Goal: Information Seeking & Learning: Compare options

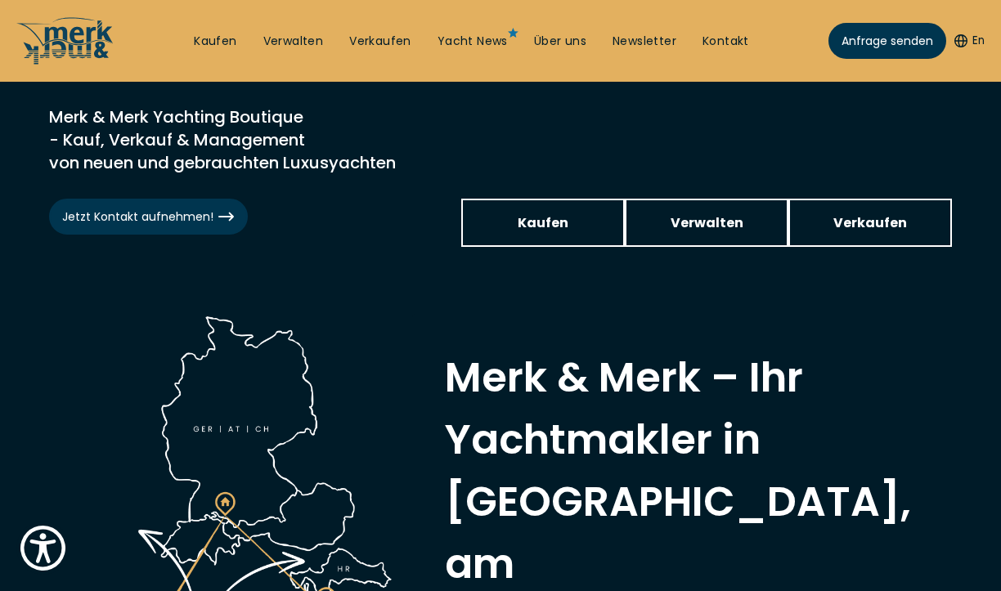
scroll to position [387, 0]
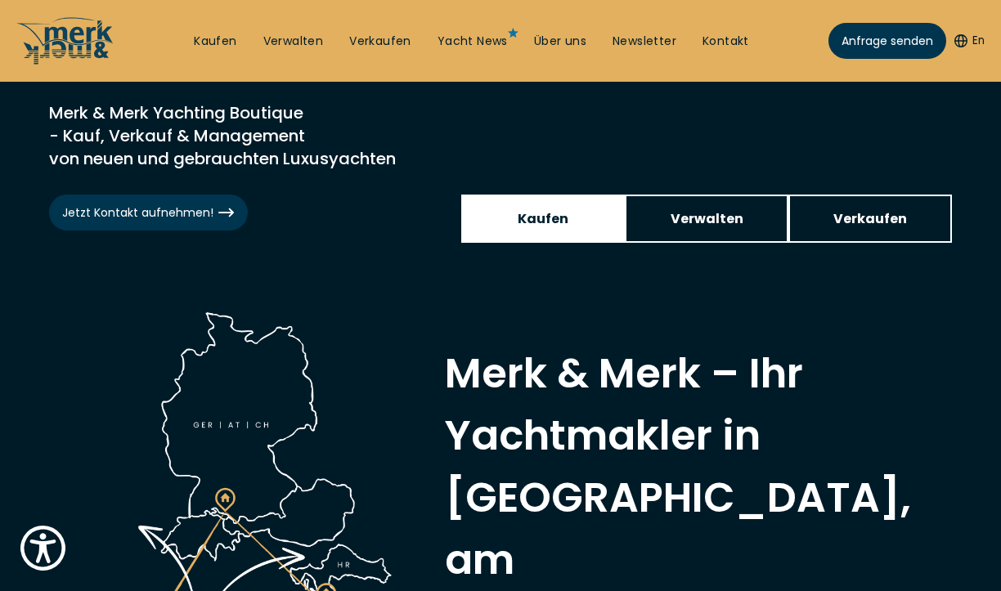
click at [535, 218] on span "Kaufen" at bounding box center [542, 218] width 51 height 20
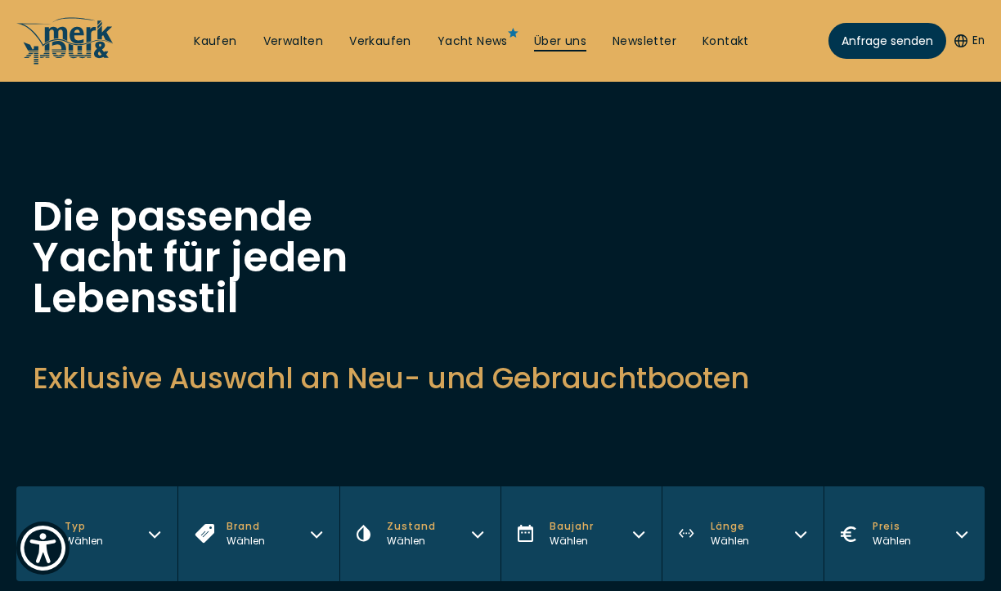
click at [562, 44] on link "Über uns" at bounding box center [560, 42] width 52 height 16
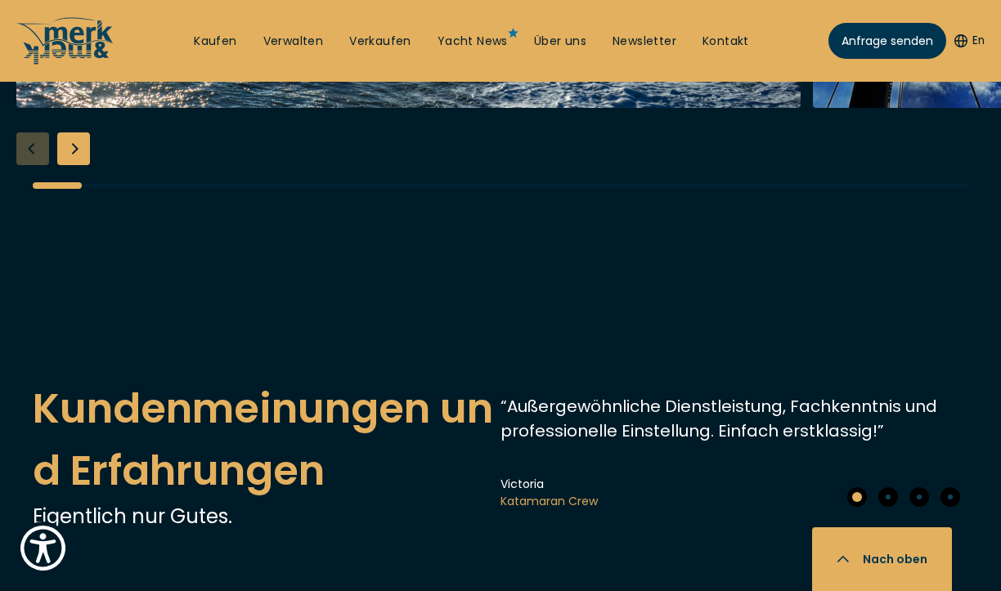
scroll to position [3463, 0]
click at [74, 166] on div "Next slide" at bounding box center [73, 149] width 33 height 33
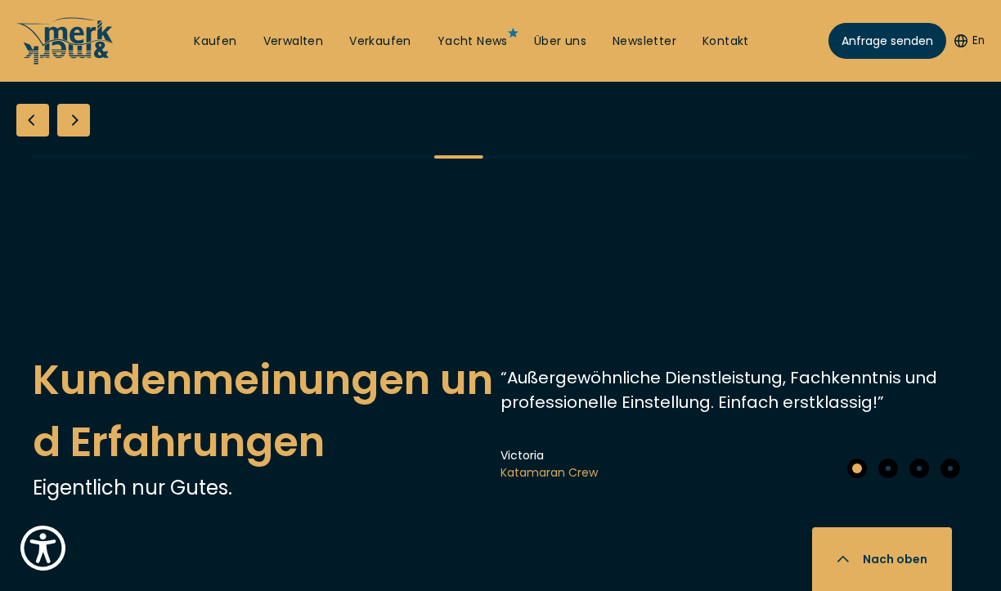
scroll to position [3491, 0]
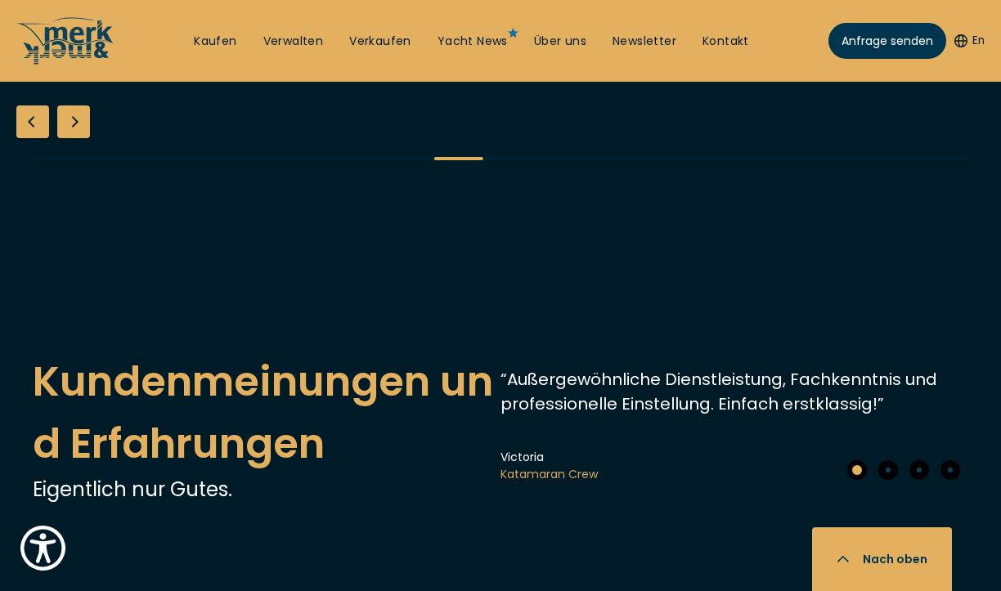
click at [80, 138] on div "Next slide" at bounding box center [73, 121] width 33 height 33
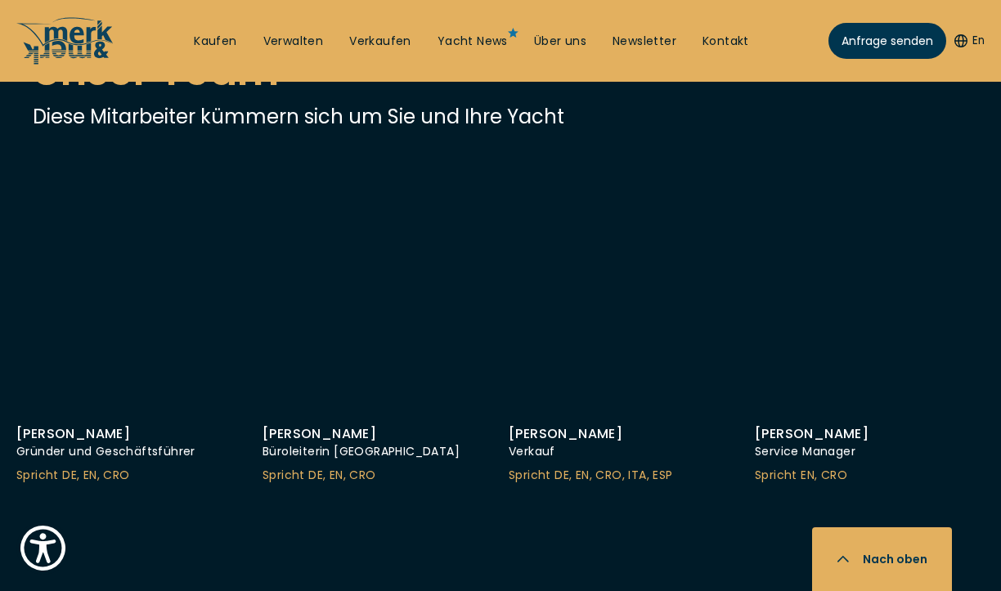
scroll to position [4177, 0]
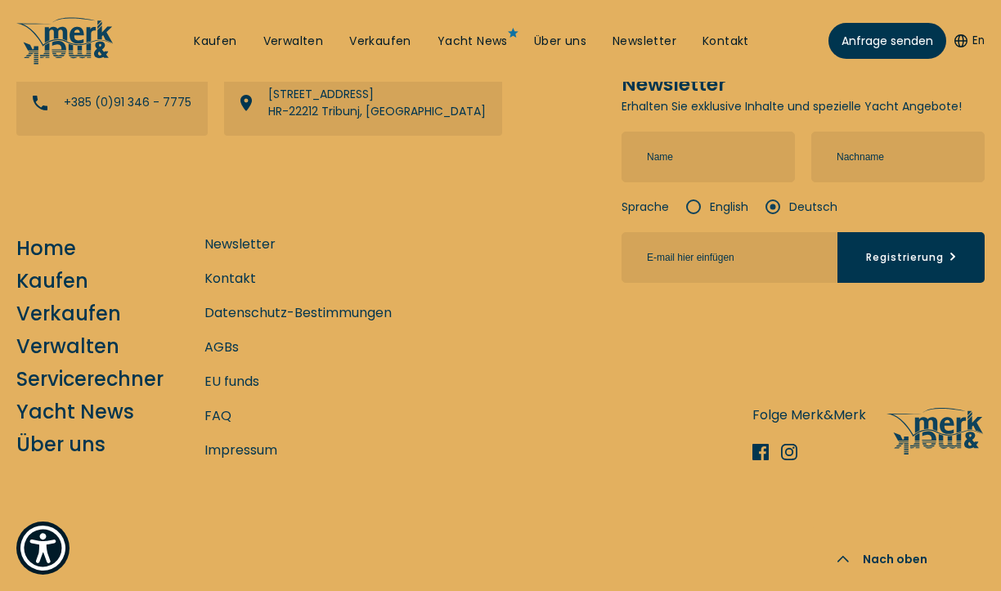
scroll to position [7180, 0]
click at [48, 234] on link "Home" at bounding box center [46, 248] width 60 height 29
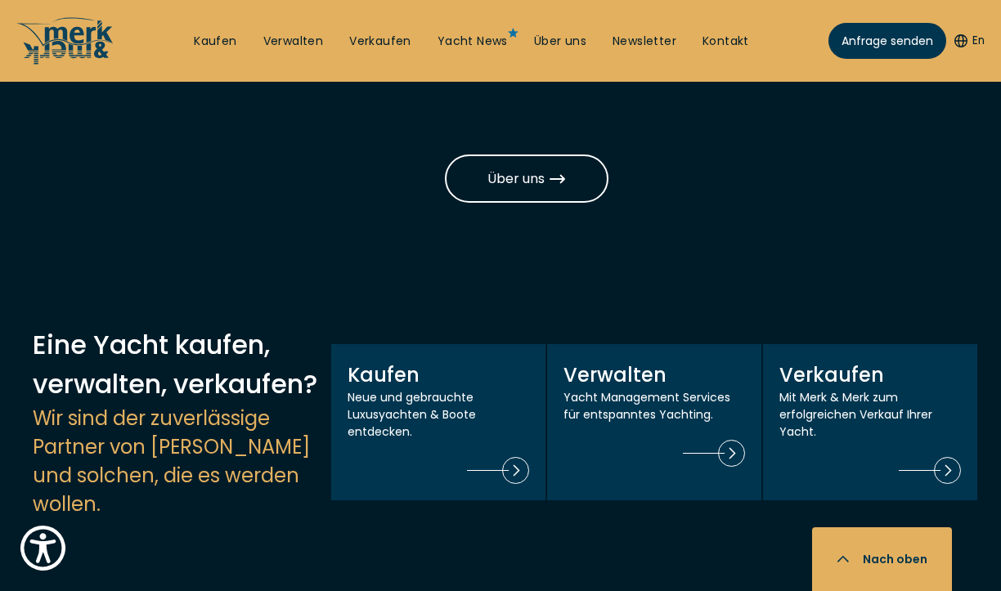
scroll to position [1458, 0]
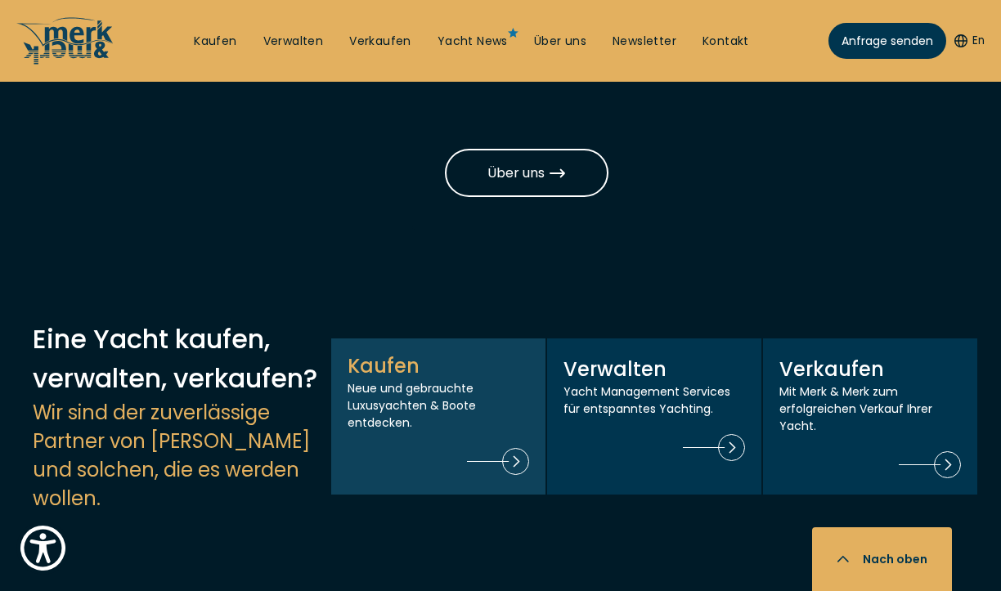
click at [514, 448] on img at bounding box center [498, 461] width 62 height 27
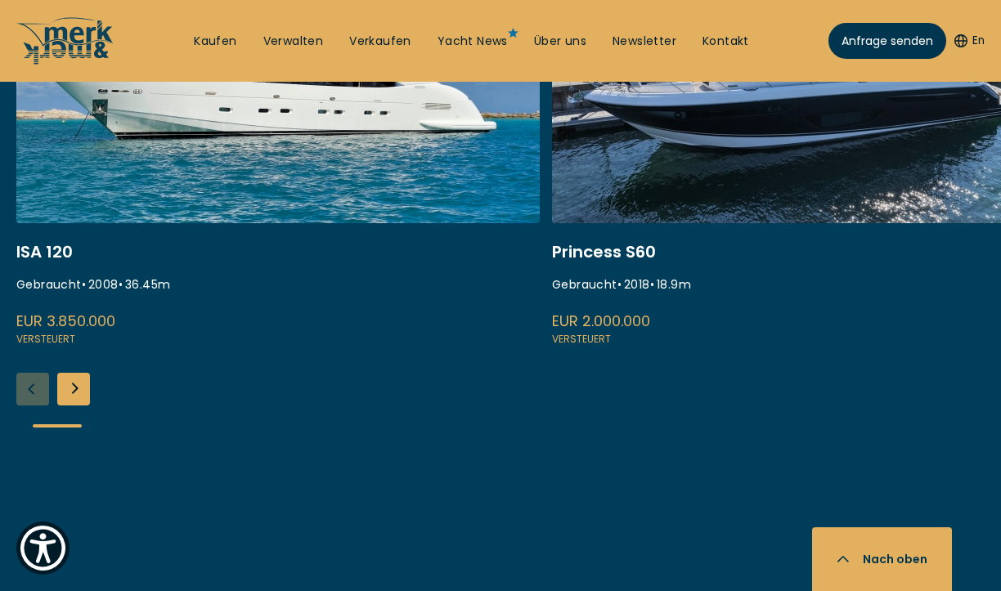
scroll to position [844, 0]
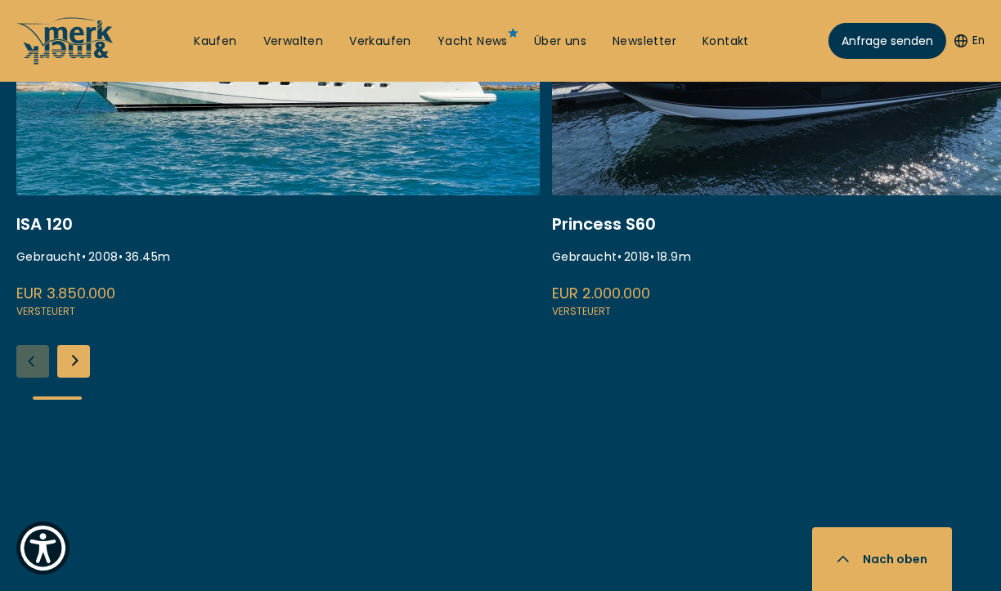
click at [76, 367] on div "Next slide" at bounding box center [73, 361] width 33 height 33
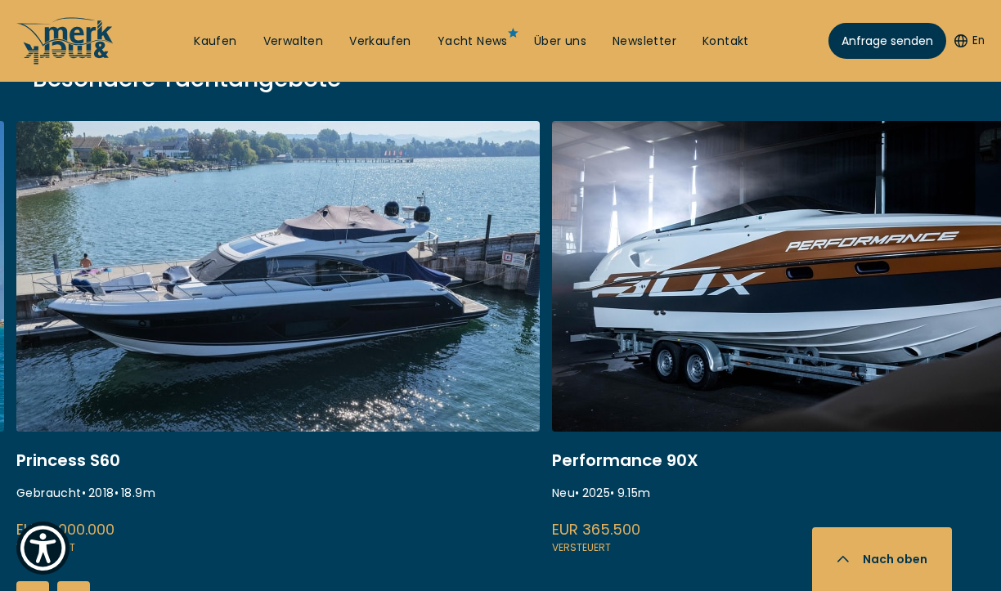
scroll to position [607, 0]
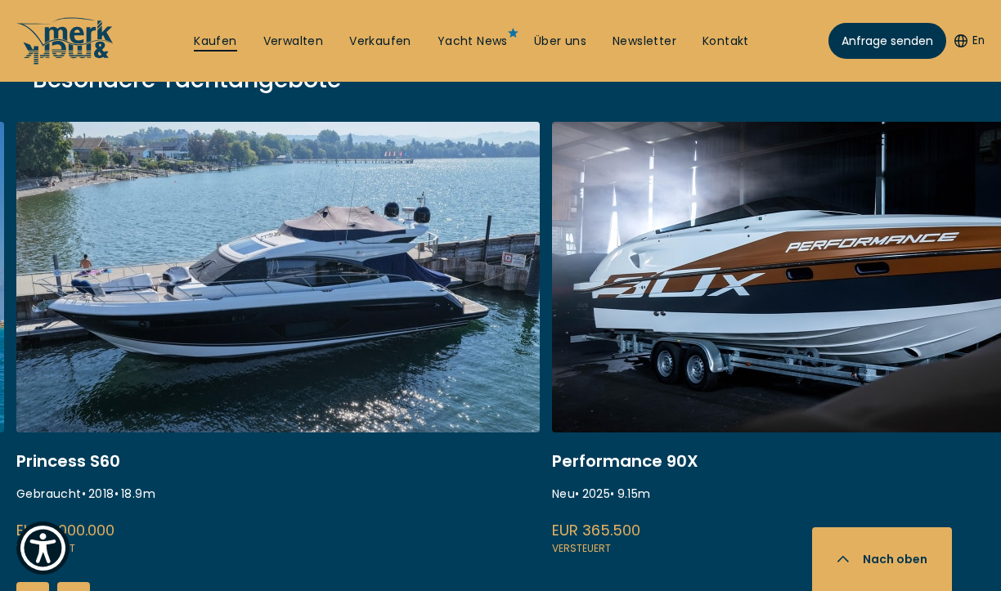
click at [228, 38] on link "Kaufen" at bounding box center [215, 42] width 43 height 16
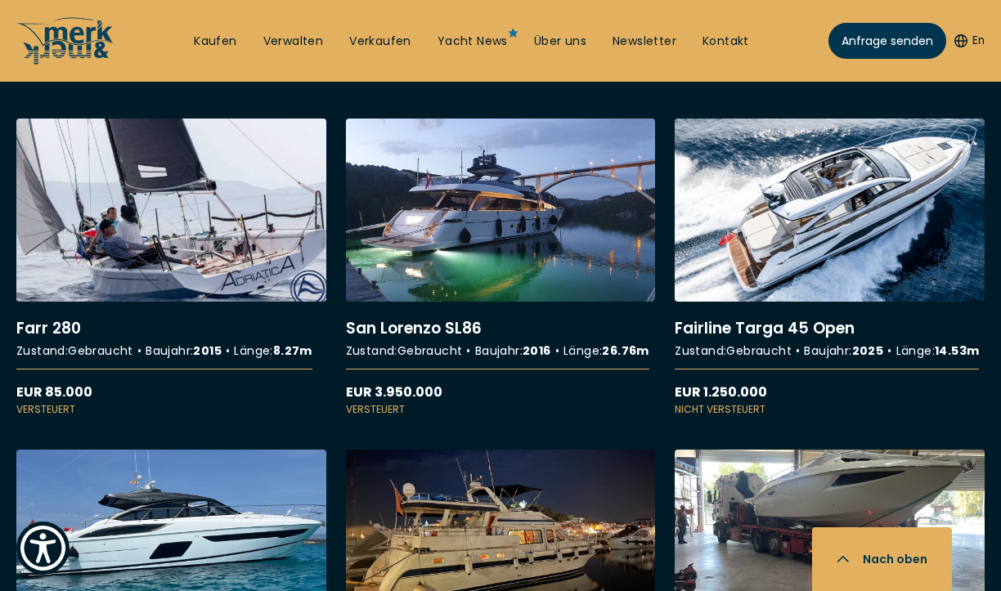
scroll to position [3283, 0]
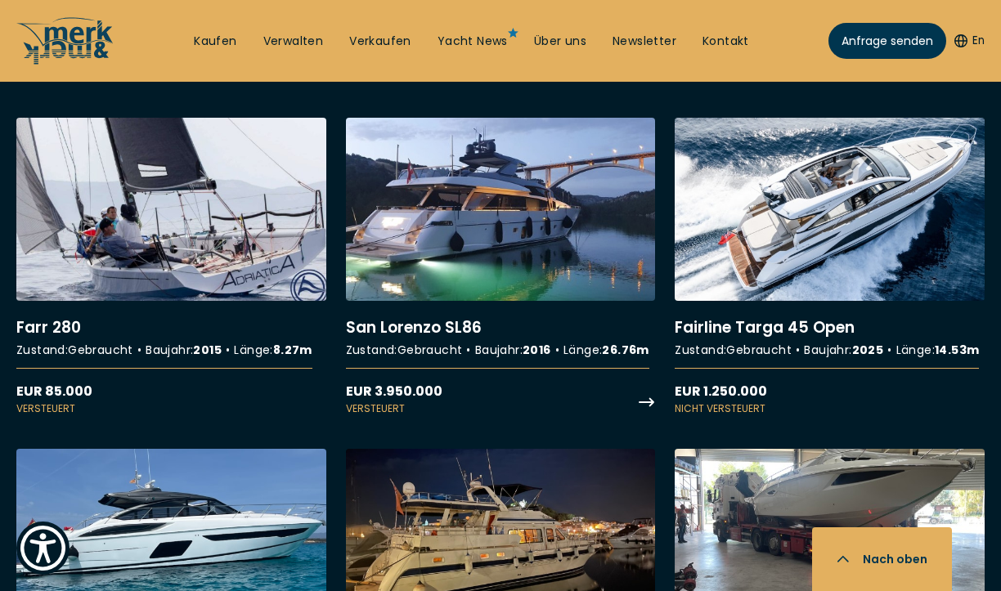
click at [462, 284] on link "More details about [GEOGRAPHIC_DATA] SL86" at bounding box center [501, 267] width 310 height 299
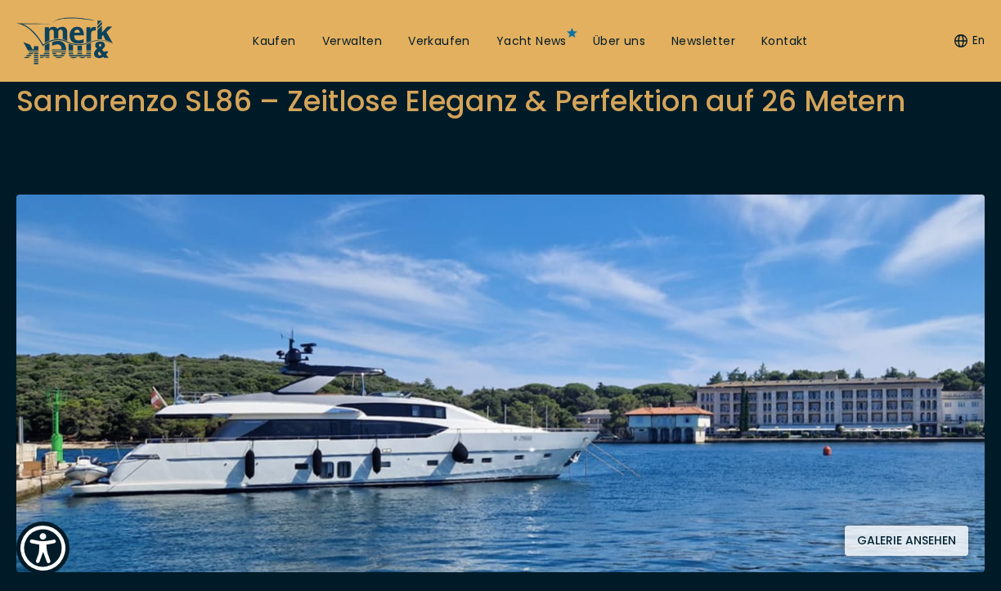
scroll to position [190, 0]
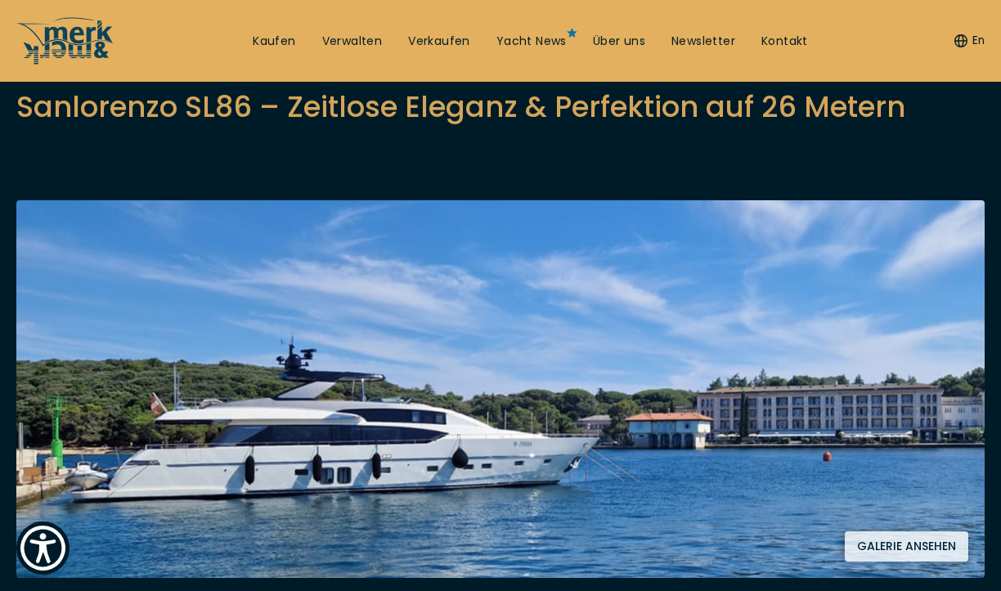
click at [902, 540] on button "Galerie ansehen" at bounding box center [905, 546] width 123 height 30
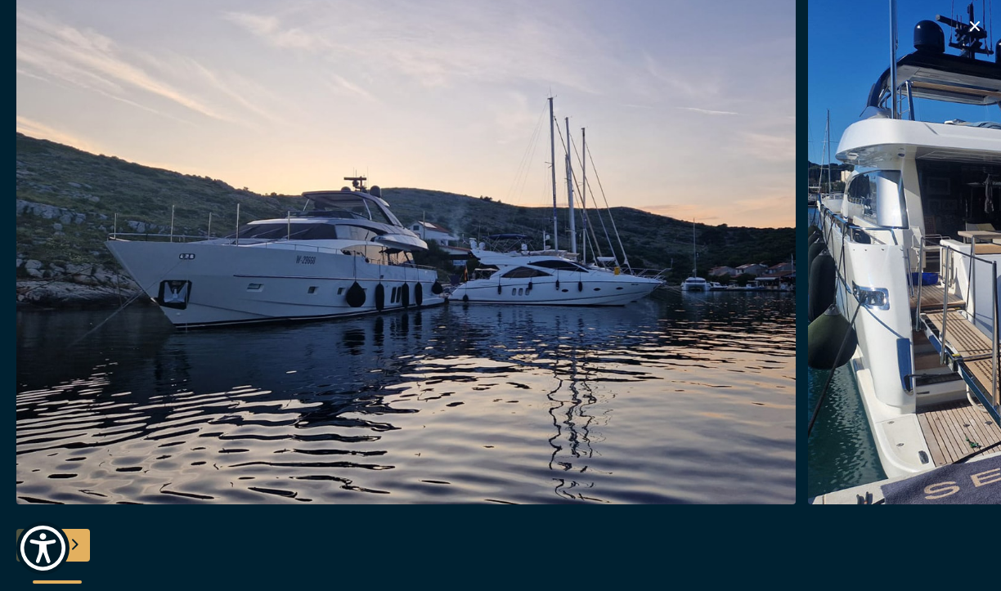
click at [80, 546] on div "Next slide" at bounding box center [73, 545] width 33 height 33
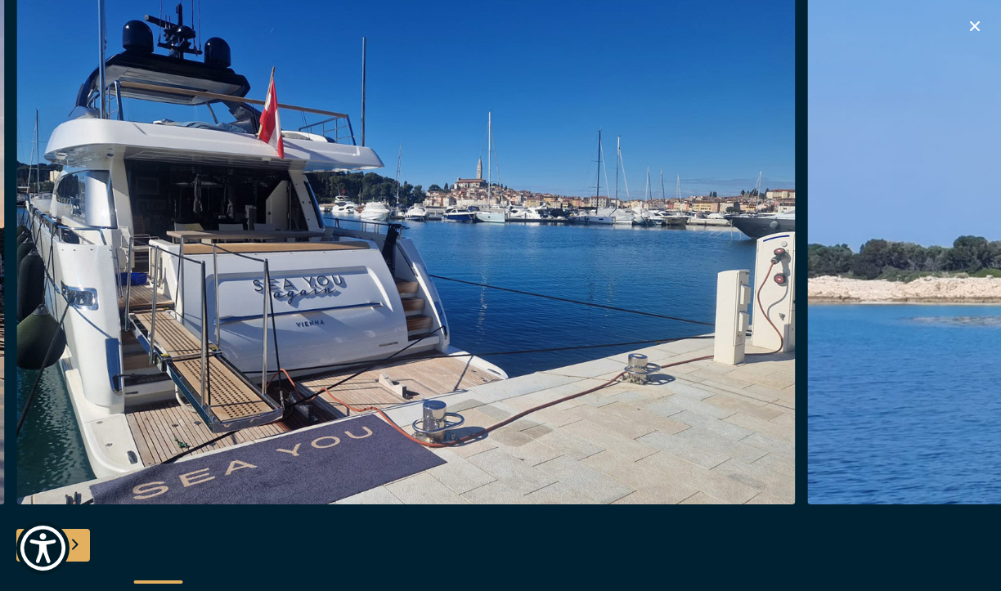
click at [80, 546] on div "Next slide" at bounding box center [73, 545] width 33 height 33
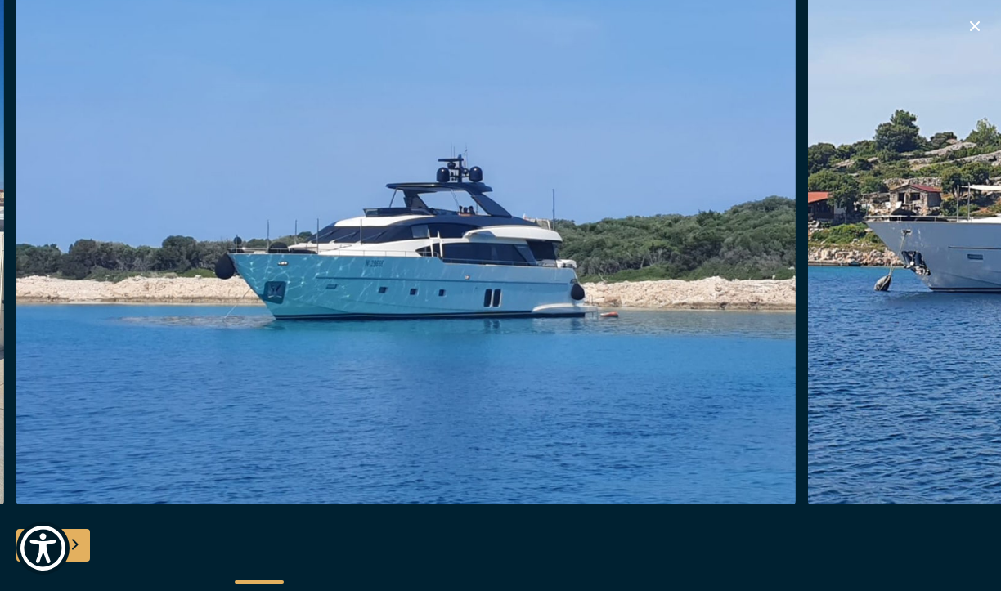
click at [80, 546] on div "Next slide" at bounding box center [73, 545] width 33 height 33
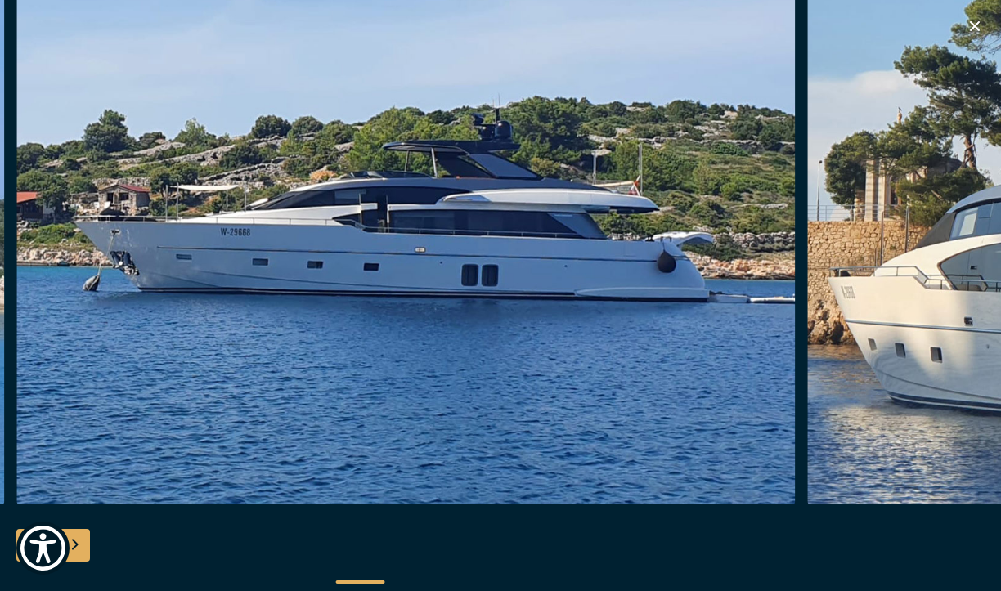
click at [80, 546] on div "Next slide" at bounding box center [73, 545] width 33 height 33
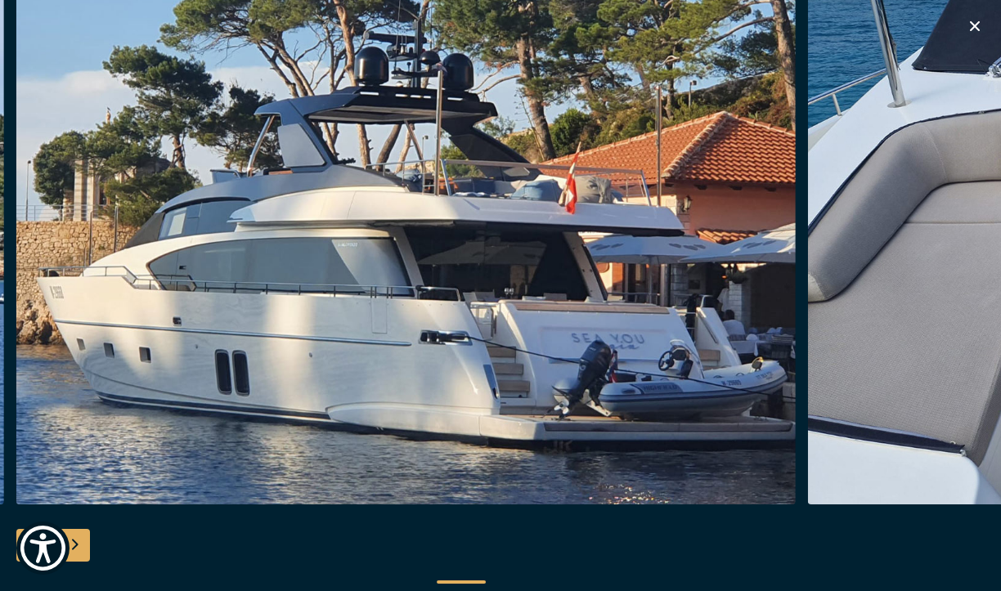
click at [80, 546] on div "Next slide" at bounding box center [73, 545] width 33 height 33
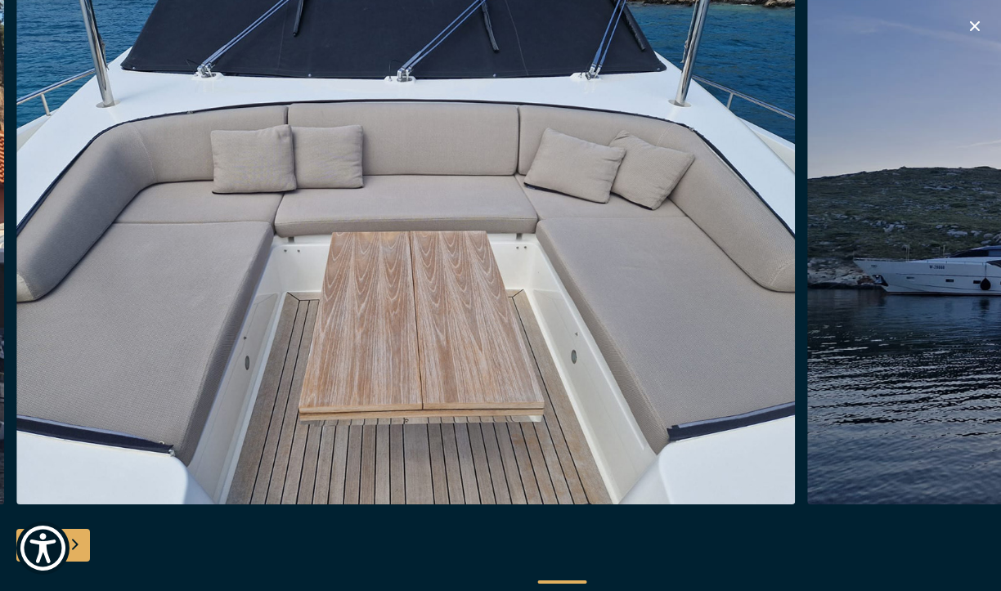
click at [80, 546] on div "Next slide" at bounding box center [73, 545] width 33 height 33
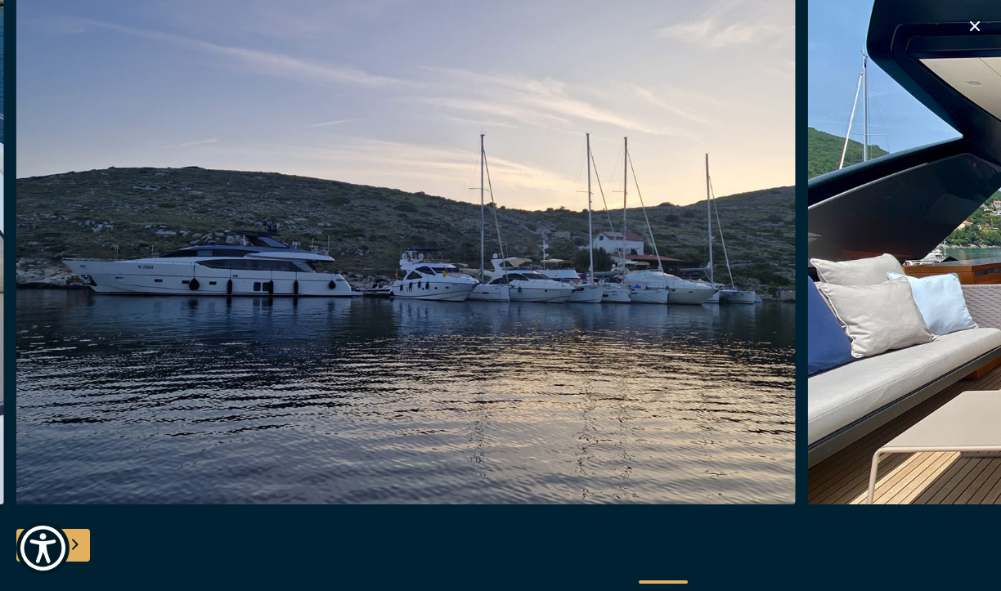
click at [80, 546] on div "Next slide" at bounding box center [73, 545] width 33 height 33
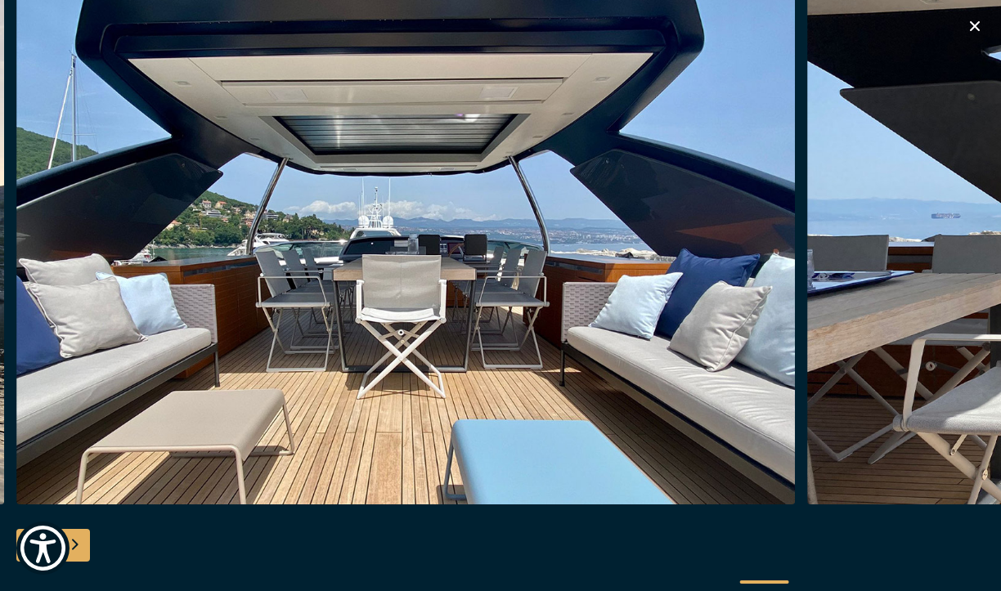
click at [80, 546] on div "Next slide" at bounding box center [73, 545] width 33 height 33
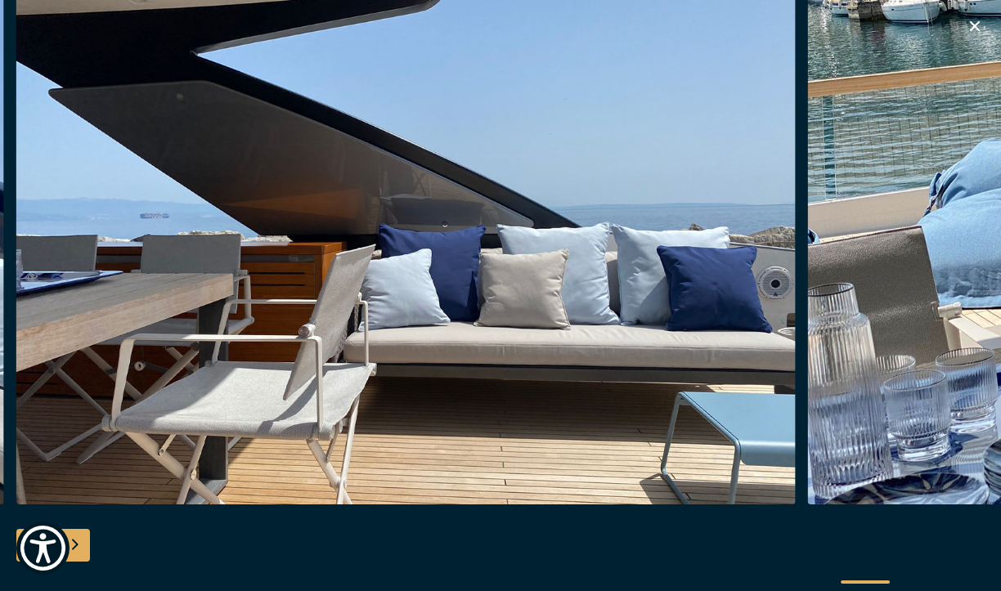
click at [80, 546] on div "Next slide" at bounding box center [73, 545] width 33 height 33
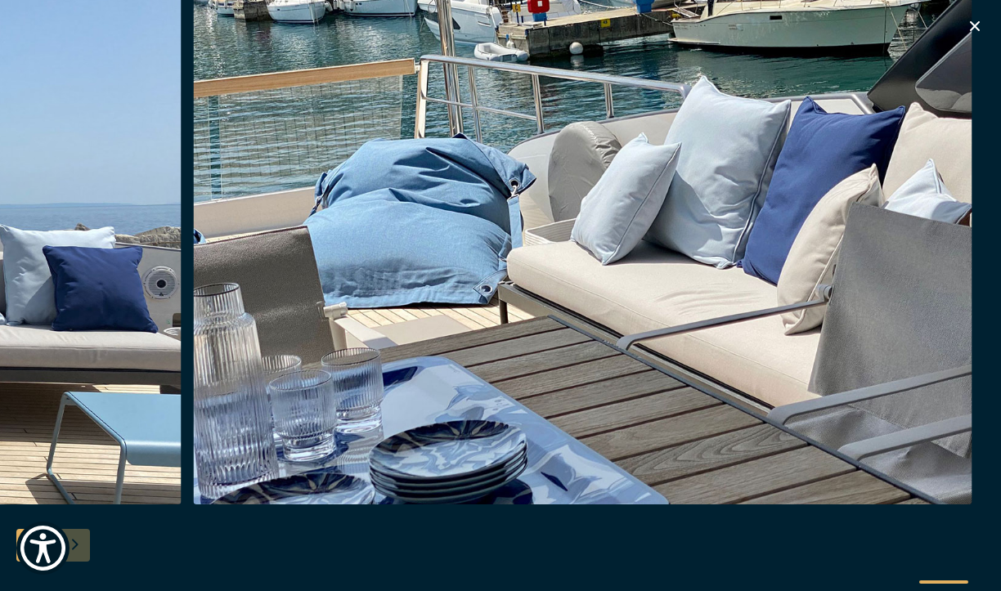
click at [80, 546] on div at bounding box center [500, 295] width 1001 height 629
click at [974, 25] on icon "button" at bounding box center [975, 26] width 10 height 10
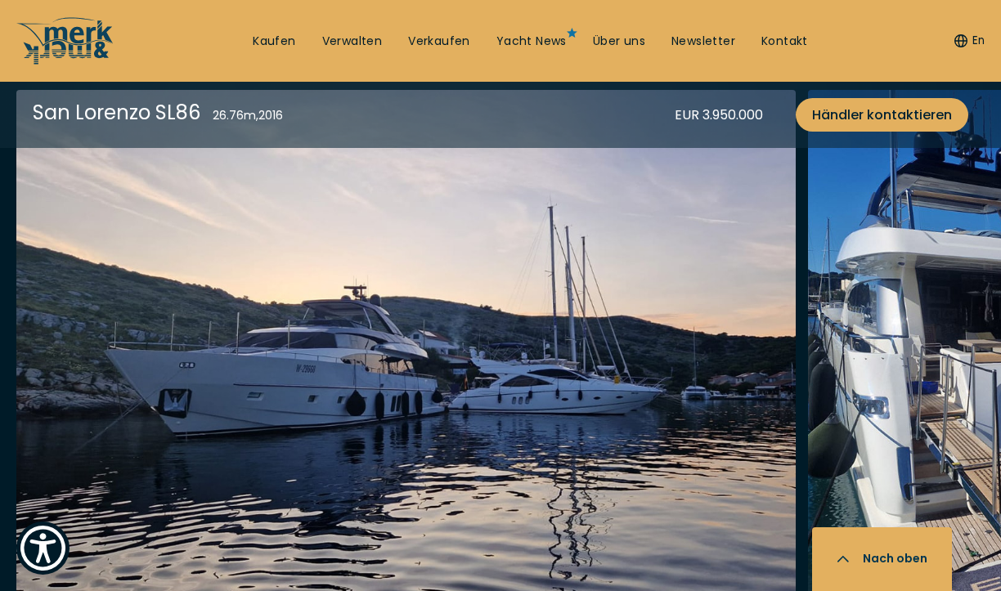
scroll to position [2210, 0]
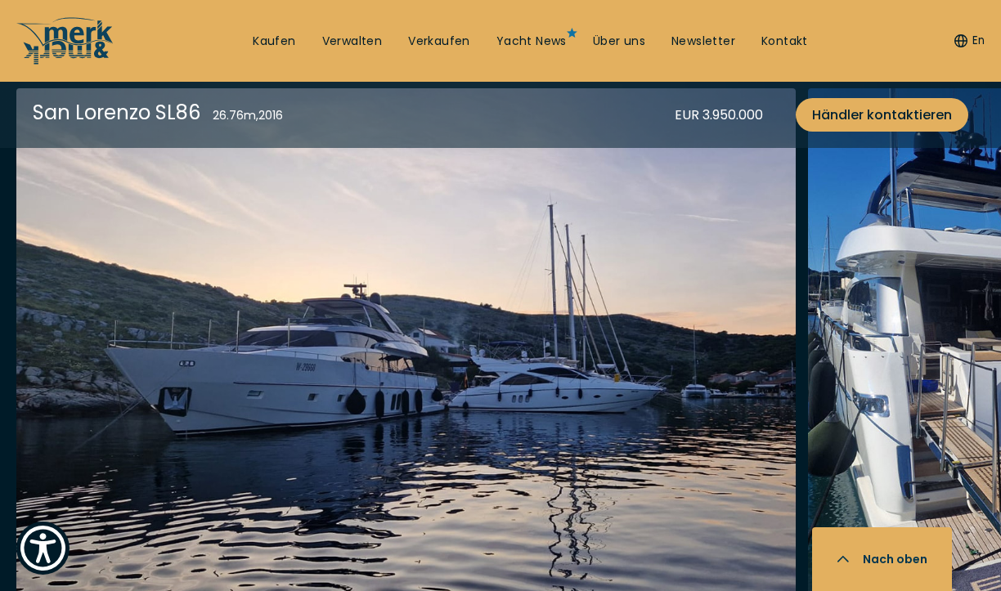
click at [426, 401] on img "button" at bounding box center [405, 349] width 779 height 523
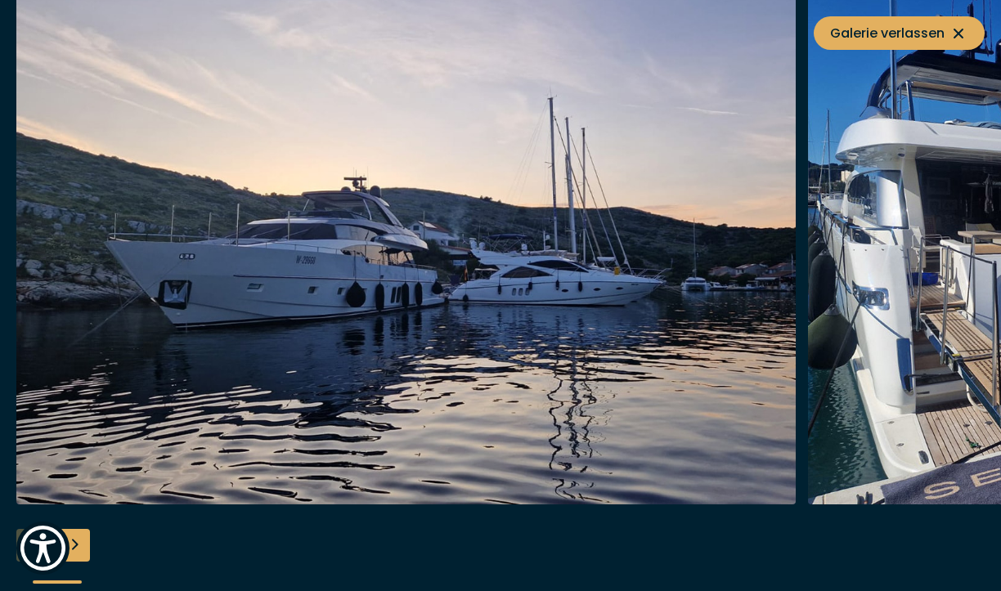
click at [82, 546] on div "Next slide" at bounding box center [73, 545] width 33 height 33
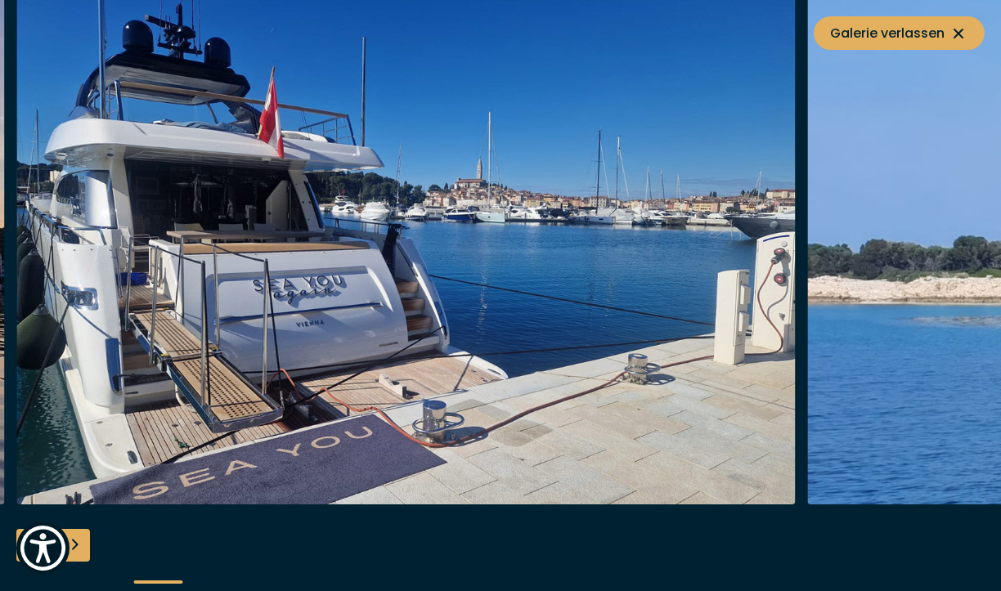
click at [82, 546] on div "Next slide" at bounding box center [73, 545] width 33 height 33
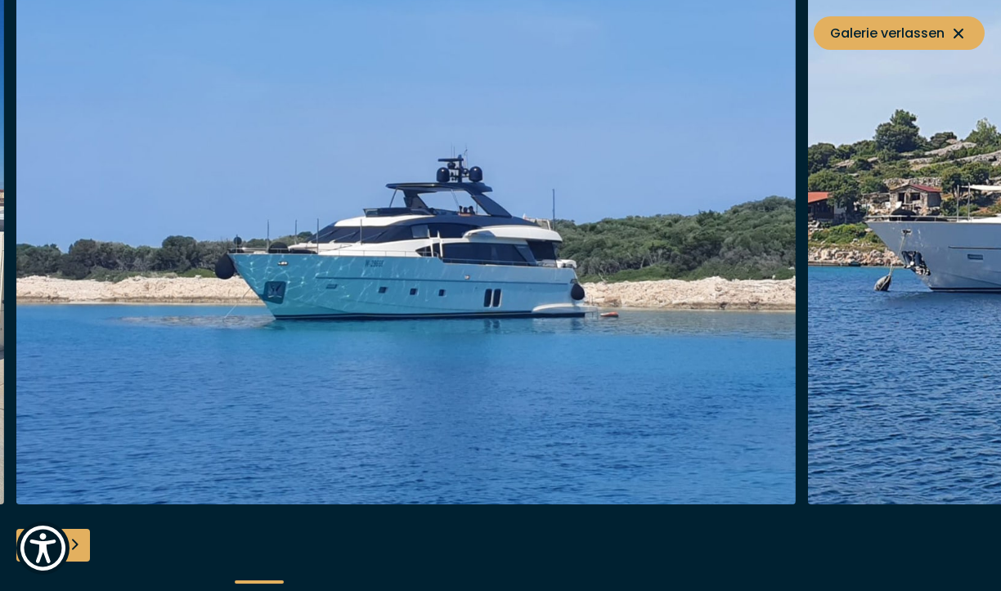
click at [82, 546] on div "Next slide" at bounding box center [73, 545] width 33 height 33
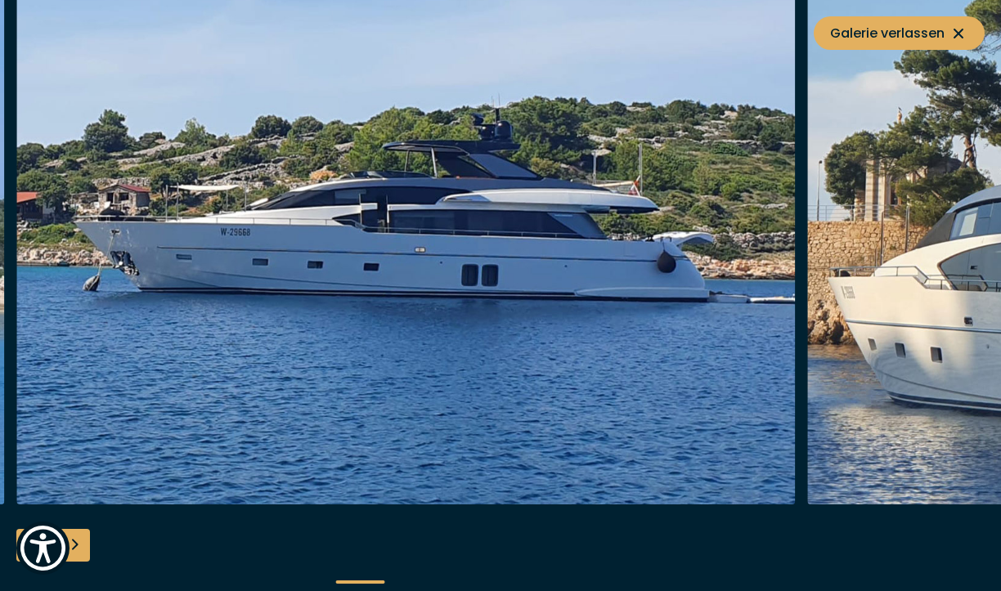
click at [82, 546] on div "Next slide" at bounding box center [73, 545] width 33 height 33
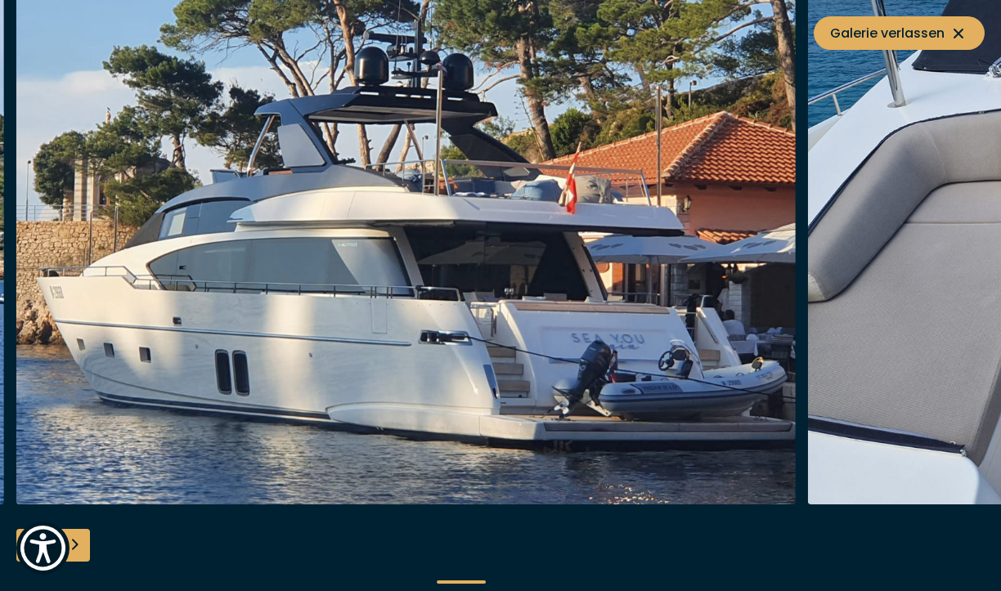
click at [82, 546] on div "Next slide" at bounding box center [73, 545] width 33 height 33
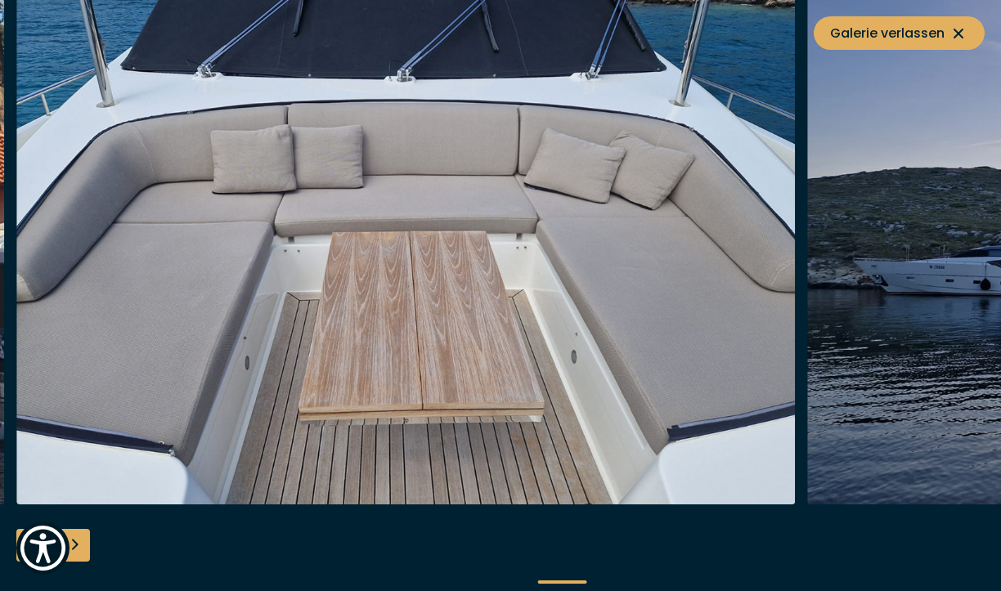
click at [82, 546] on div "Next slide" at bounding box center [73, 545] width 33 height 33
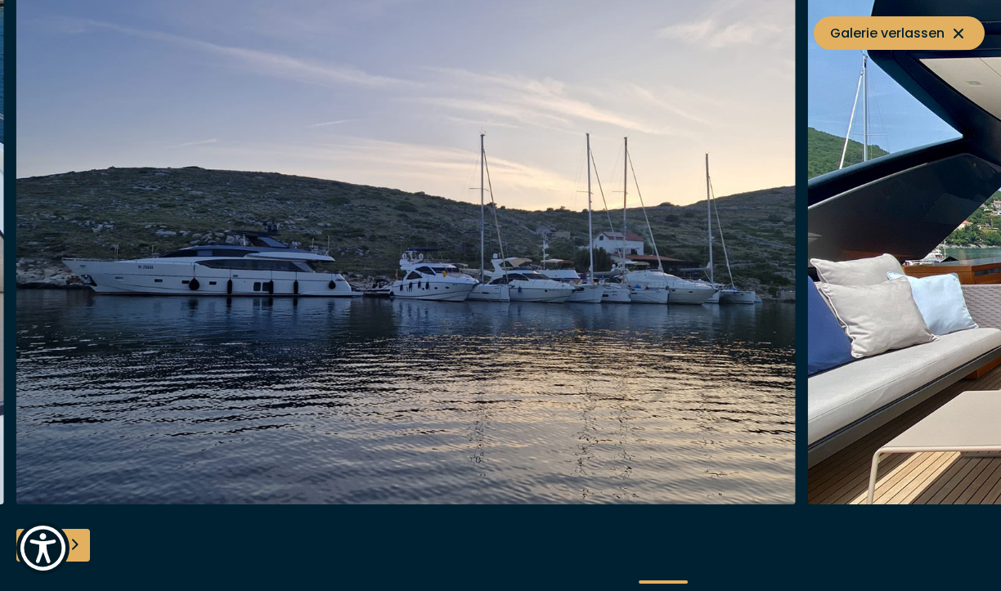
click at [82, 546] on div "Next slide" at bounding box center [73, 545] width 33 height 33
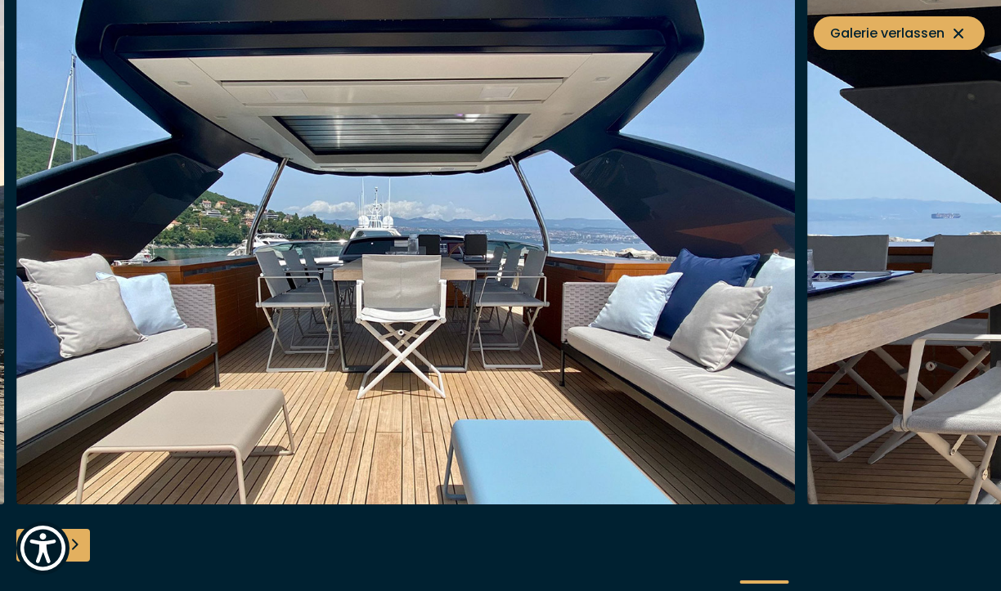
click at [82, 546] on div "Next slide" at bounding box center [73, 545] width 33 height 33
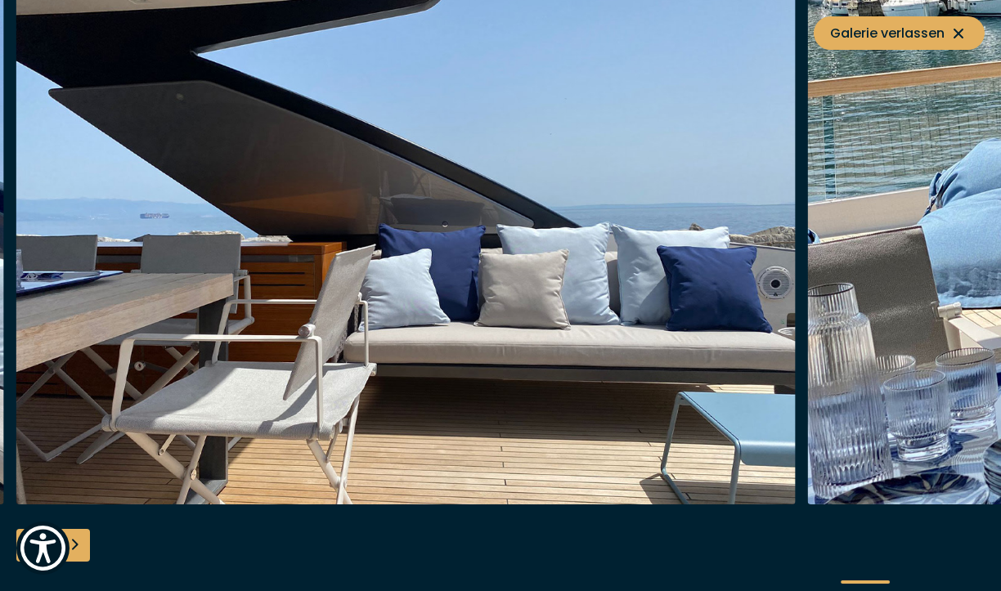
click at [82, 546] on div "Next slide" at bounding box center [73, 545] width 33 height 33
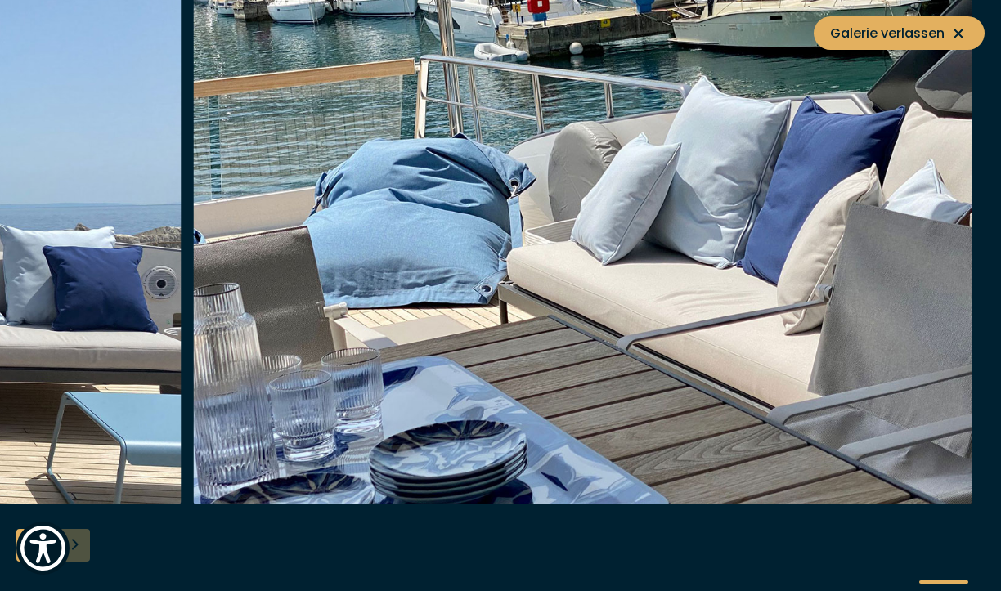
click at [82, 546] on div at bounding box center [500, 295] width 1001 height 629
click at [956, 37] on icon at bounding box center [958, 34] width 20 height 20
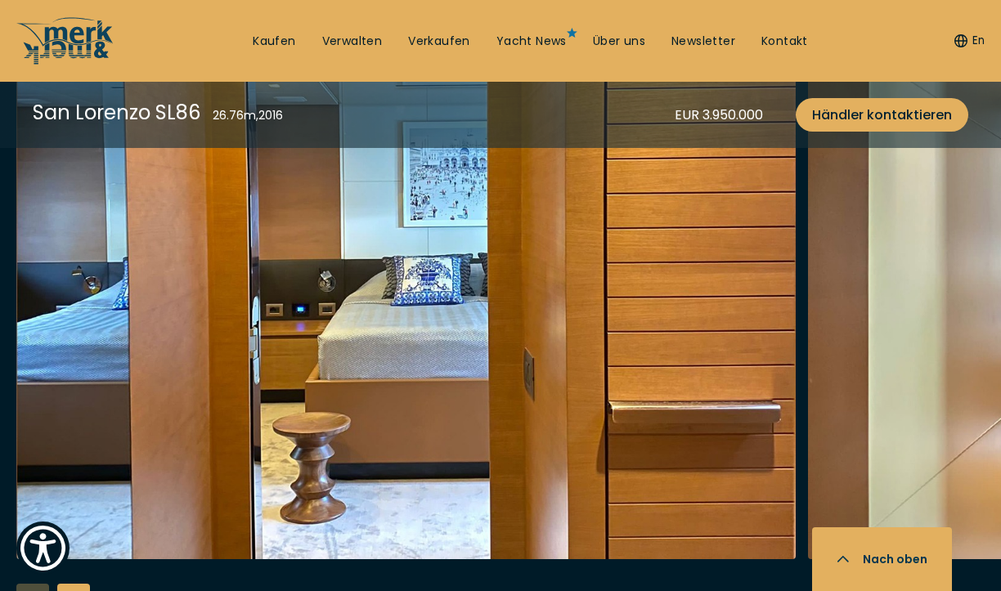
scroll to position [3184, 0]
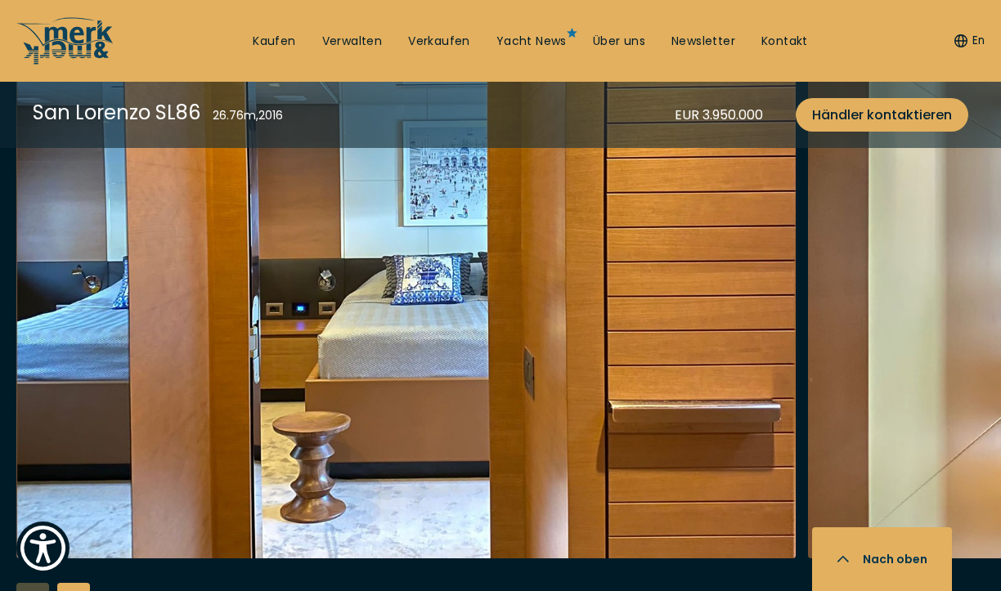
click at [359, 393] on img "button" at bounding box center [405, 296] width 779 height 523
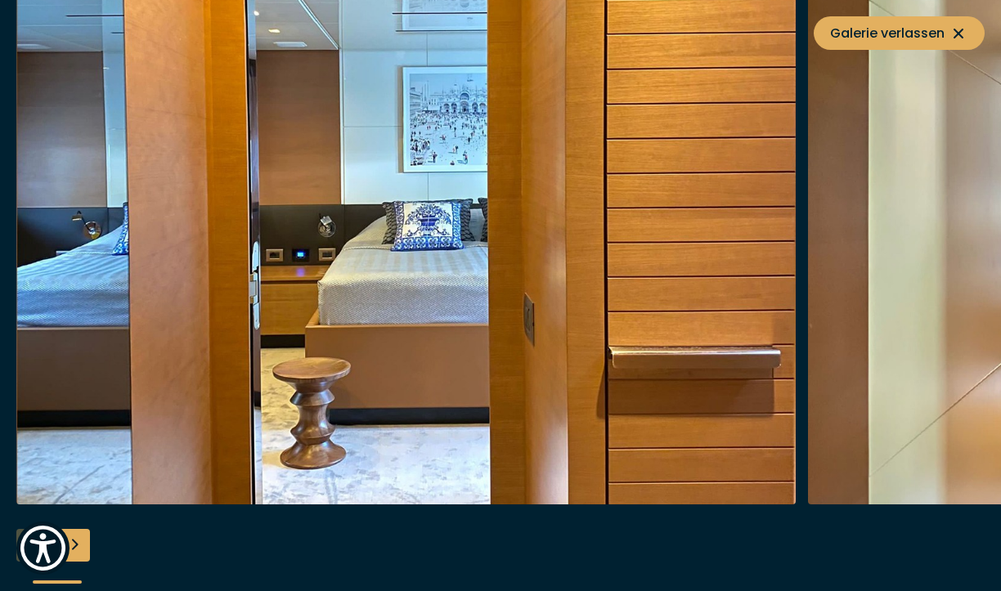
click at [79, 548] on div "Next slide" at bounding box center [73, 545] width 33 height 33
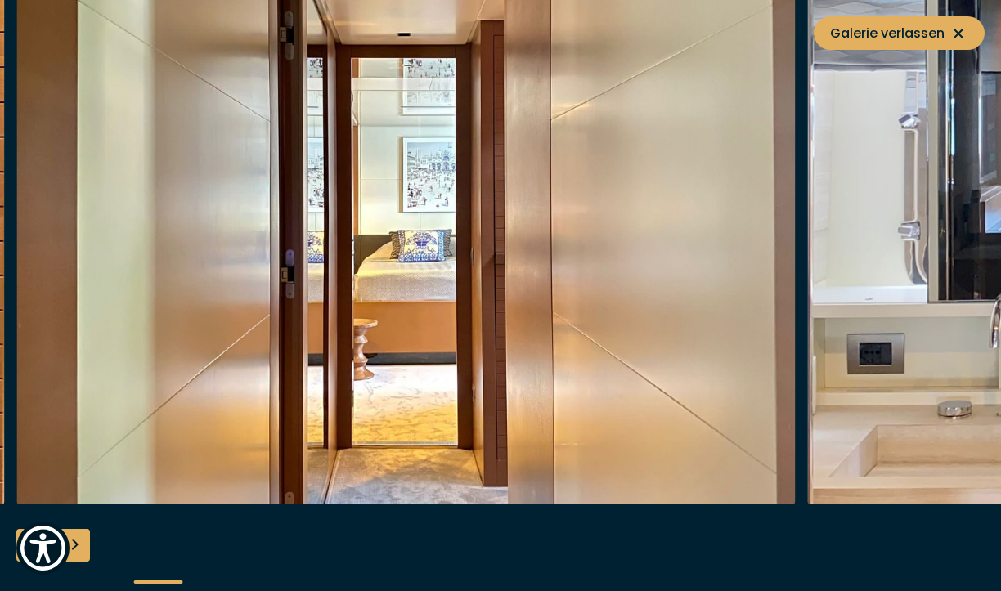
click at [79, 548] on div "Next slide" at bounding box center [73, 545] width 33 height 33
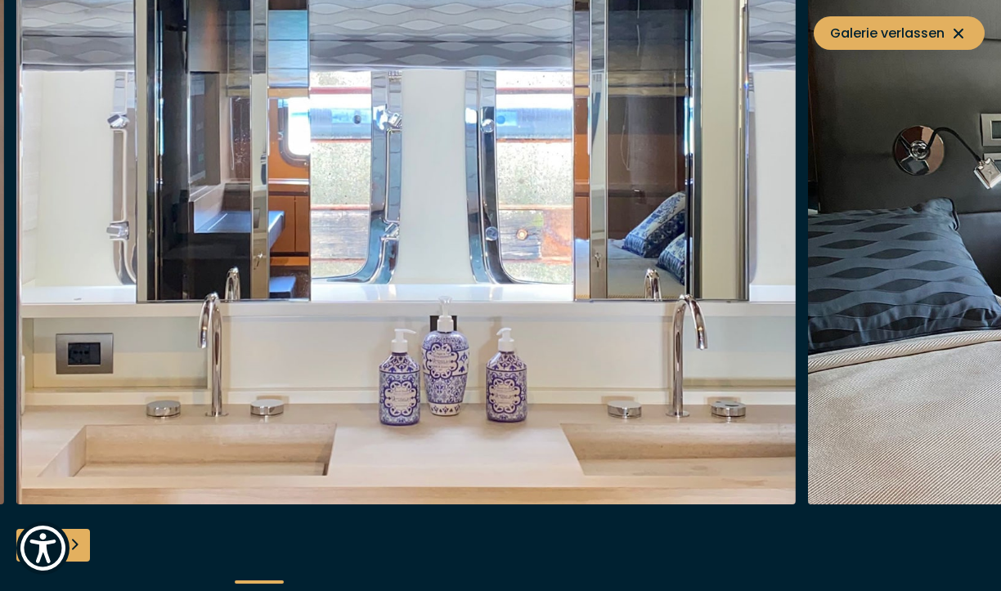
click at [79, 548] on div "Next slide" at bounding box center [73, 545] width 33 height 33
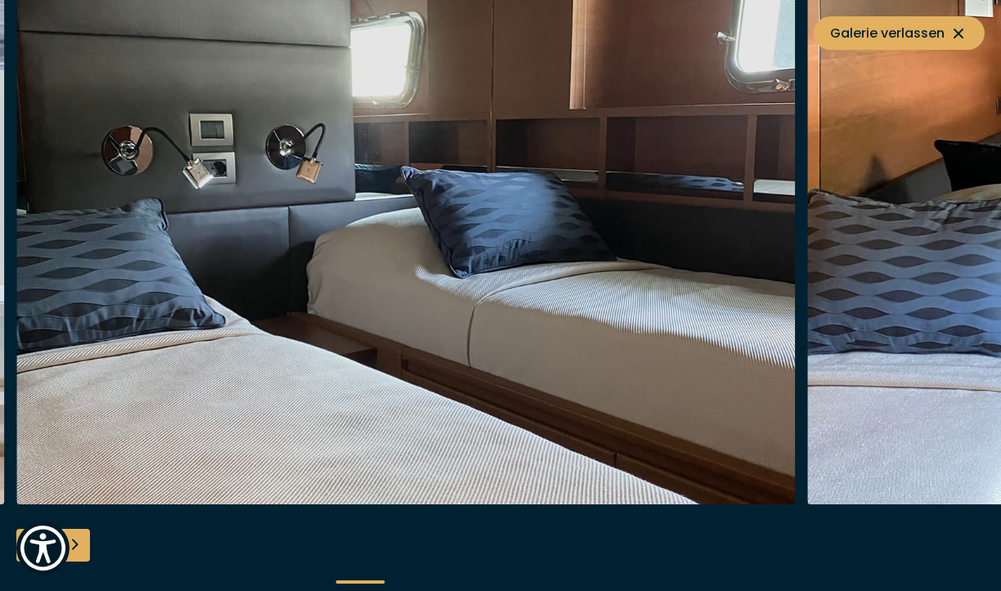
click at [79, 548] on div "Next slide" at bounding box center [73, 545] width 33 height 33
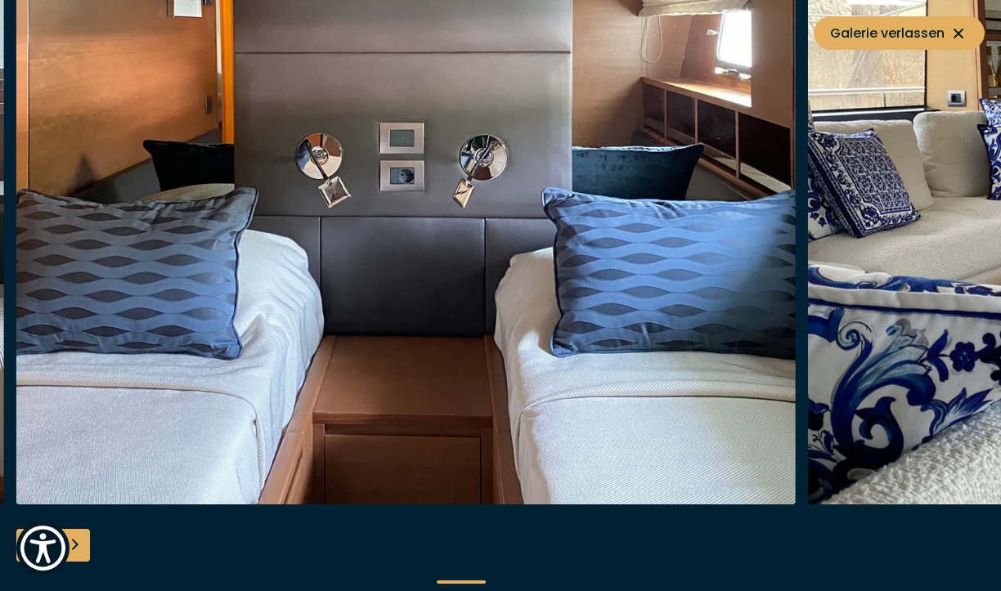
click at [79, 548] on div "Next slide" at bounding box center [73, 545] width 33 height 33
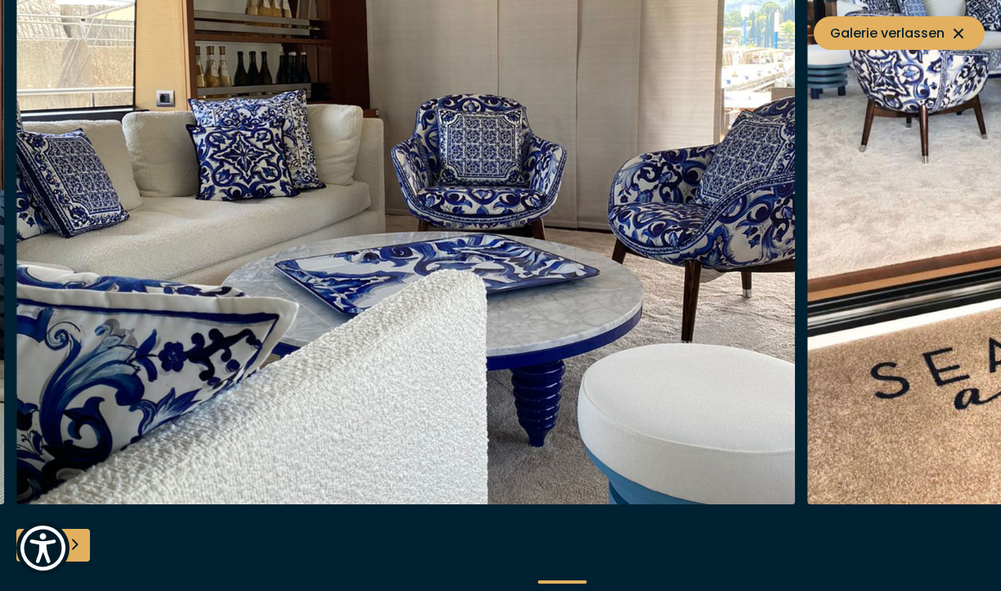
click at [79, 548] on div "Next slide" at bounding box center [73, 545] width 33 height 33
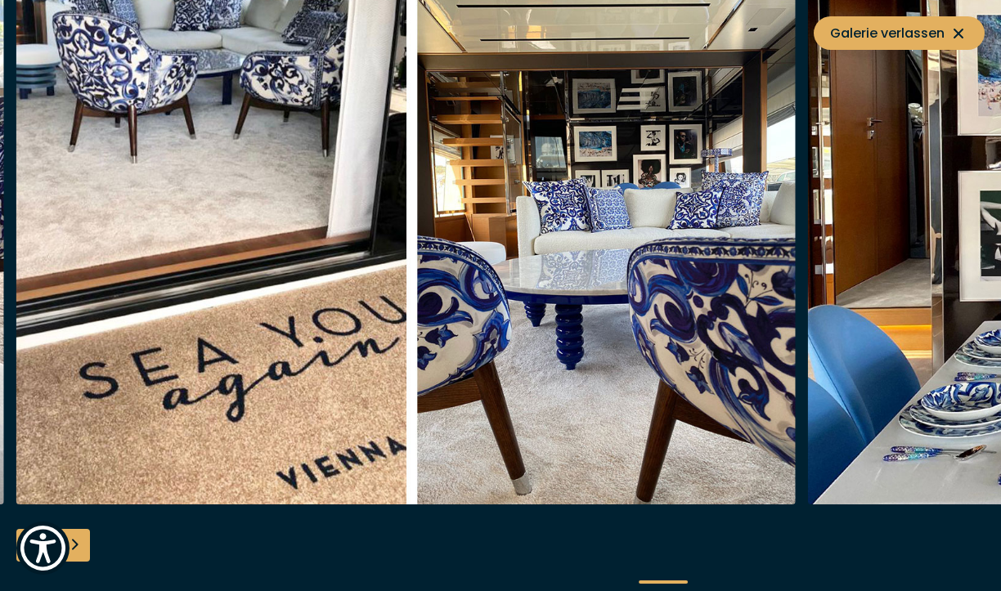
click at [79, 548] on div "Next slide" at bounding box center [73, 545] width 33 height 33
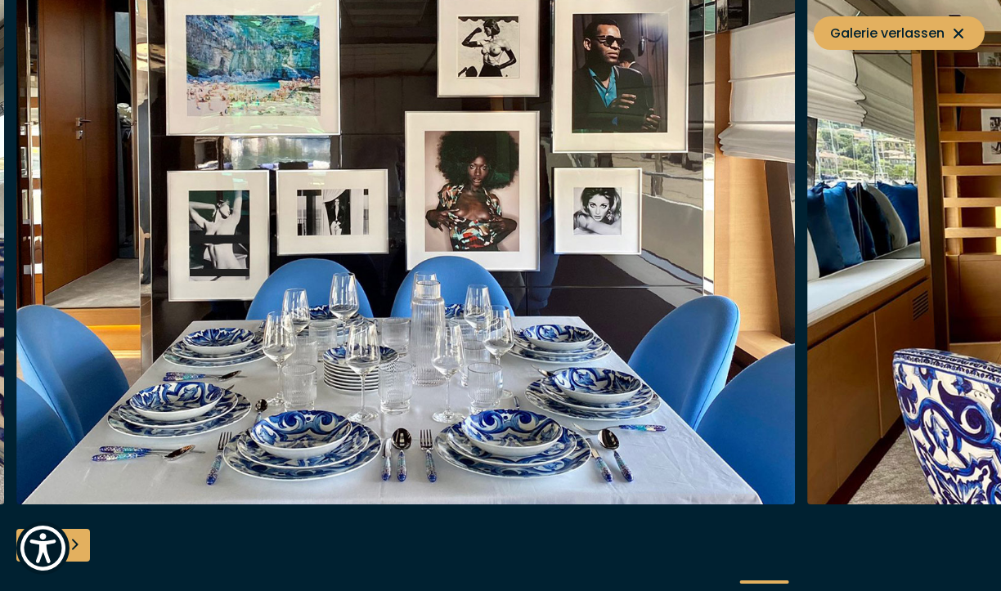
click at [79, 548] on div "Next slide" at bounding box center [73, 545] width 33 height 33
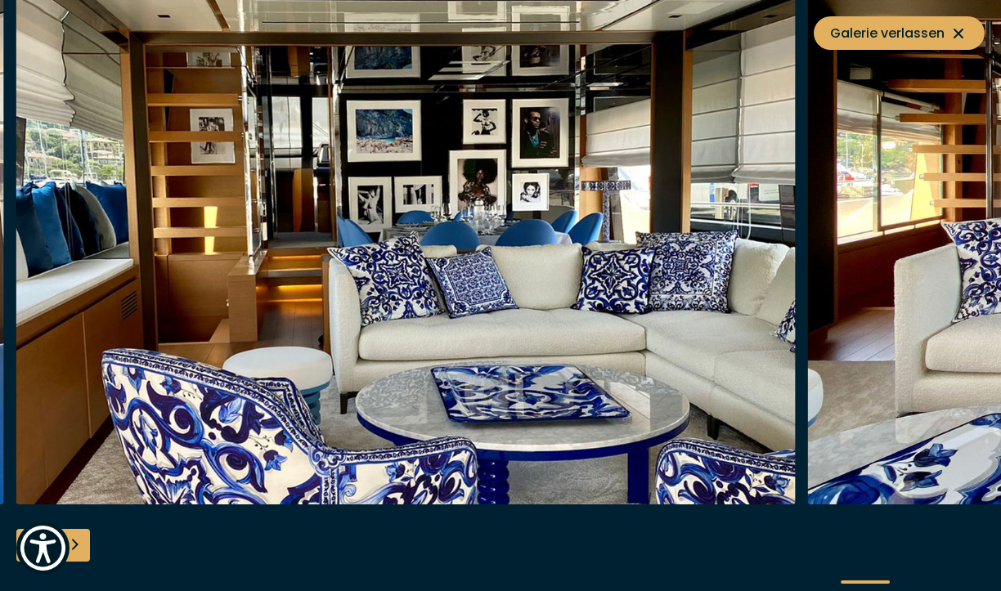
click at [79, 548] on div "Next slide" at bounding box center [73, 545] width 33 height 33
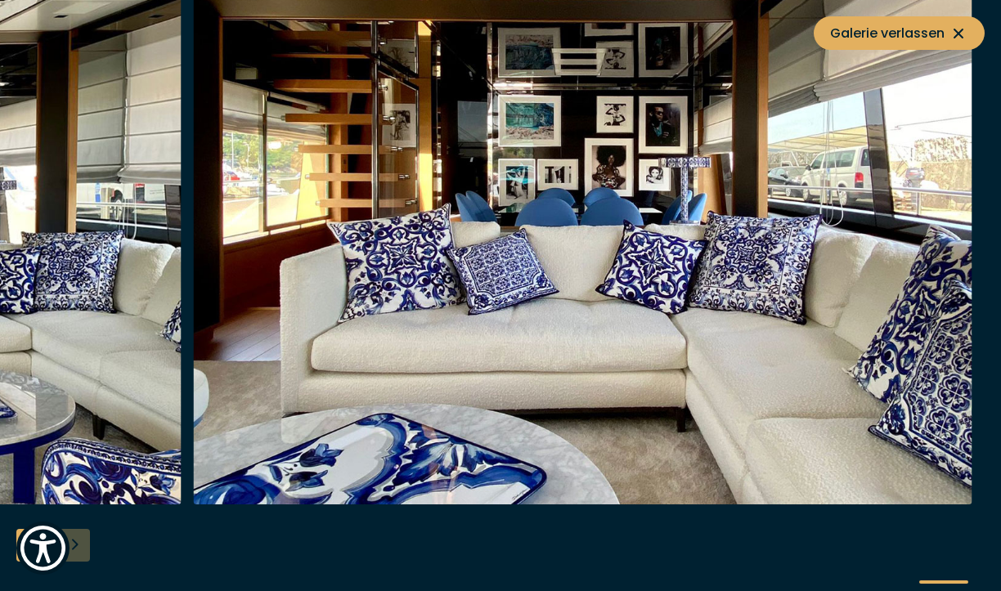
click at [79, 548] on div at bounding box center [500, 295] width 1001 height 629
click at [893, 26] on span "Galerie verlassen" at bounding box center [899, 33] width 138 height 20
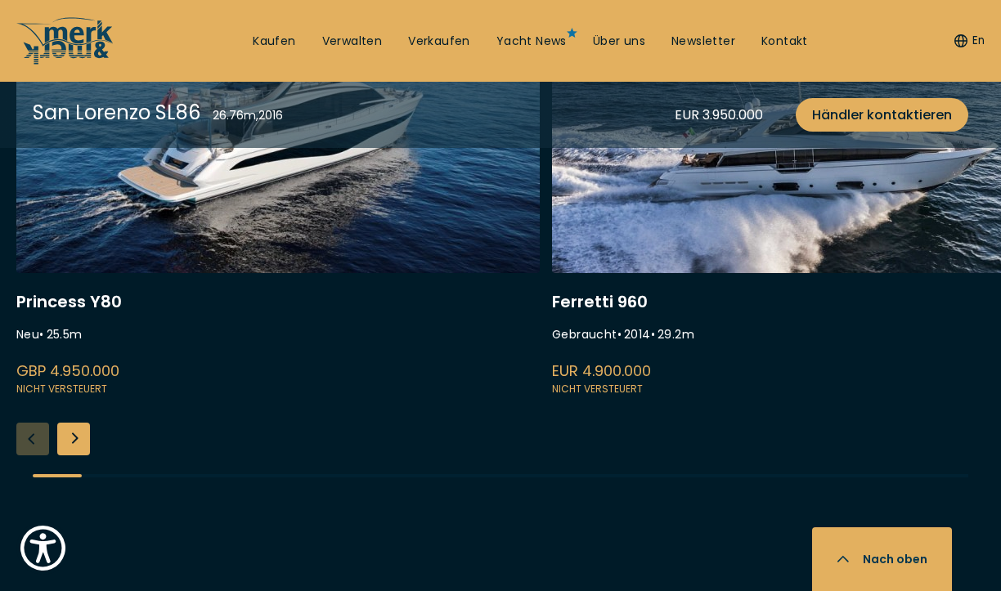
scroll to position [4627, 0]
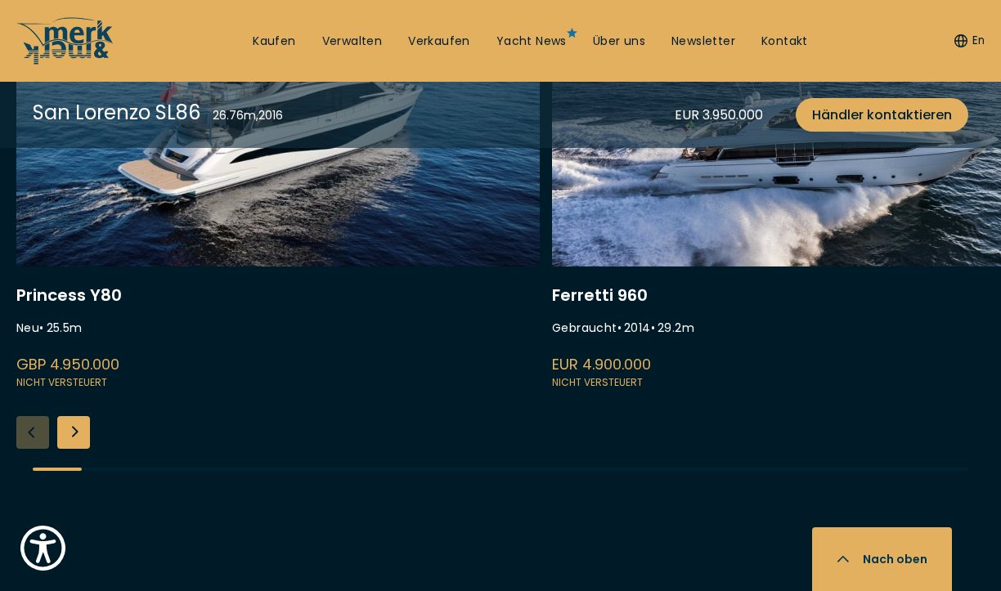
click at [77, 442] on div "Next slide" at bounding box center [73, 432] width 33 height 33
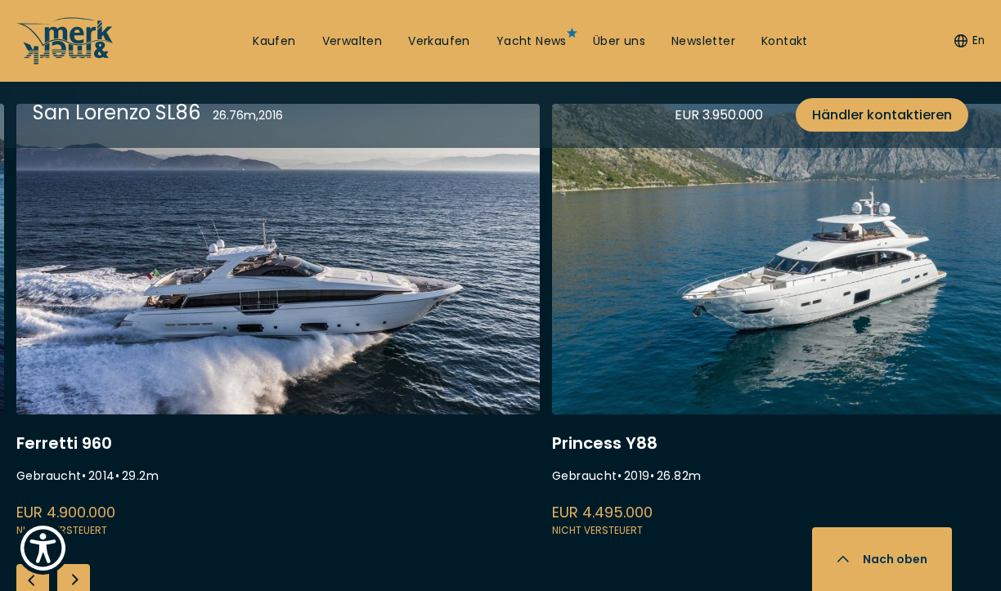
scroll to position [4481, 0]
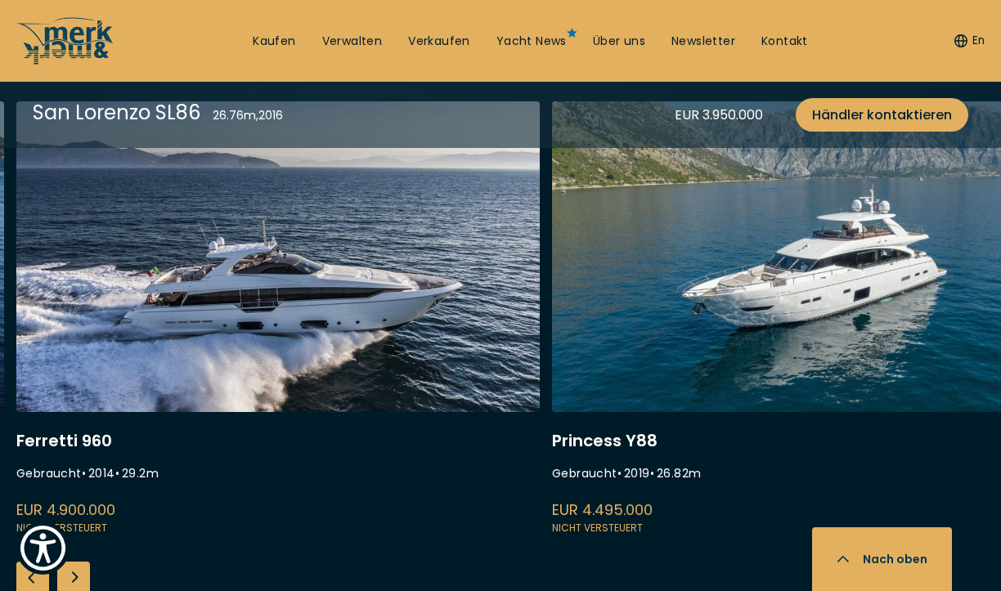
click at [779, 285] on link at bounding box center [813, 319] width 523 height 436
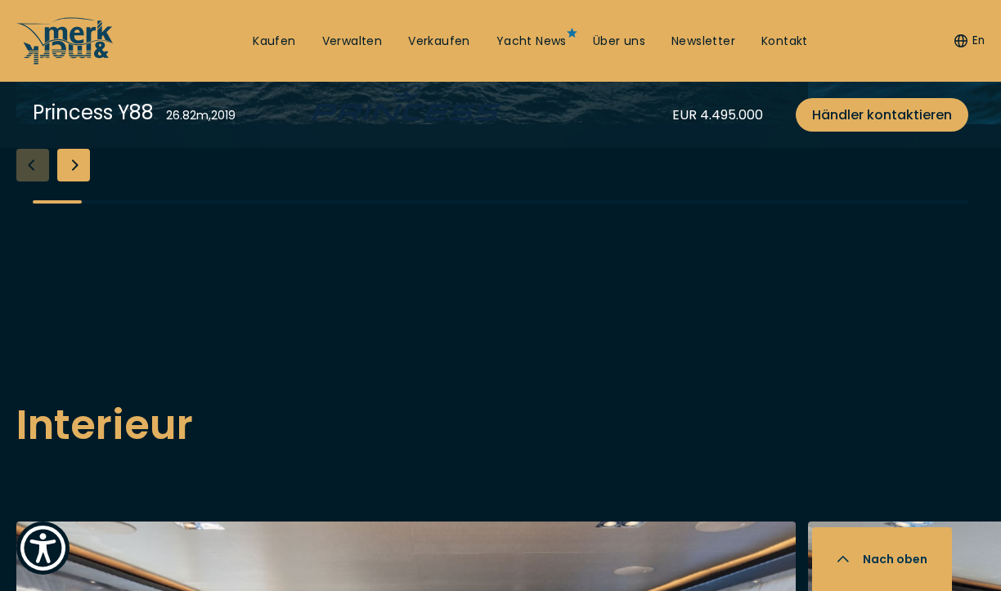
scroll to position [1935, 0]
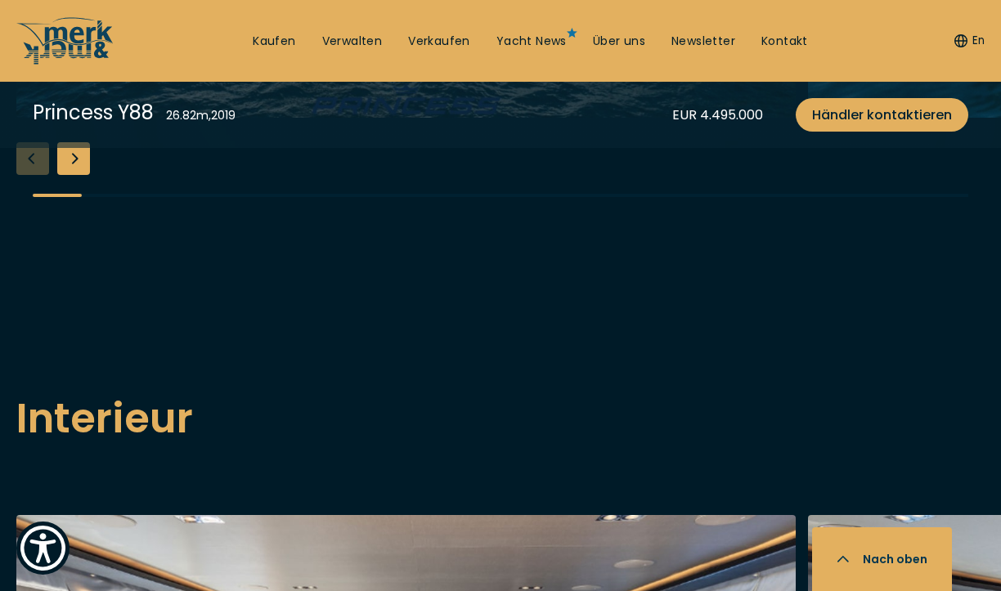
click at [77, 175] on div "Next slide" at bounding box center [73, 158] width 33 height 33
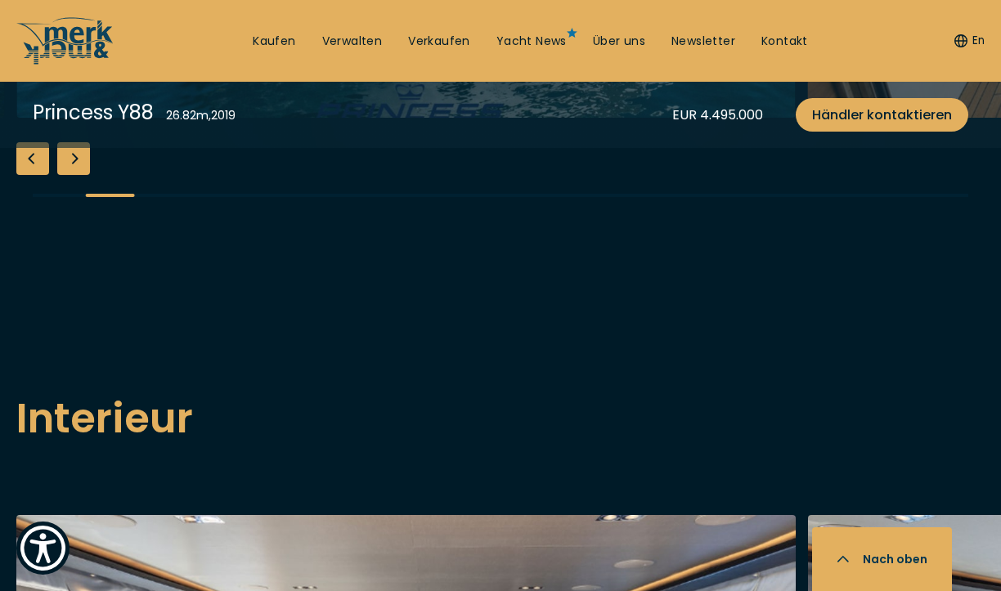
click at [77, 175] on div "Next slide" at bounding box center [73, 158] width 33 height 33
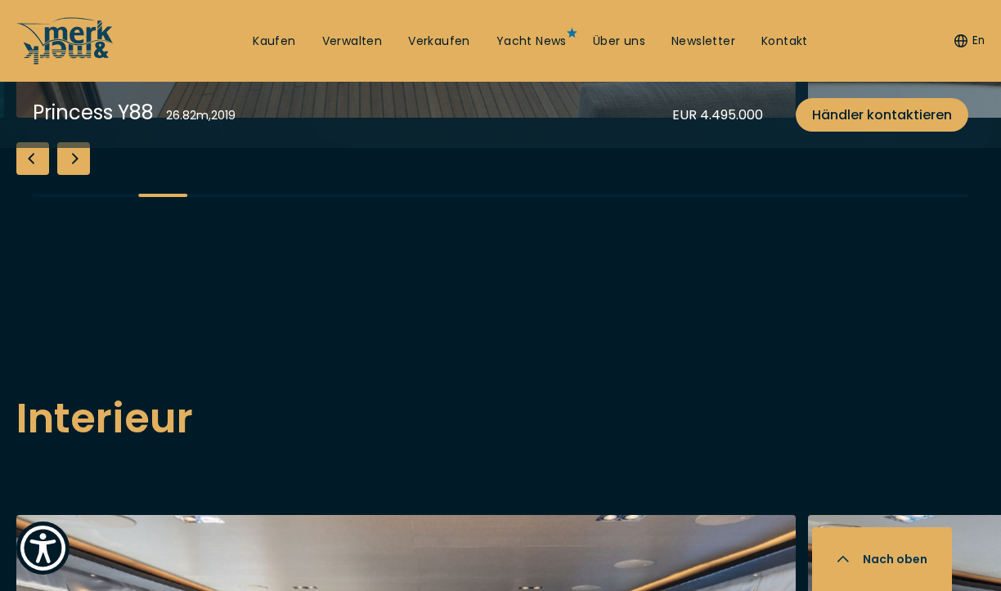
click at [77, 175] on div "Next slide" at bounding box center [73, 158] width 33 height 33
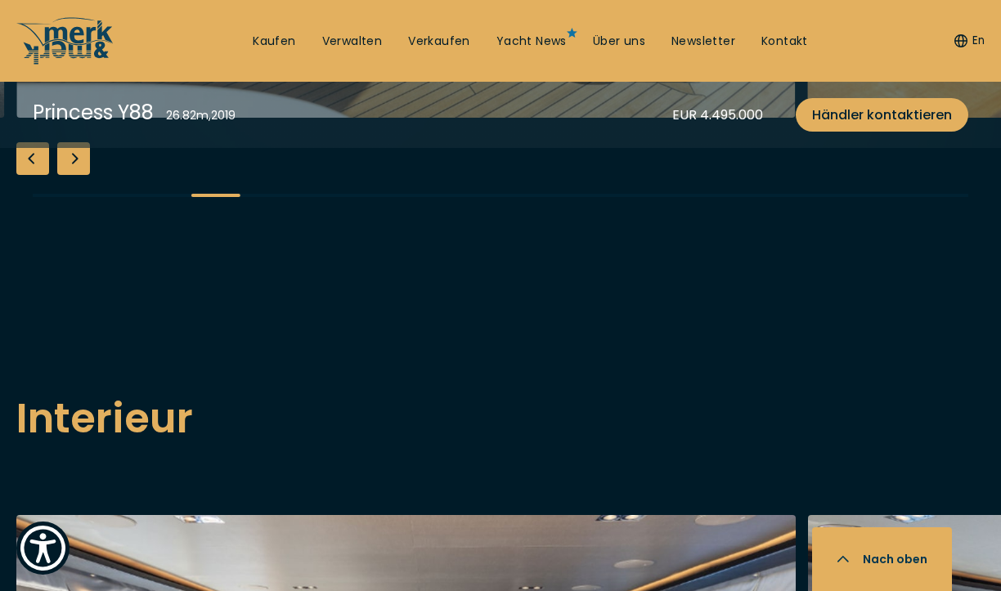
click at [77, 175] on div "Next slide" at bounding box center [73, 158] width 33 height 33
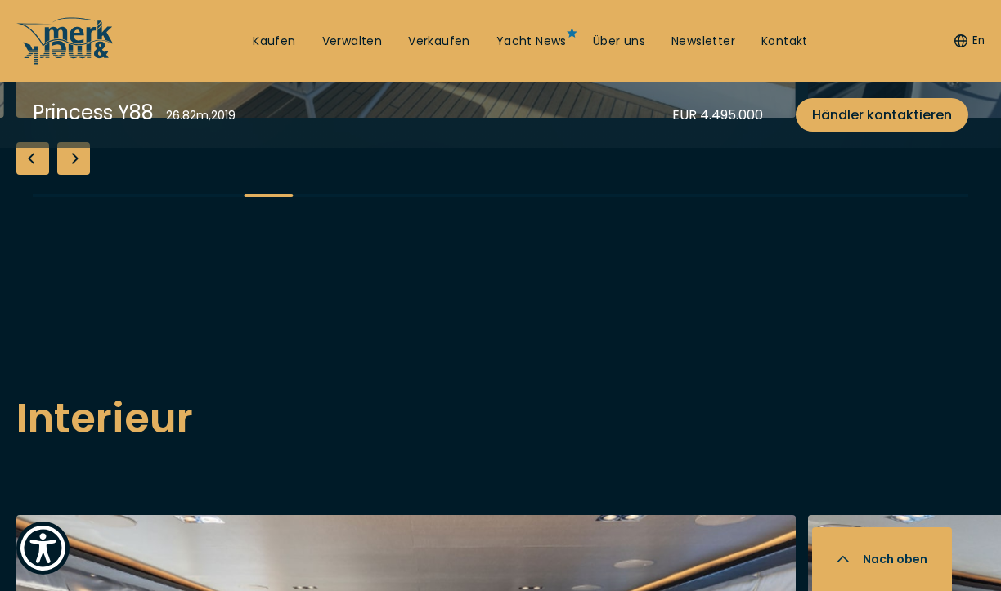
click at [77, 175] on div "Next slide" at bounding box center [73, 158] width 33 height 33
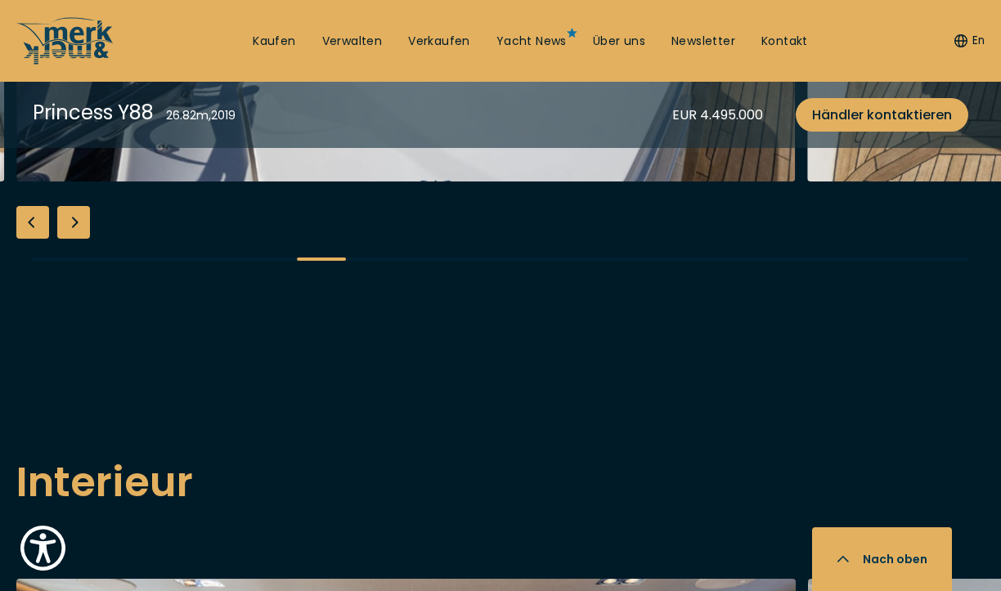
scroll to position [1881, 0]
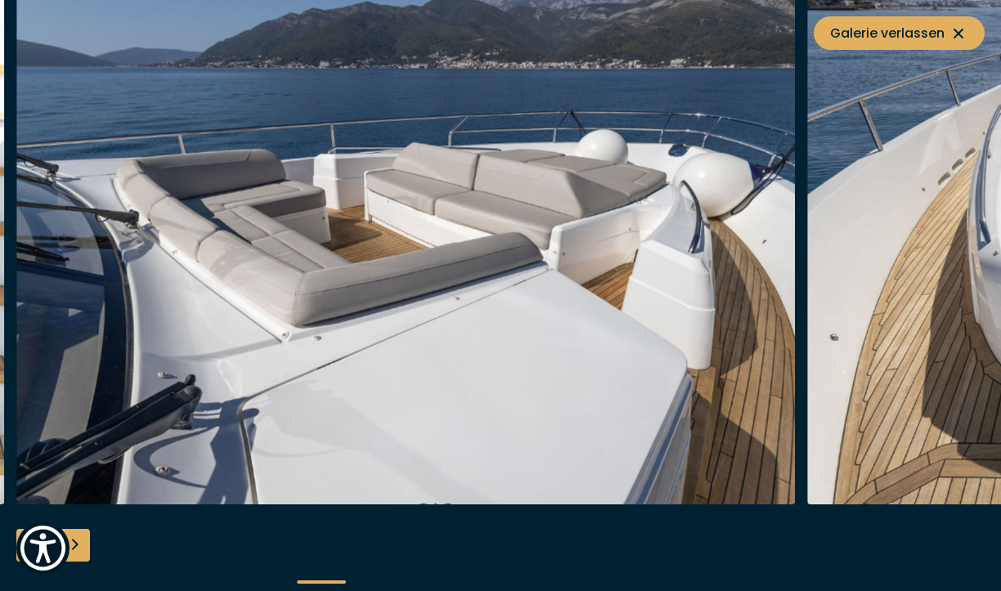
click at [79, 544] on div "Next slide" at bounding box center [73, 545] width 33 height 33
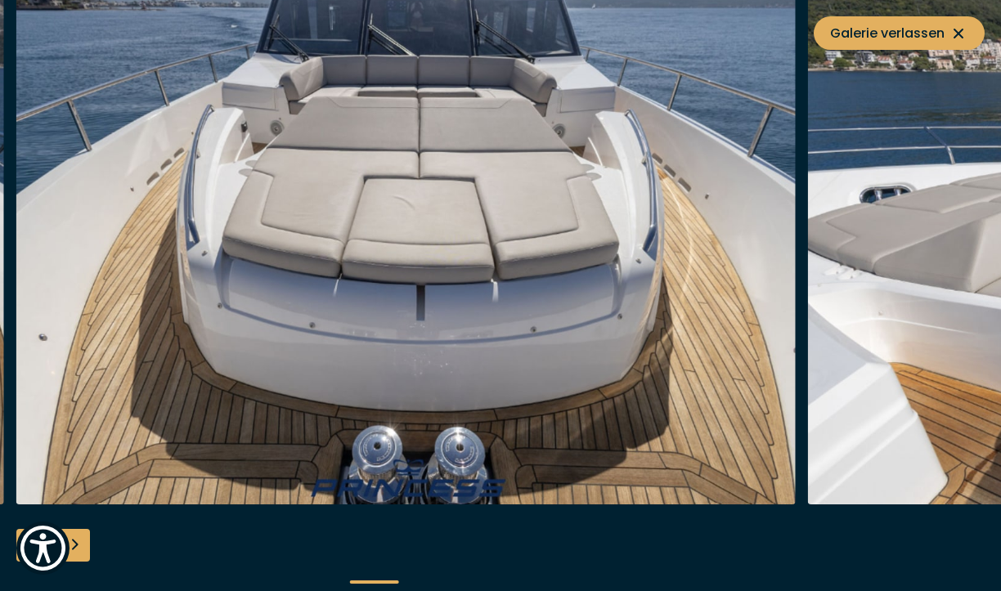
click at [79, 544] on div "Next slide" at bounding box center [73, 545] width 33 height 33
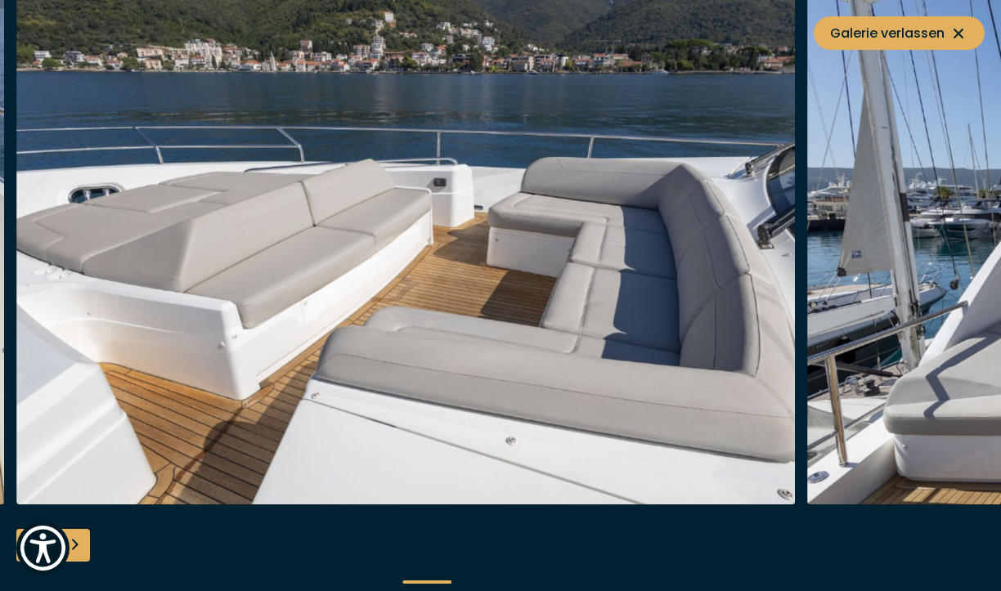
click at [79, 544] on div "Next slide" at bounding box center [73, 545] width 33 height 33
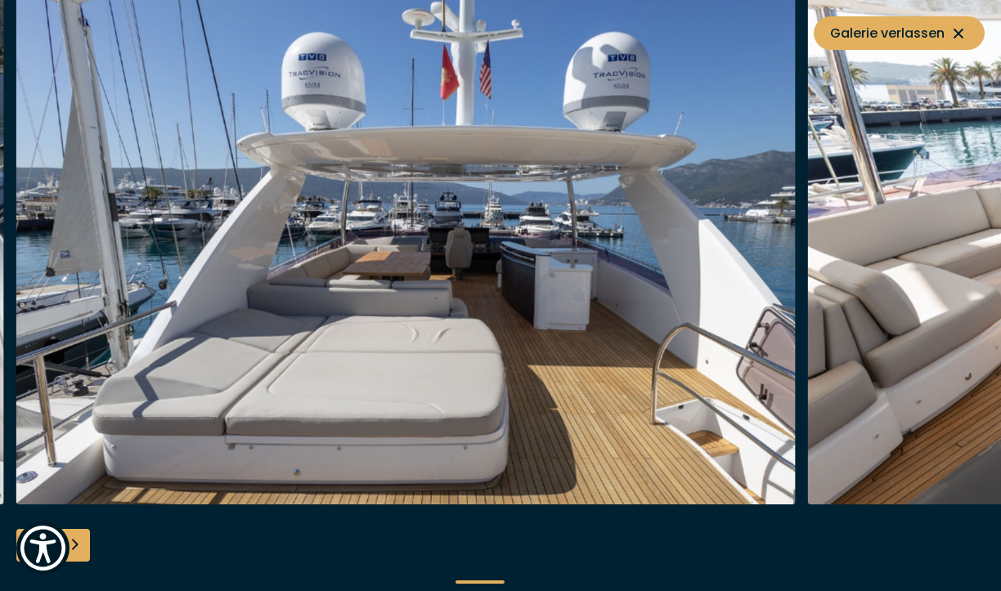
click at [79, 544] on div "Next slide" at bounding box center [73, 545] width 33 height 33
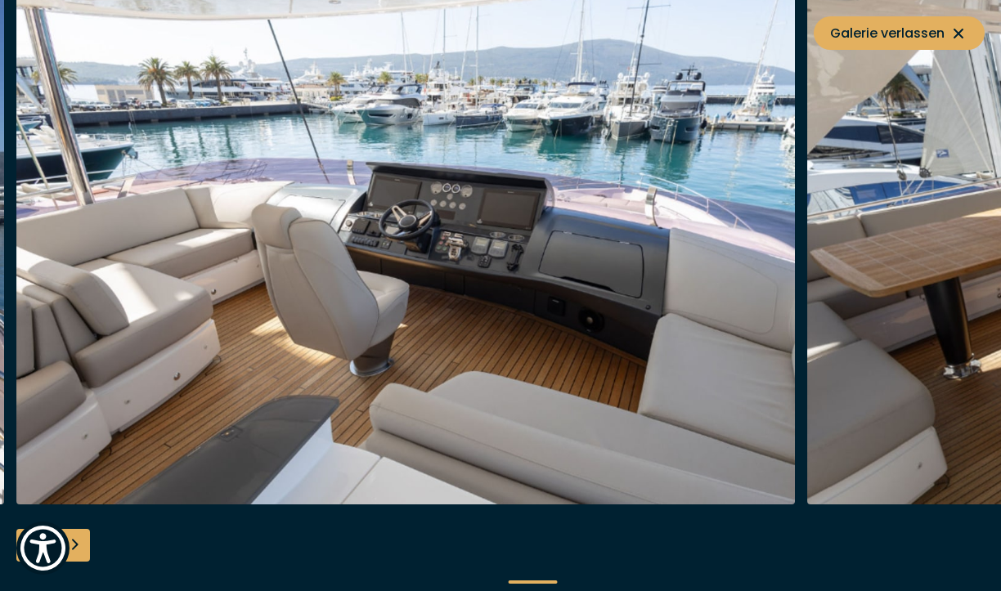
click at [79, 544] on div "Next slide" at bounding box center [73, 545] width 33 height 33
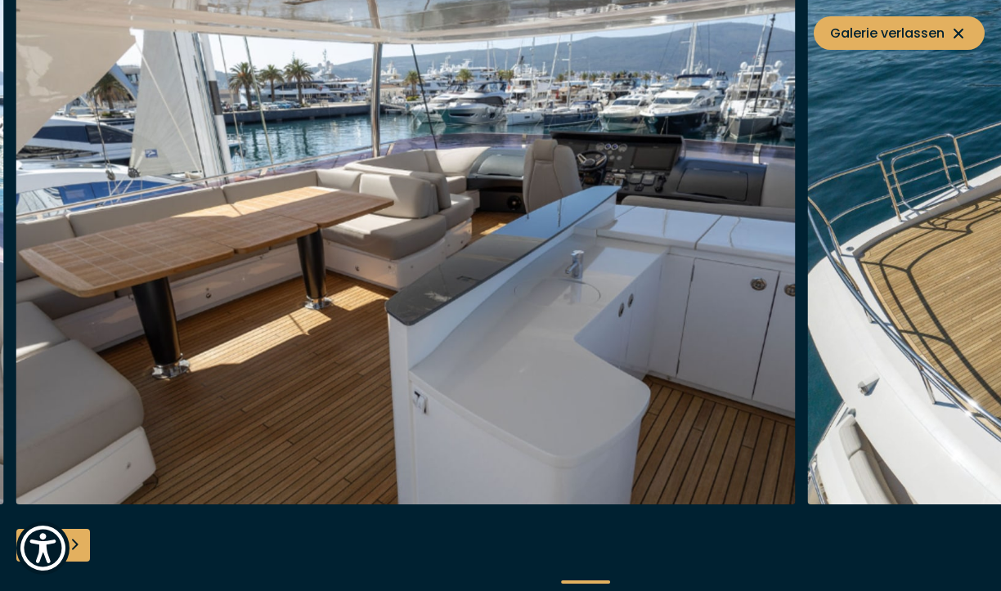
click at [79, 544] on div "Next slide" at bounding box center [73, 545] width 33 height 33
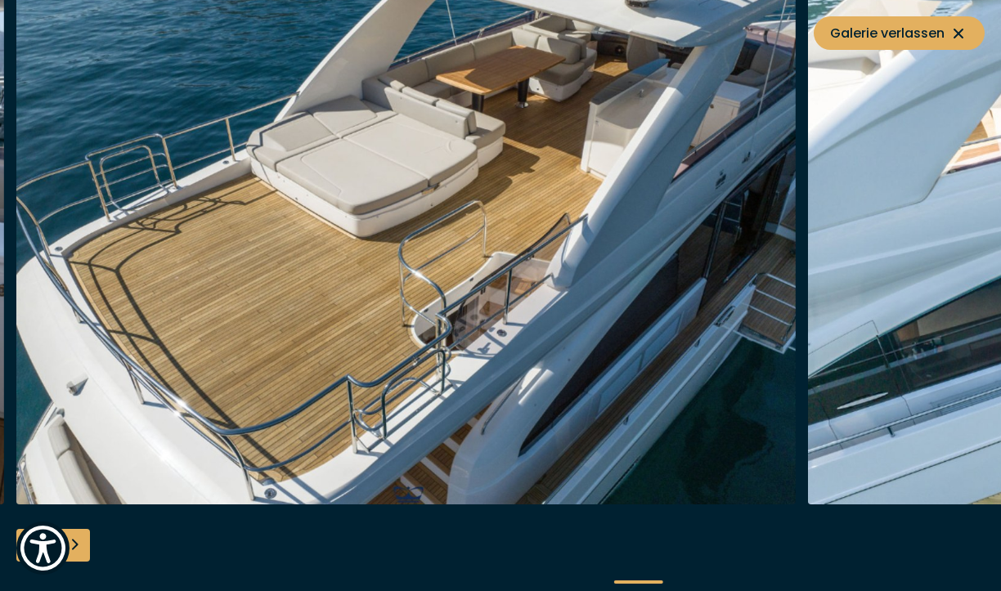
click at [79, 544] on div "Next slide" at bounding box center [73, 545] width 33 height 33
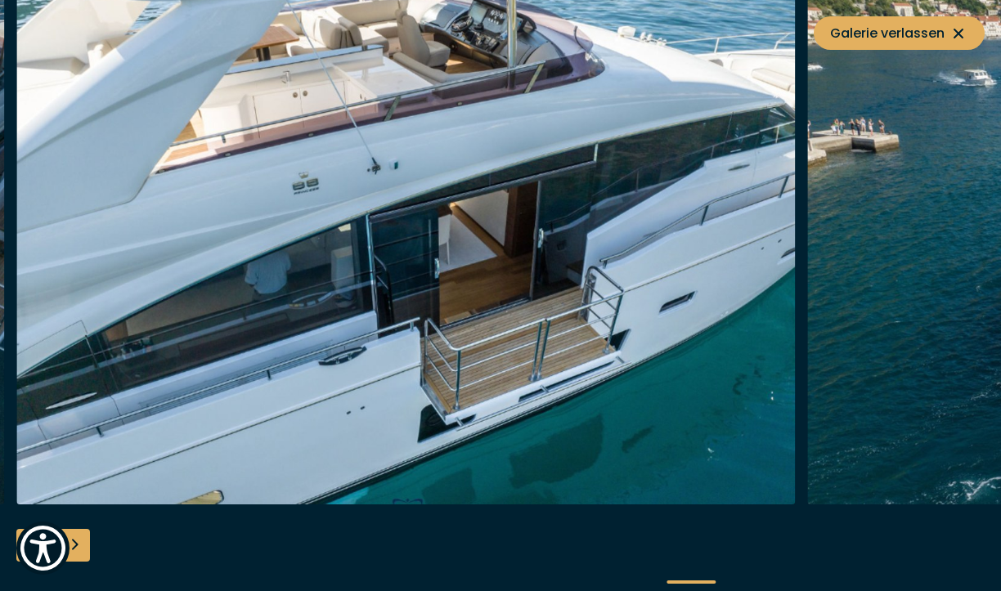
click at [79, 544] on div "Next slide" at bounding box center [73, 545] width 33 height 33
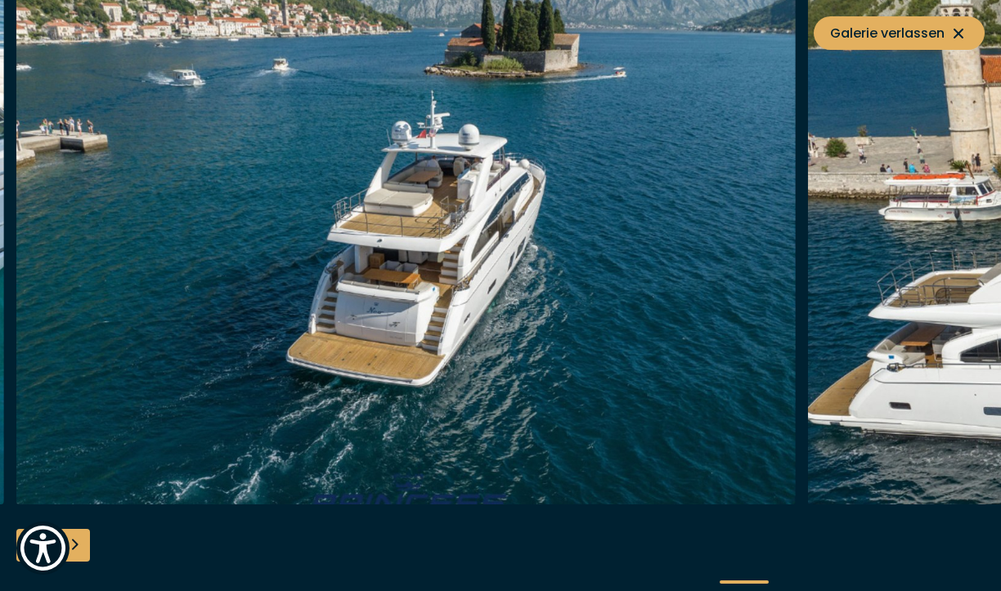
click at [79, 544] on div "Next slide" at bounding box center [73, 545] width 33 height 33
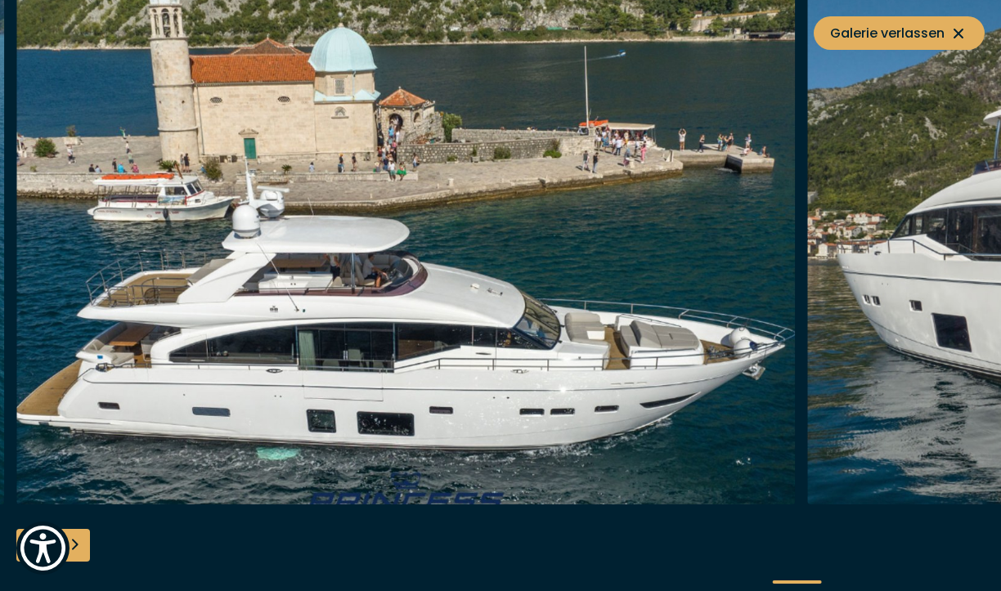
click at [79, 544] on div "Next slide" at bounding box center [73, 545] width 33 height 33
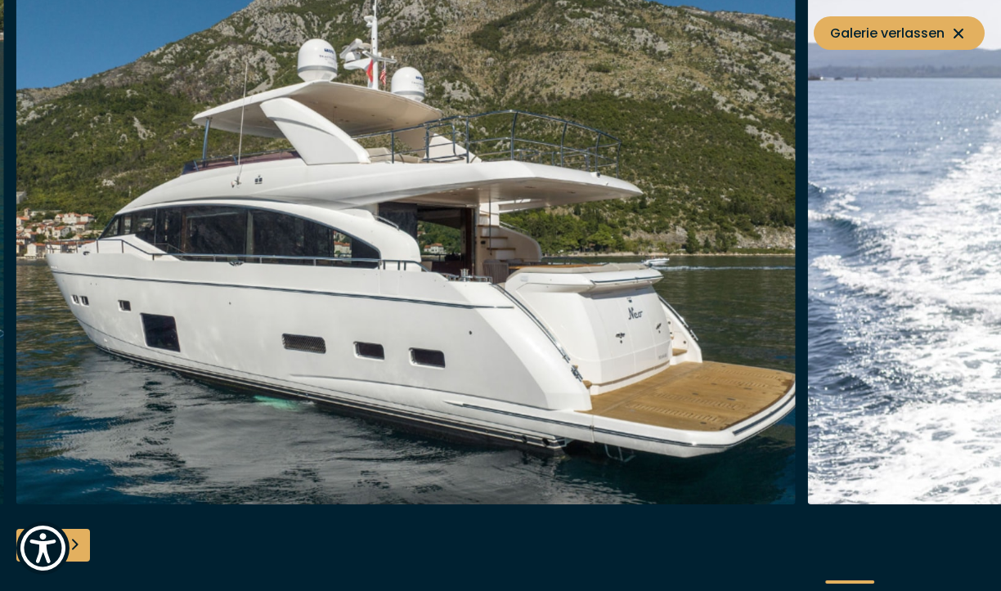
click at [79, 544] on div "Next slide" at bounding box center [73, 545] width 33 height 33
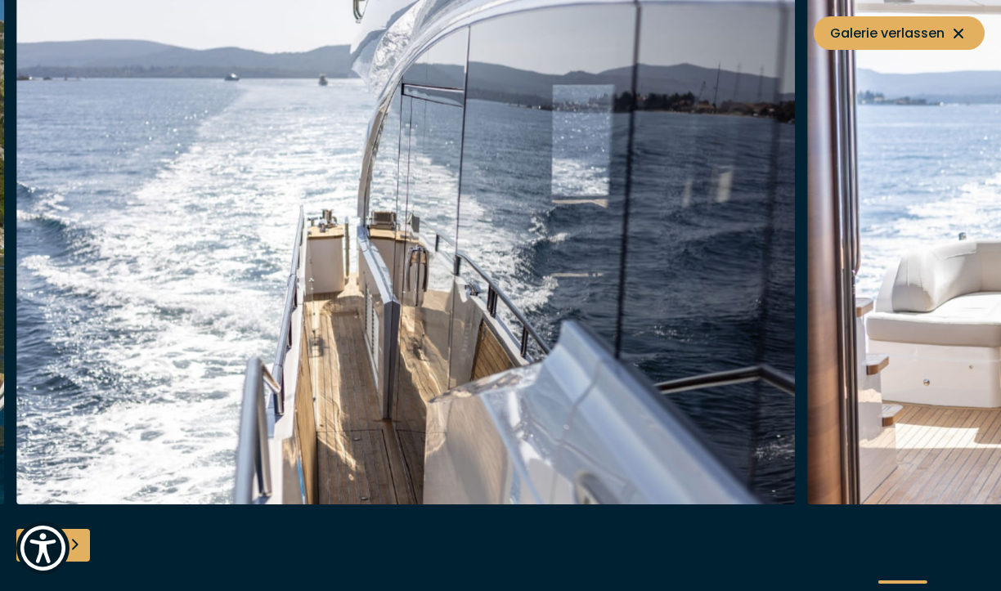
click at [79, 544] on div "Next slide" at bounding box center [73, 545] width 33 height 33
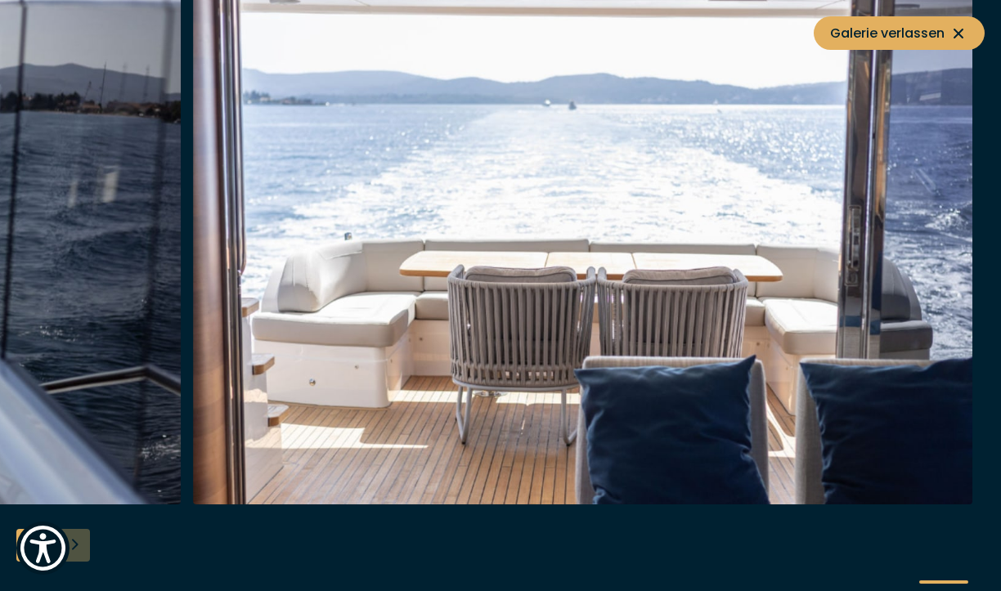
click at [79, 544] on div at bounding box center [500, 295] width 1001 height 629
click at [924, 43] on button "Galerie verlassen" at bounding box center [898, 33] width 171 height 34
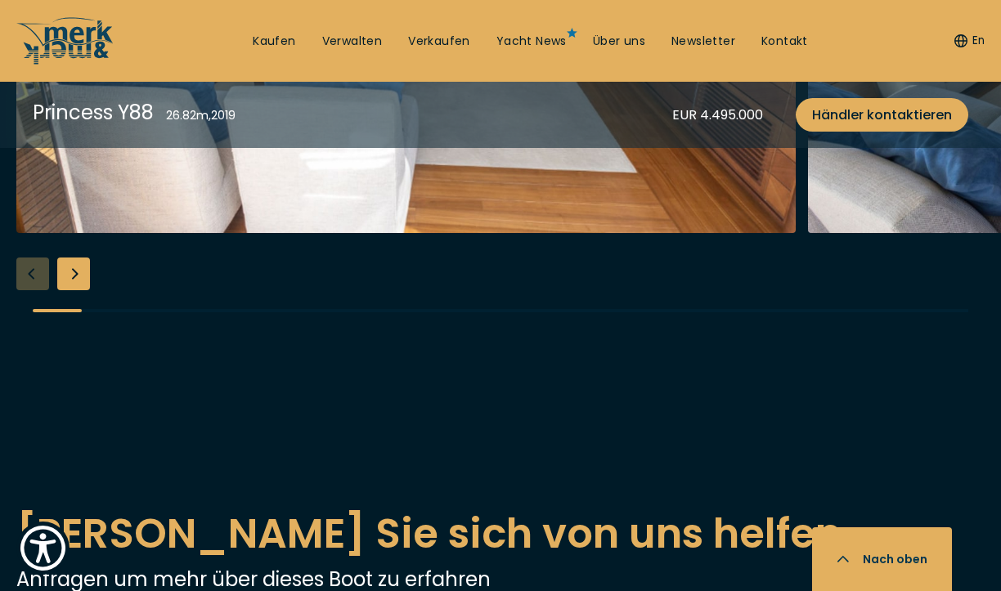
scroll to position [2741, 0]
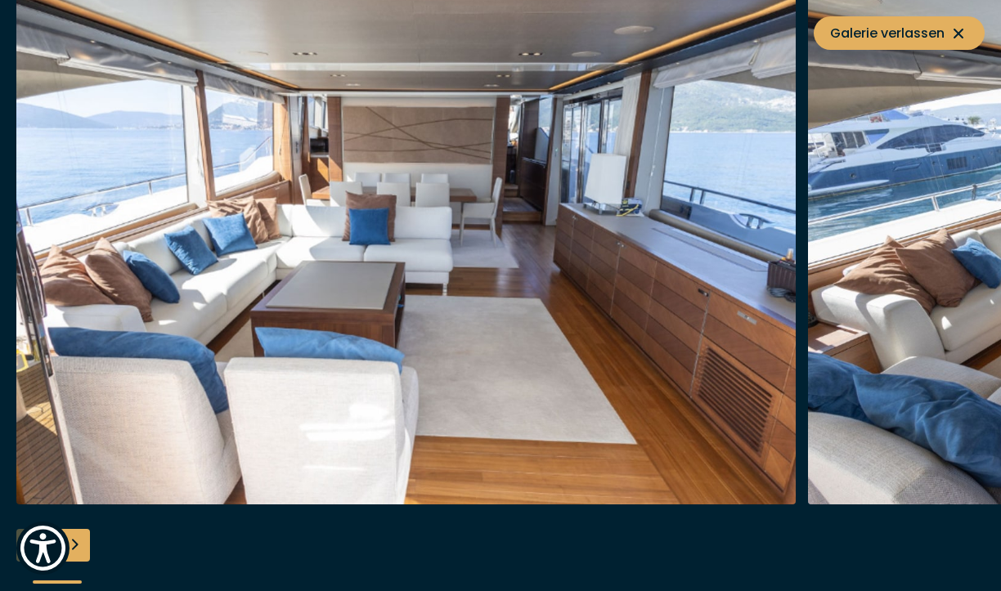
click at [81, 546] on div "Next slide" at bounding box center [73, 545] width 33 height 33
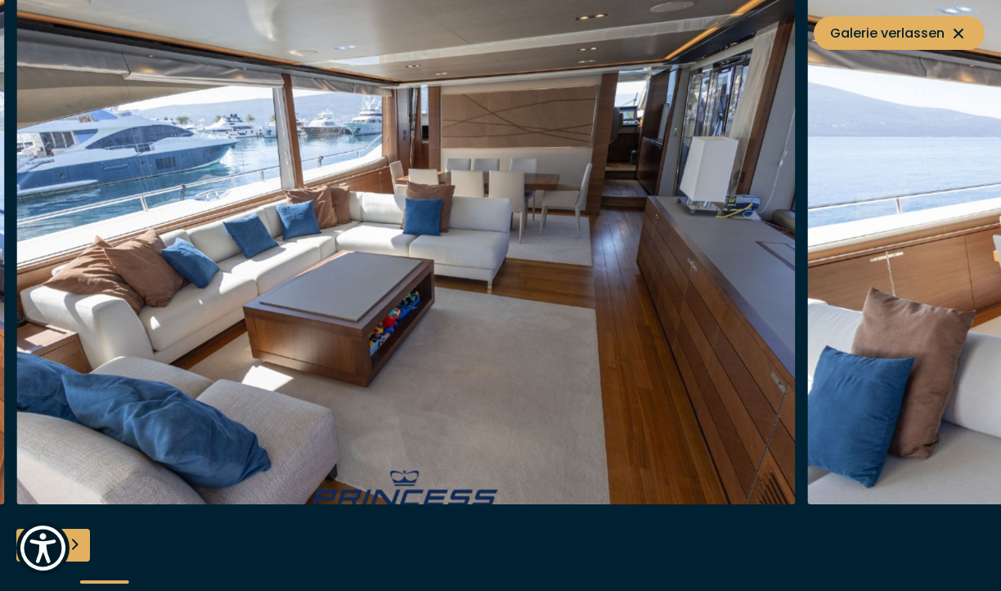
click at [81, 546] on div "Next slide" at bounding box center [73, 545] width 33 height 33
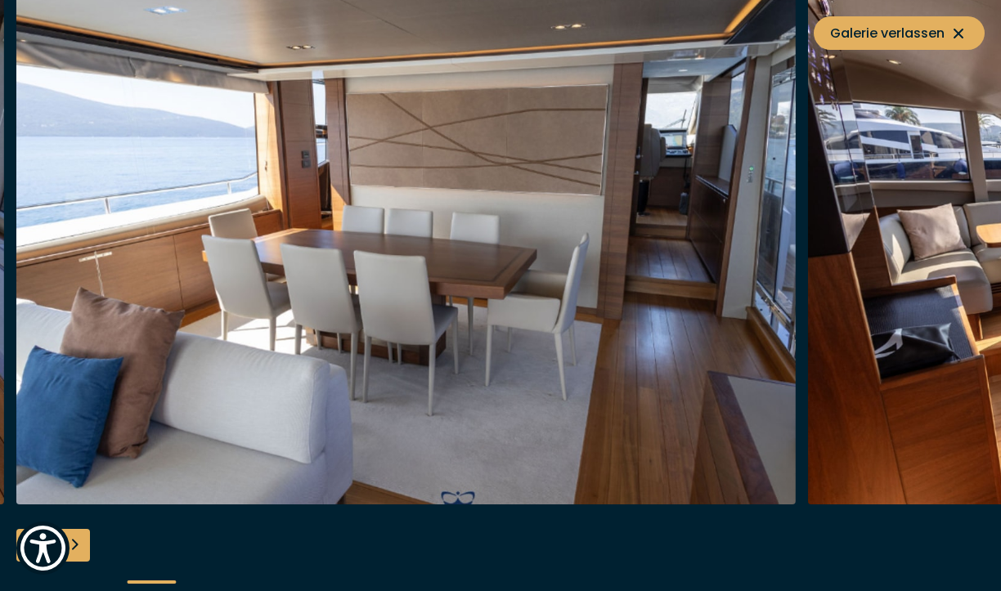
click at [81, 546] on div "Next slide" at bounding box center [73, 545] width 33 height 33
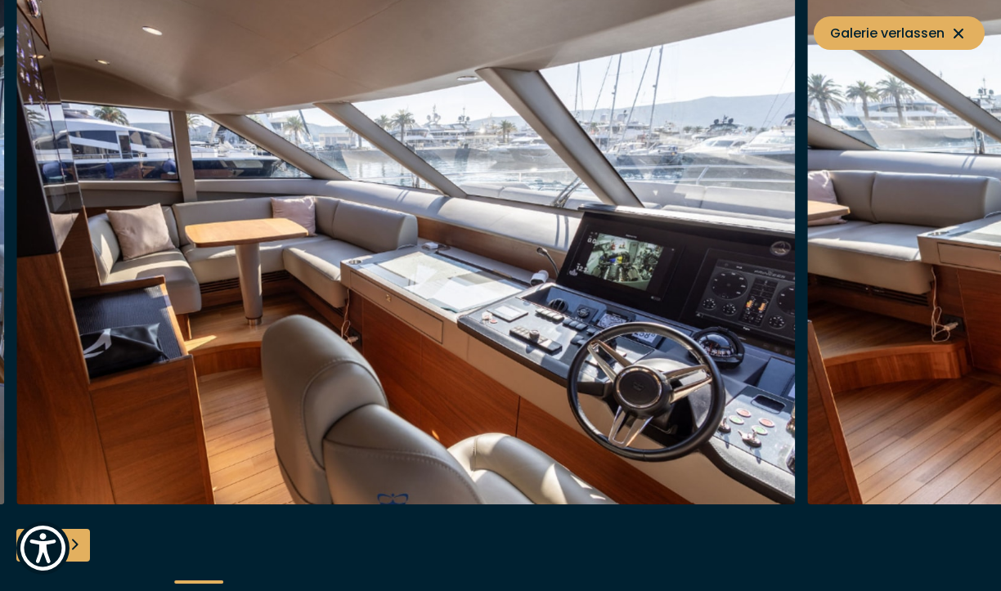
click at [81, 546] on div "Next slide" at bounding box center [73, 545] width 33 height 33
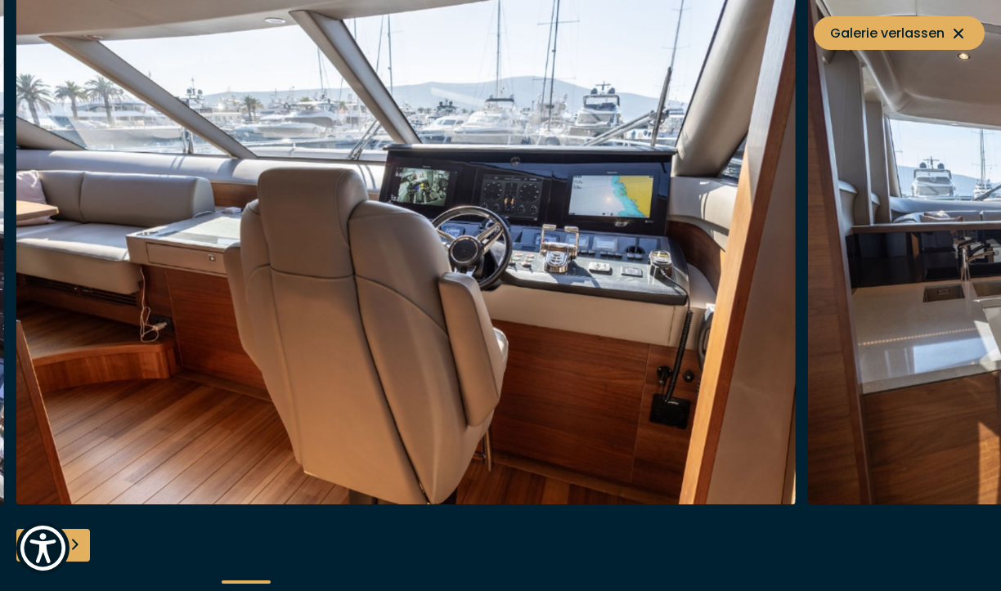
click at [81, 546] on div "Next slide" at bounding box center [73, 545] width 33 height 33
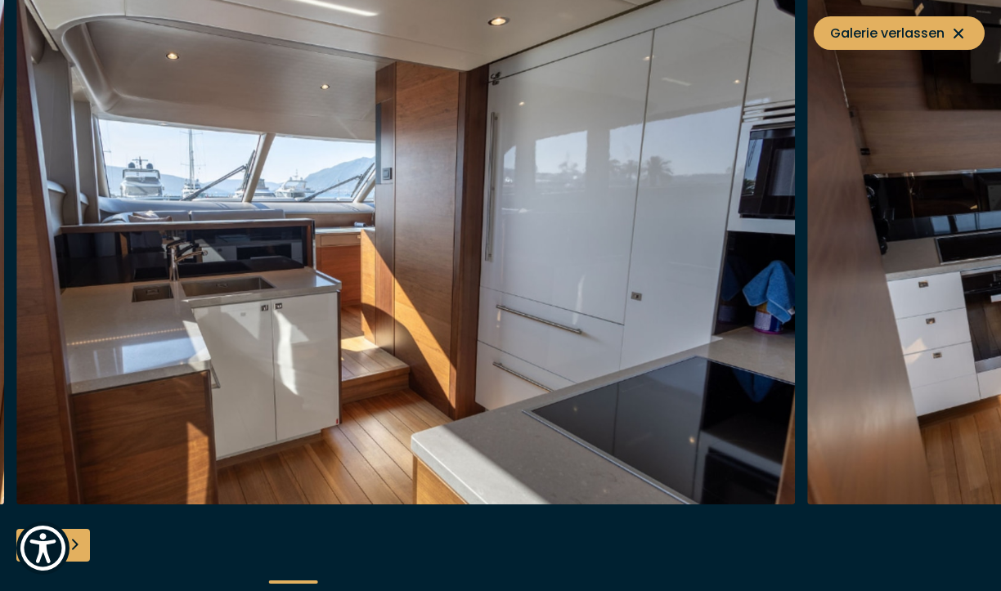
click at [81, 546] on div "Next slide" at bounding box center [73, 545] width 33 height 33
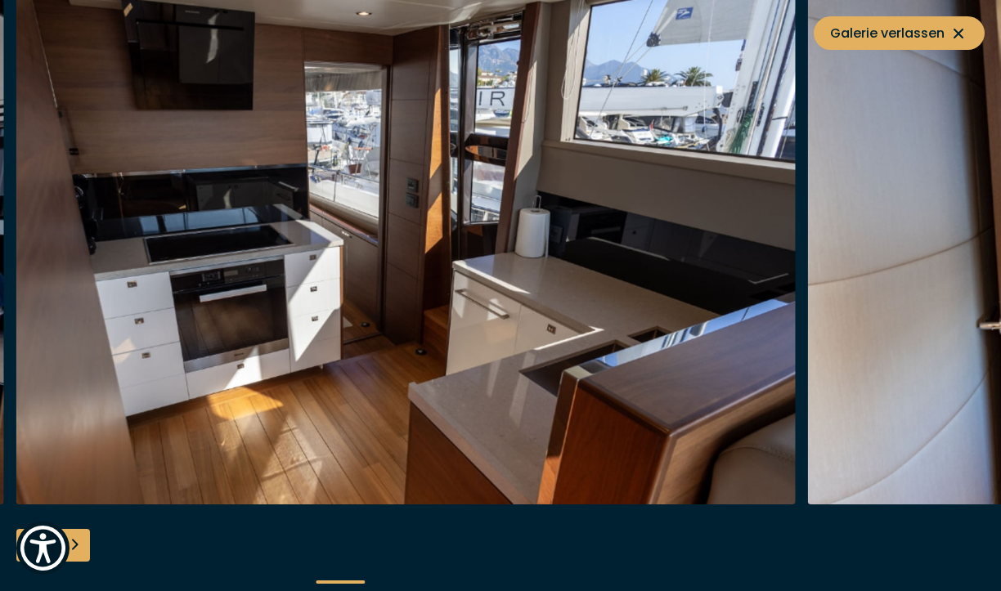
click at [81, 546] on div "Next slide" at bounding box center [73, 545] width 33 height 33
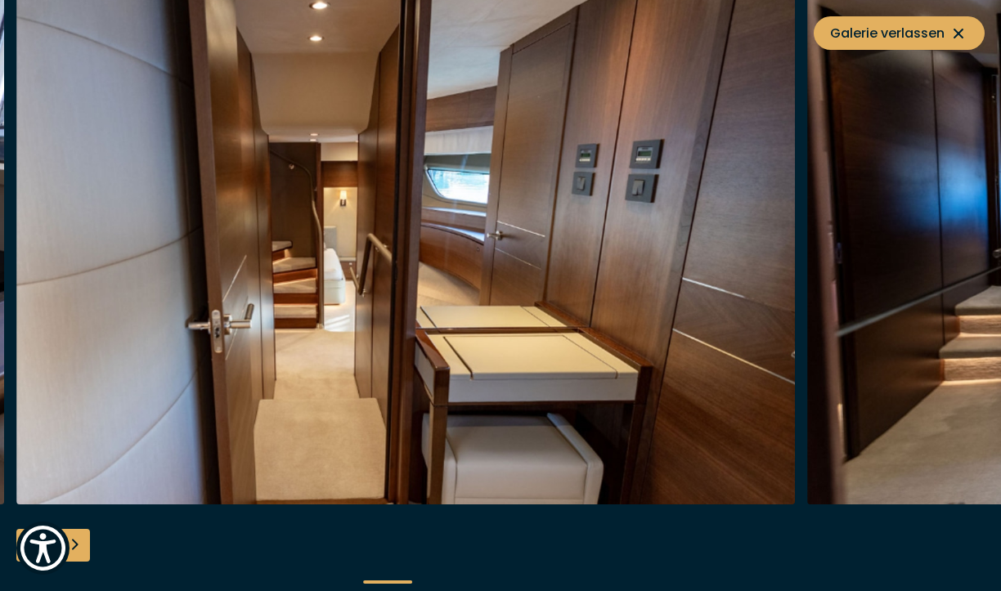
click at [81, 546] on div "Next slide" at bounding box center [73, 545] width 33 height 33
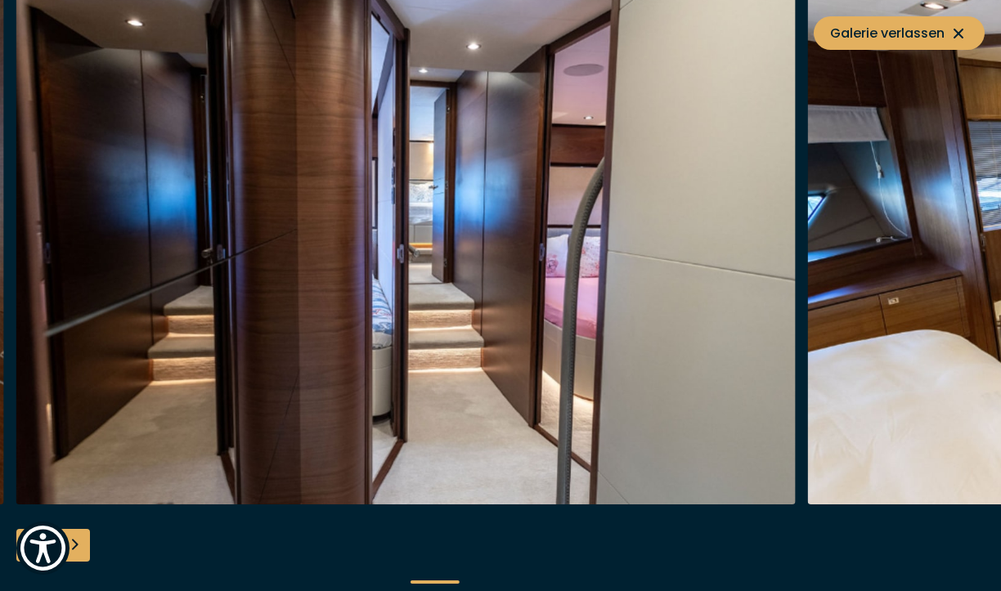
click at [81, 546] on div "Next slide" at bounding box center [73, 545] width 33 height 33
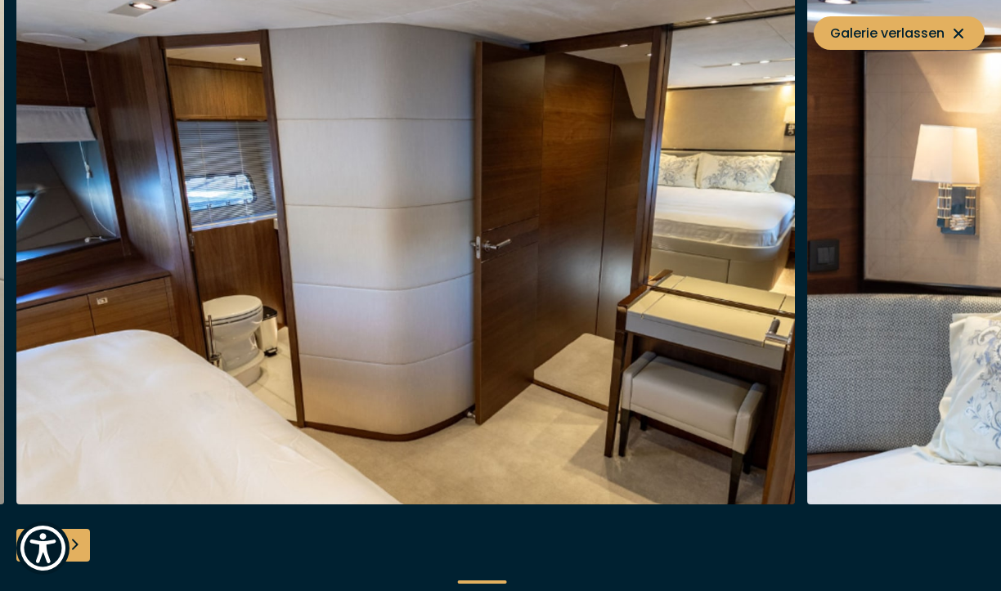
click at [81, 546] on div "Next slide" at bounding box center [73, 545] width 33 height 33
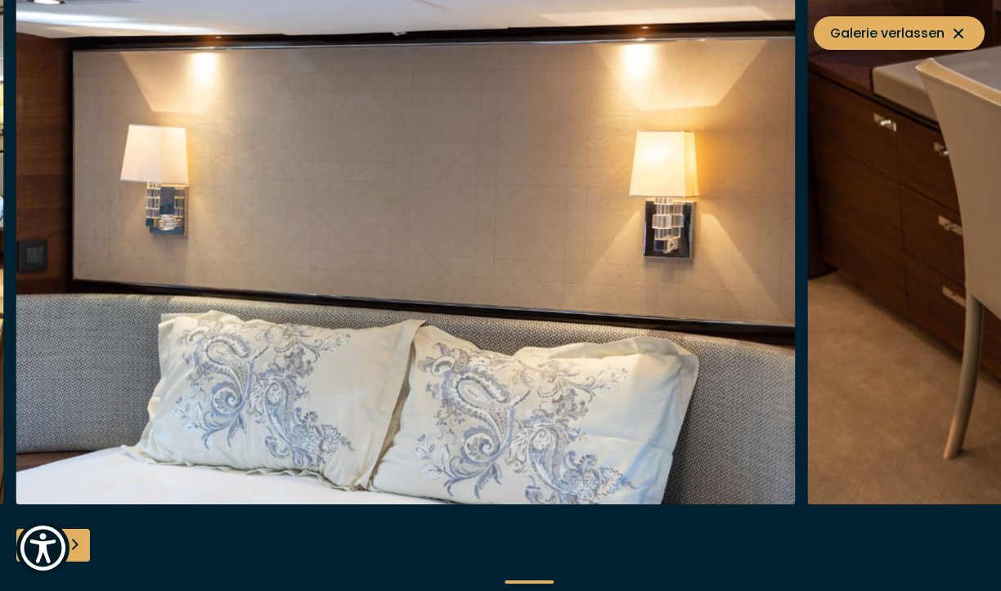
click at [81, 546] on div "Next slide" at bounding box center [73, 545] width 33 height 33
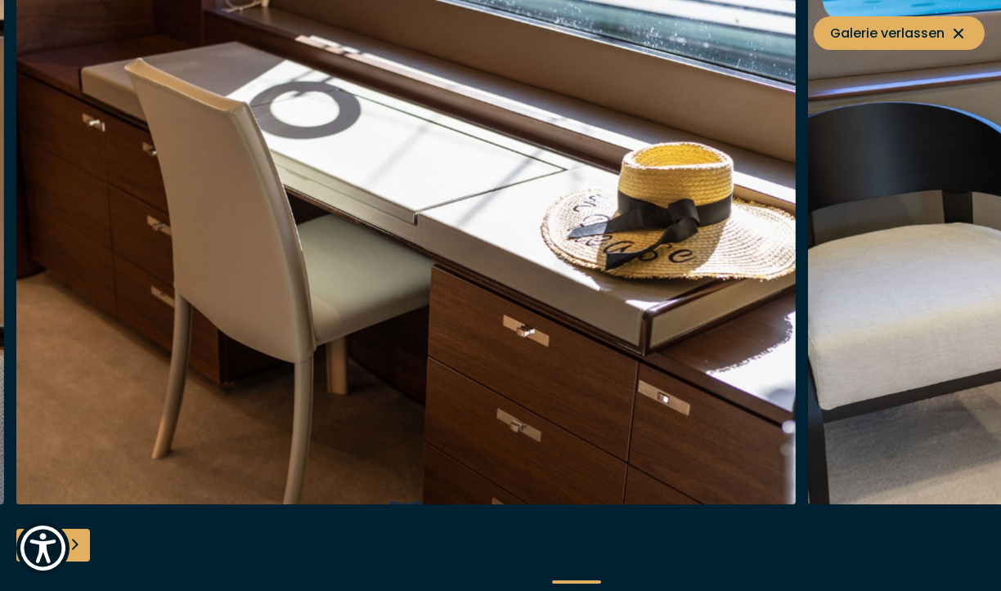
click at [81, 546] on div "Next slide" at bounding box center [73, 545] width 33 height 33
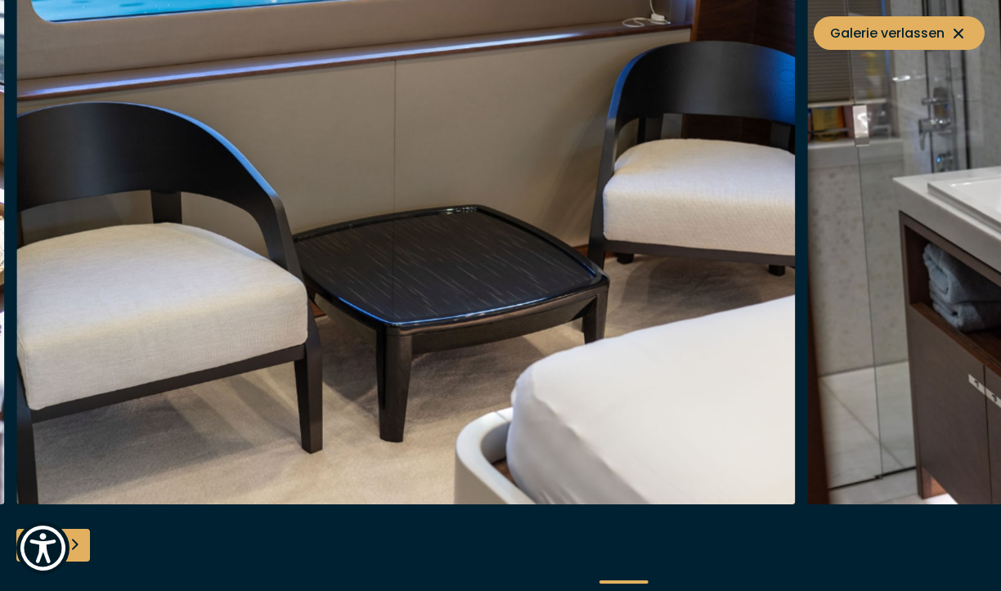
click at [81, 546] on div "Next slide" at bounding box center [73, 545] width 33 height 33
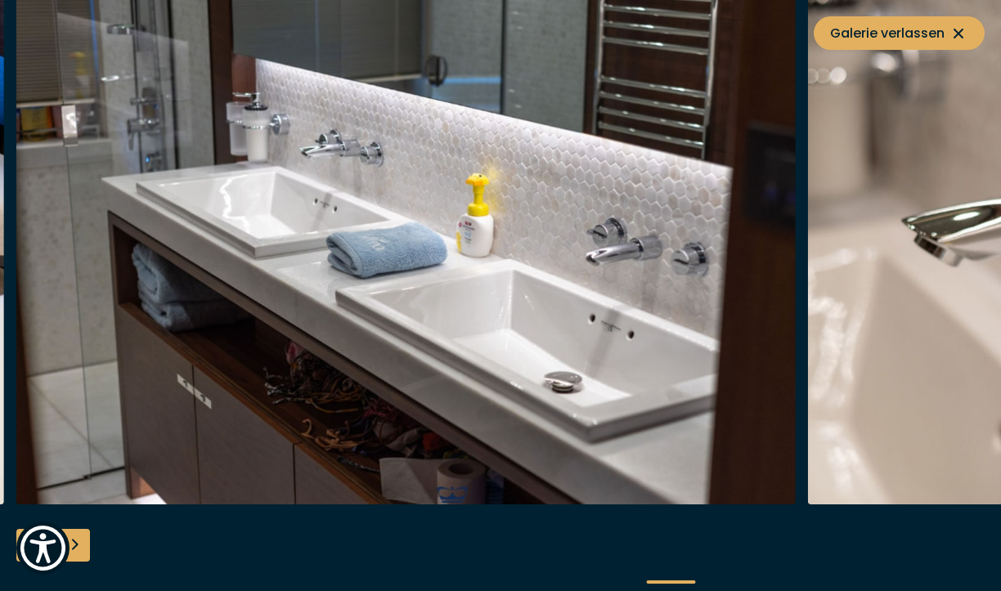
click at [81, 546] on div "Next slide" at bounding box center [73, 545] width 33 height 33
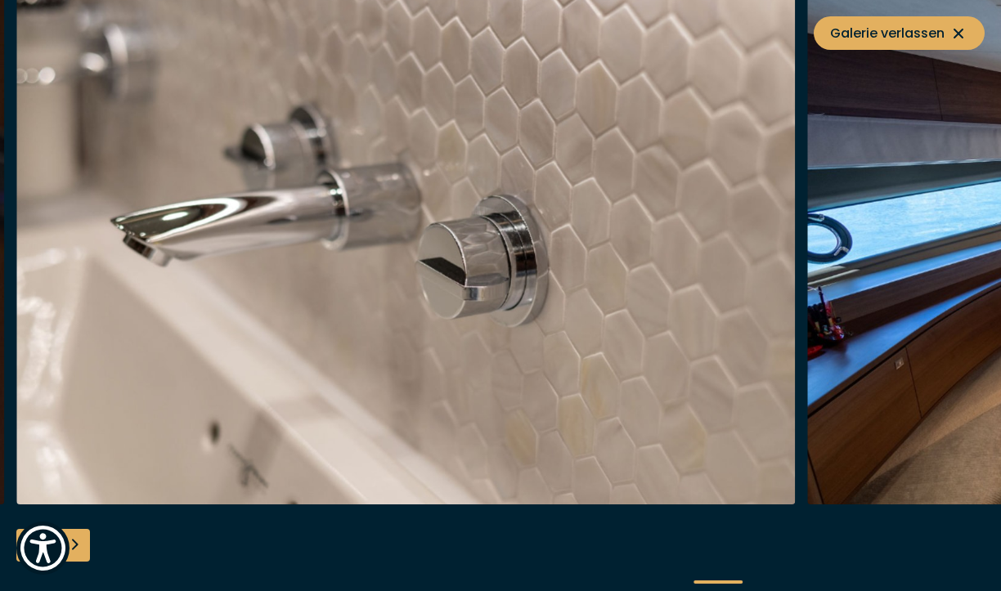
click at [81, 546] on div "Next slide" at bounding box center [73, 545] width 33 height 33
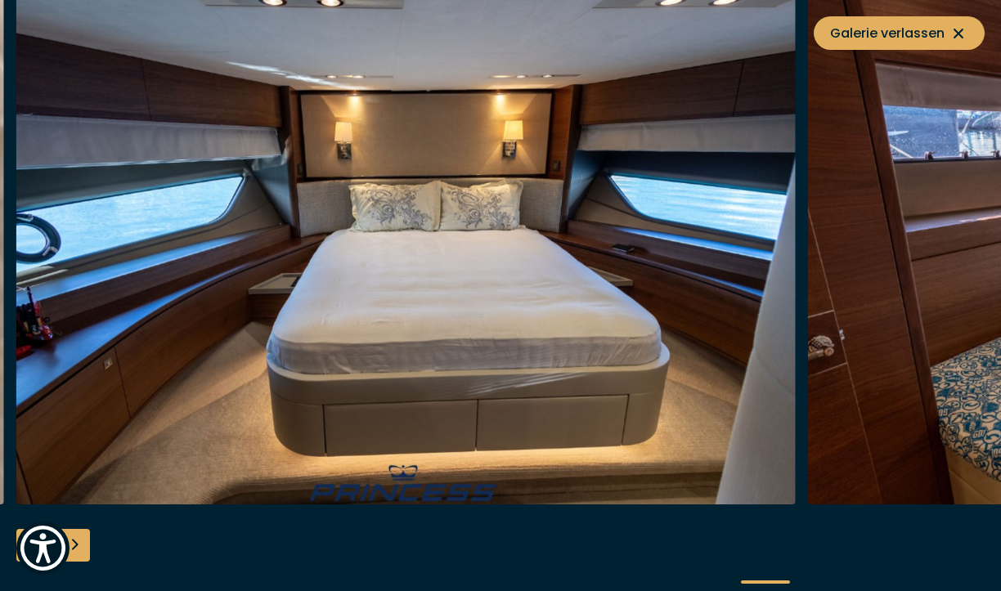
click at [81, 546] on div "Next slide" at bounding box center [73, 545] width 33 height 33
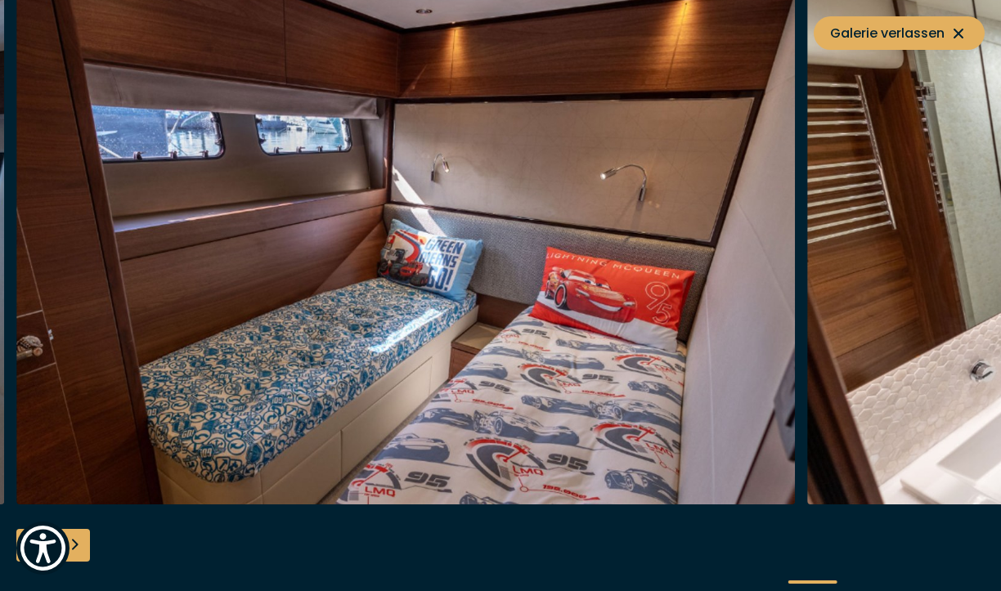
click at [81, 546] on div "Next slide" at bounding box center [73, 545] width 33 height 33
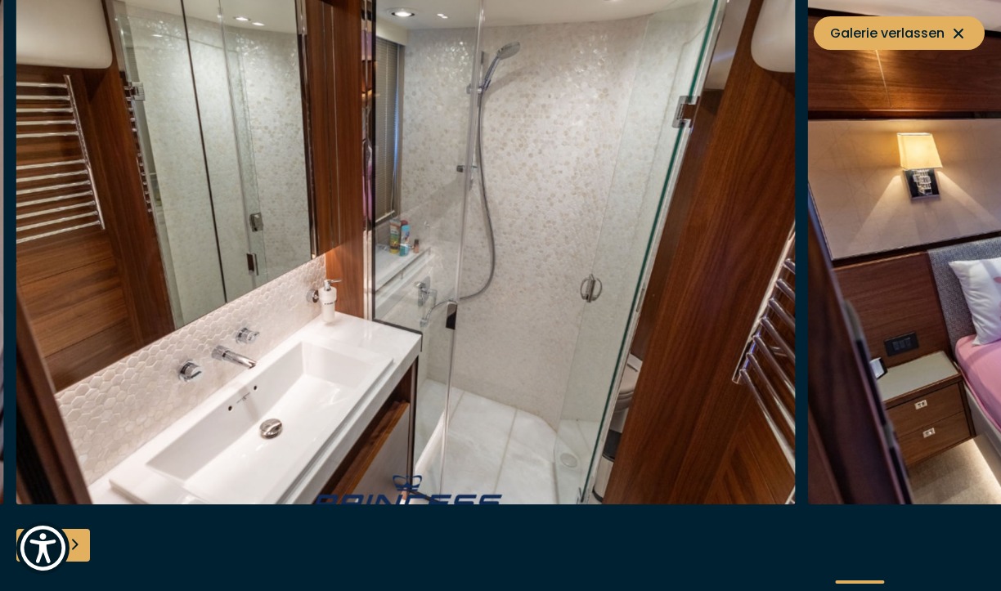
click at [81, 546] on div "Next slide" at bounding box center [73, 545] width 33 height 33
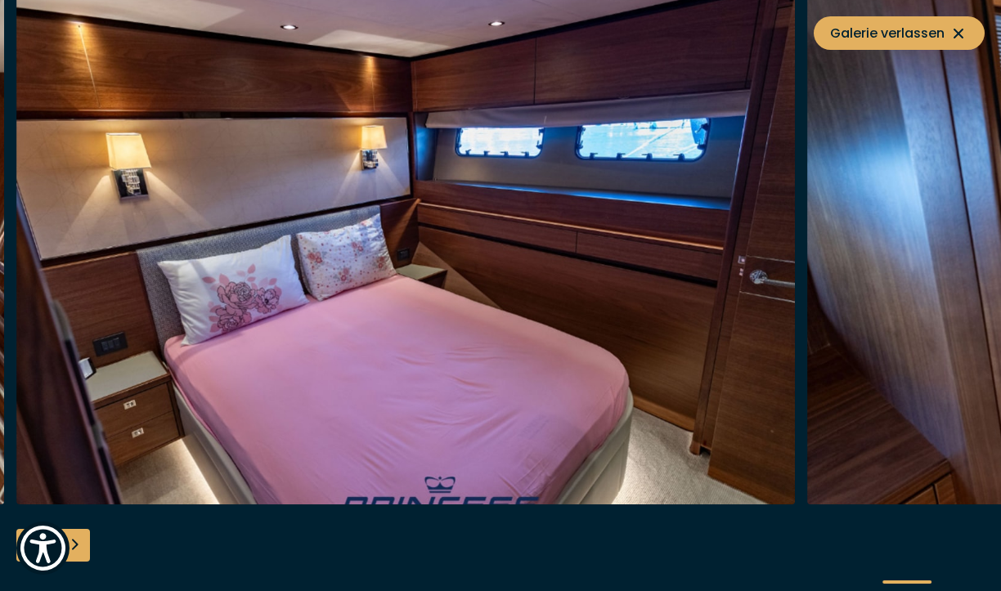
click at [81, 546] on div "Next slide" at bounding box center [73, 545] width 33 height 33
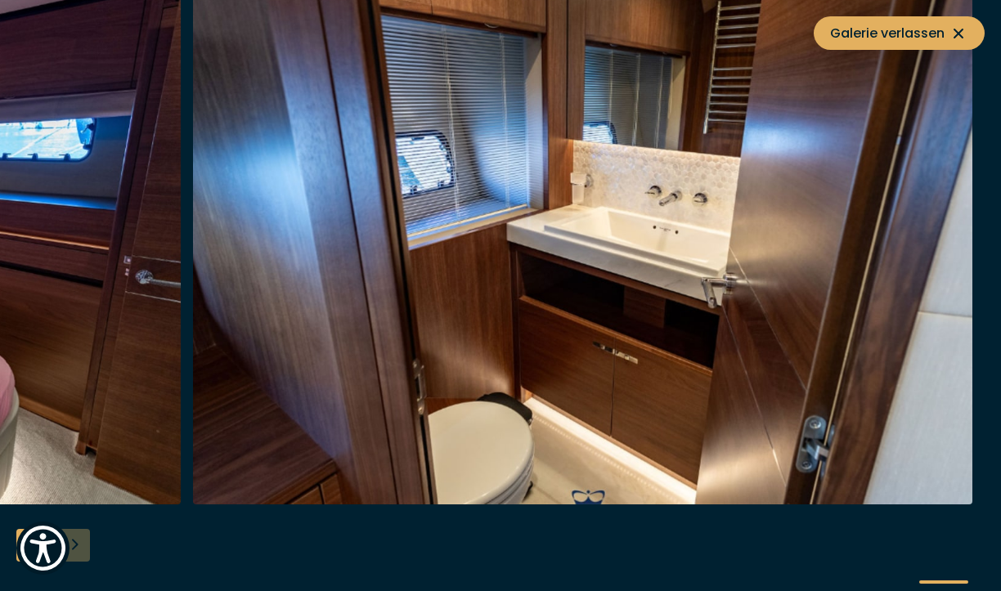
click at [81, 546] on div at bounding box center [500, 295] width 1001 height 629
click at [870, 36] on span "Galerie verlassen" at bounding box center [899, 33] width 138 height 20
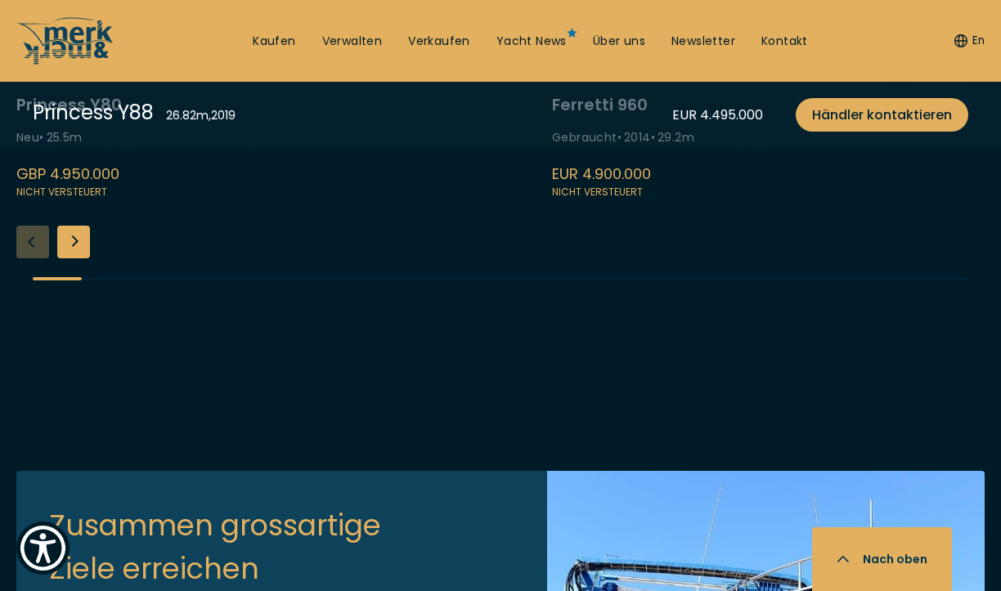
scroll to position [4047, 0]
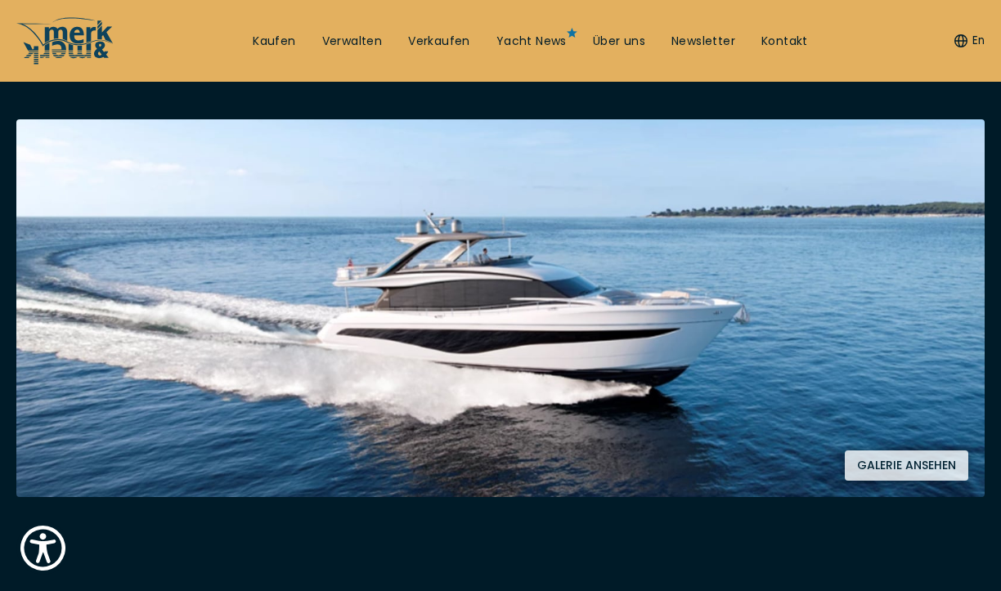
scroll to position [272, 0]
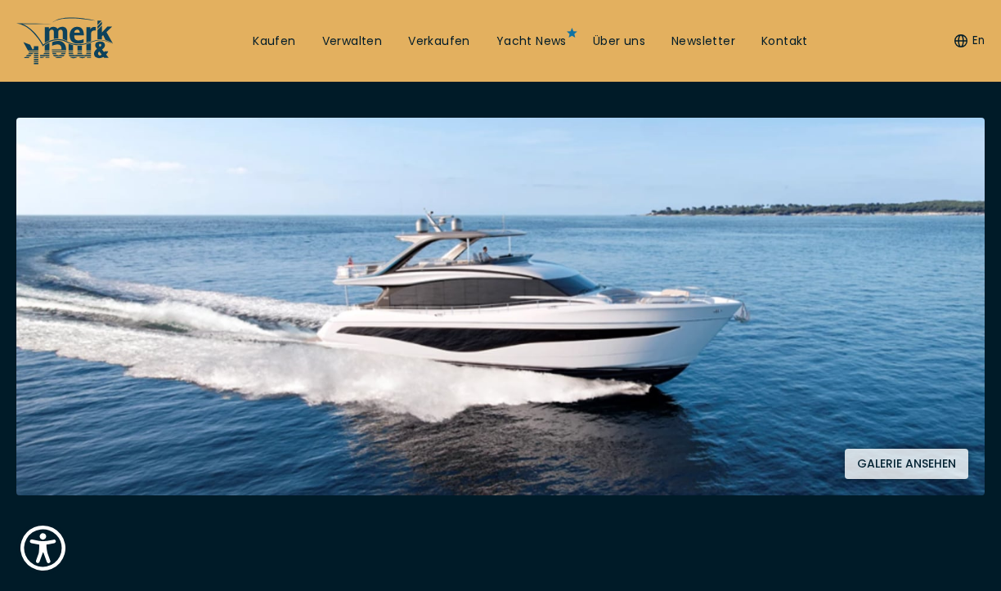
click at [352, 350] on img at bounding box center [500, 307] width 968 height 378
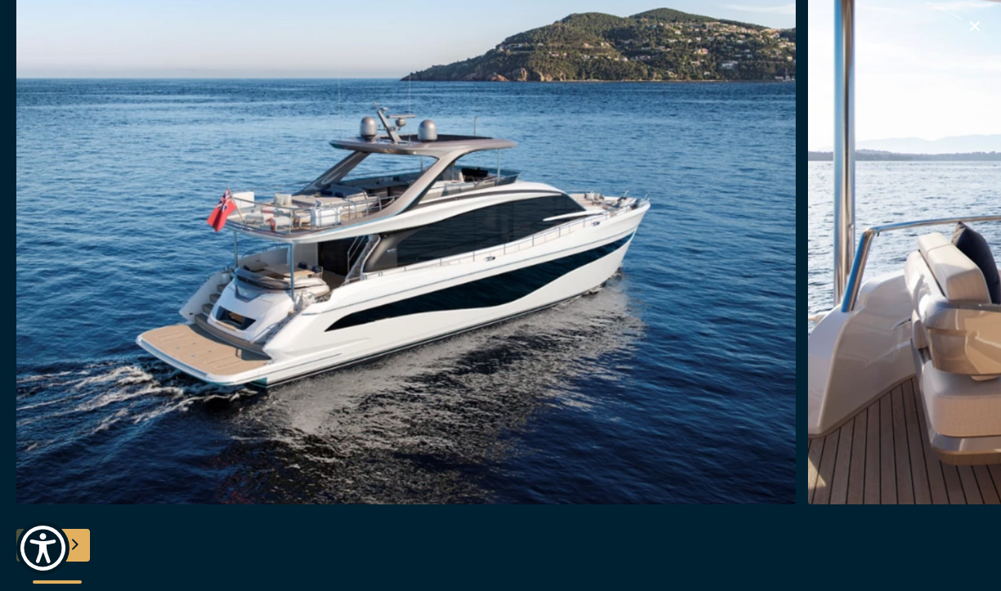
click at [85, 541] on div "Next slide" at bounding box center [73, 545] width 33 height 33
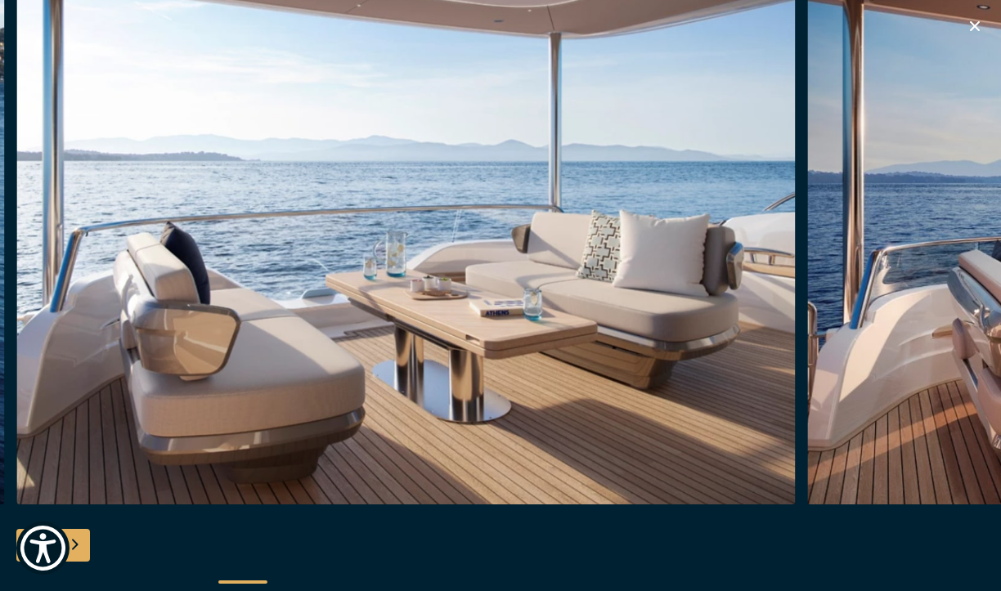
click at [85, 541] on div "Next slide" at bounding box center [73, 545] width 33 height 33
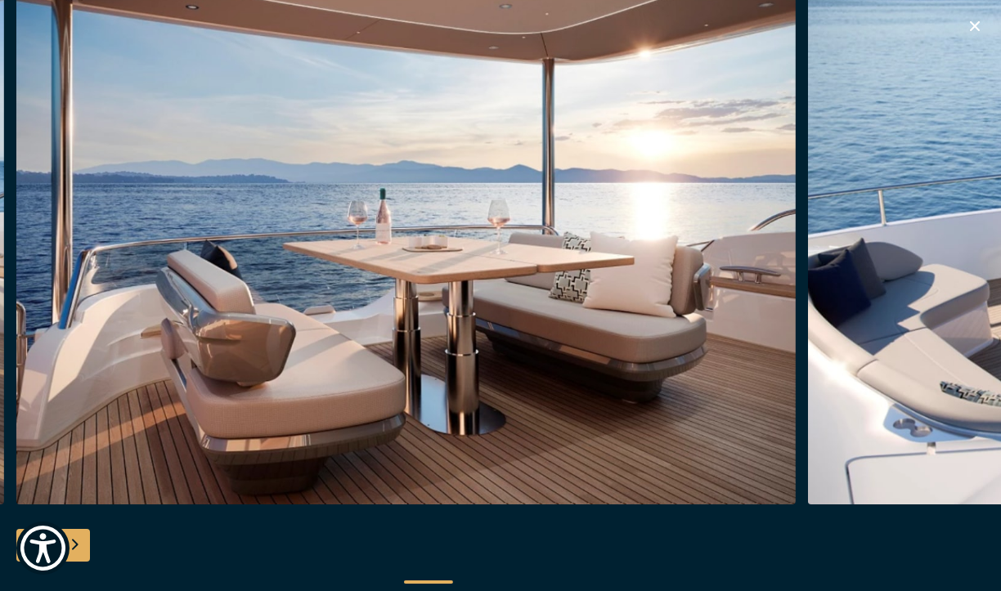
click at [85, 541] on div "Next slide" at bounding box center [73, 545] width 33 height 33
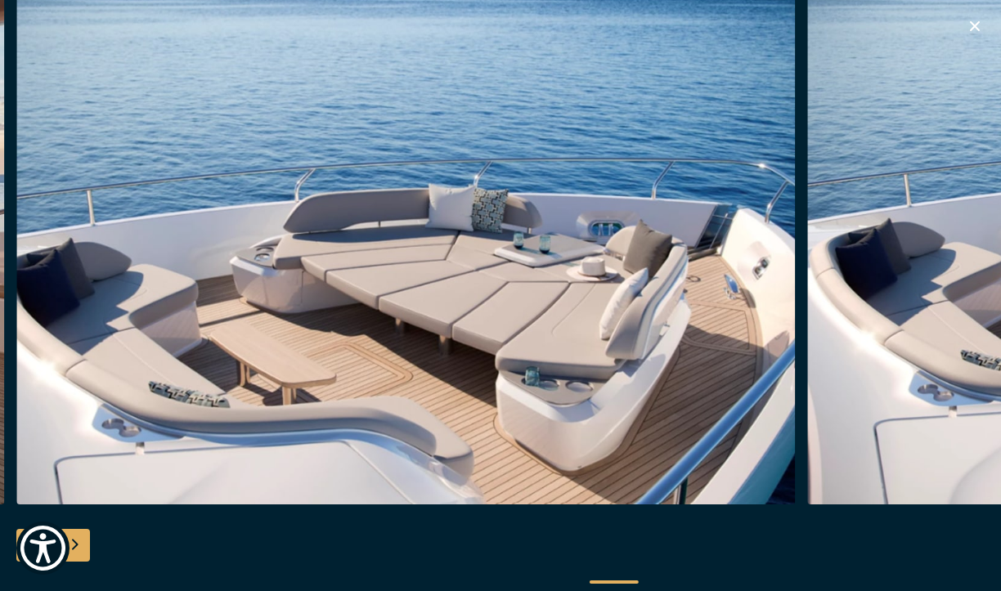
click at [85, 543] on div "Next slide" at bounding box center [73, 545] width 33 height 33
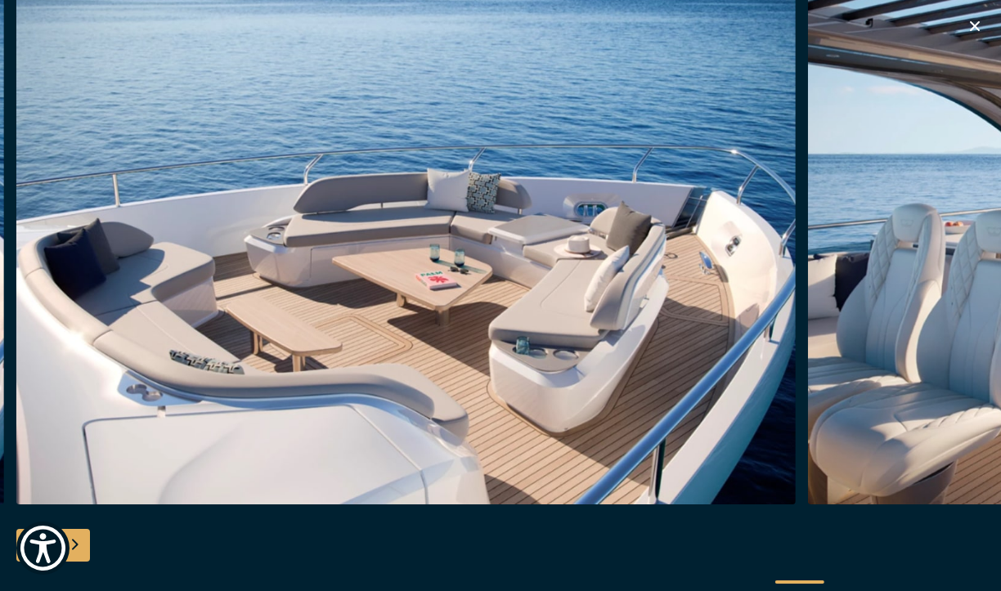
click at [85, 543] on div "Next slide" at bounding box center [73, 545] width 33 height 33
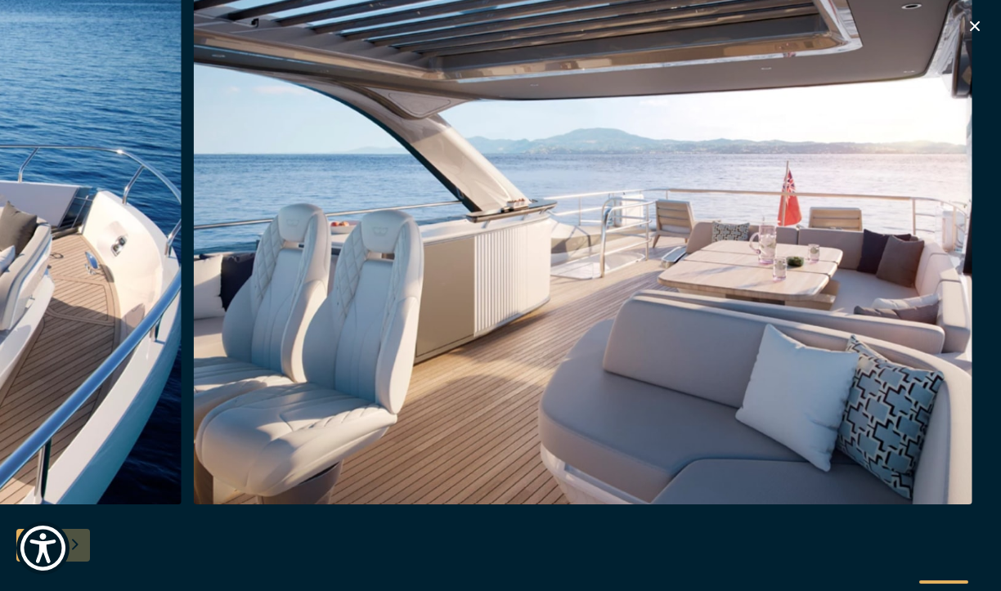
click at [85, 543] on div at bounding box center [500, 295] width 1001 height 629
click at [971, 29] on icon "button" at bounding box center [975, 26] width 10 height 10
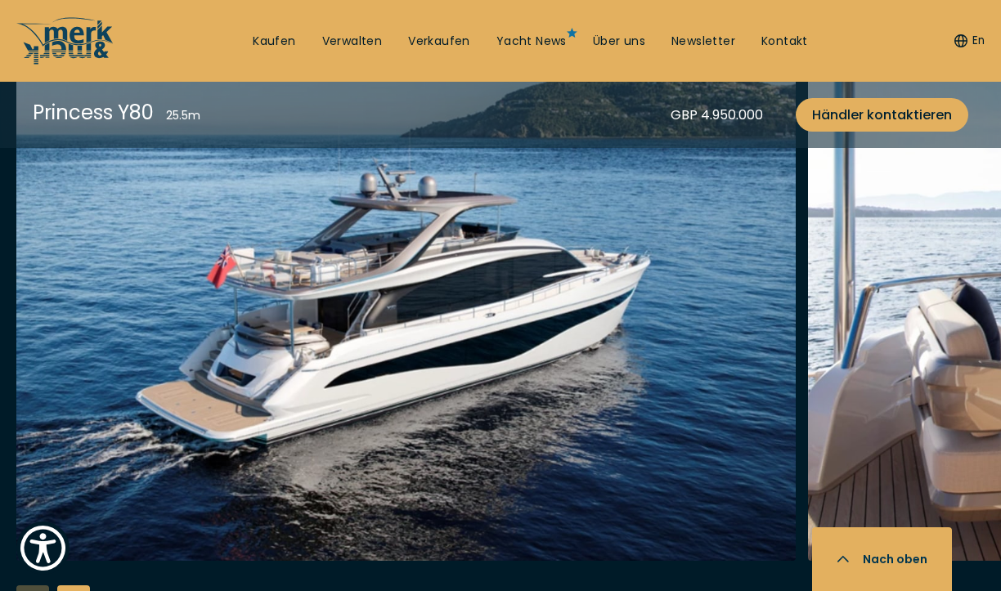
scroll to position [1906, 0]
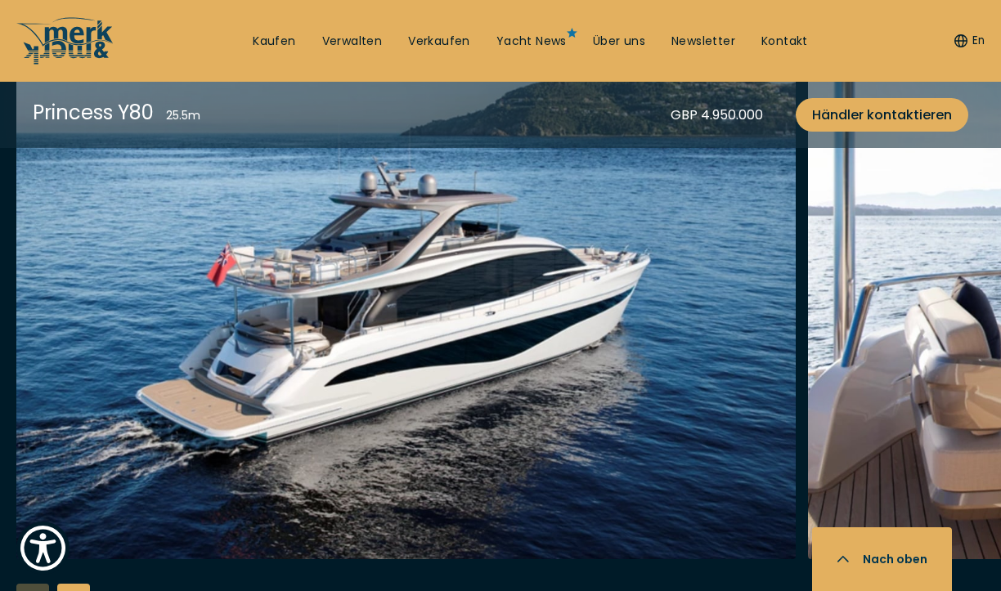
click at [454, 279] on img "button" at bounding box center [405, 297] width 779 height 523
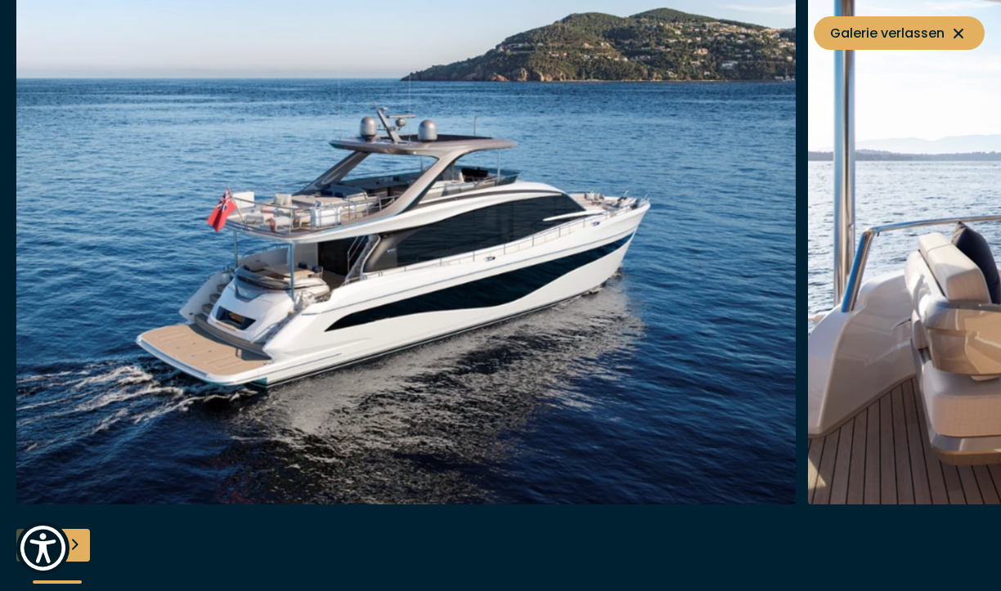
click at [79, 544] on div "Next slide" at bounding box center [73, 545] width 33 height 33
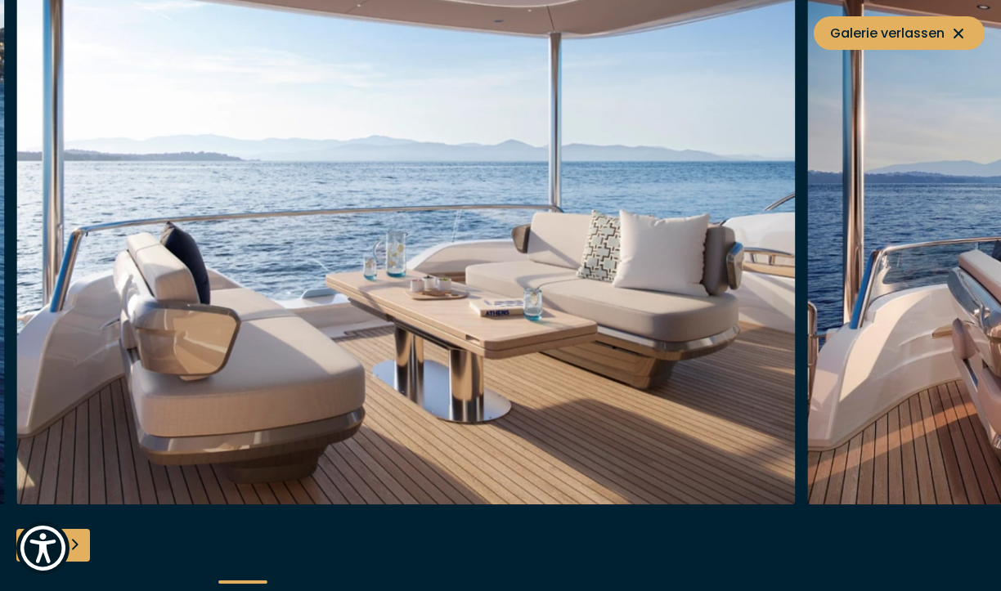
click at [79, 544] on div "Next slide" at bounding box center [73, 545] width 33 height 33
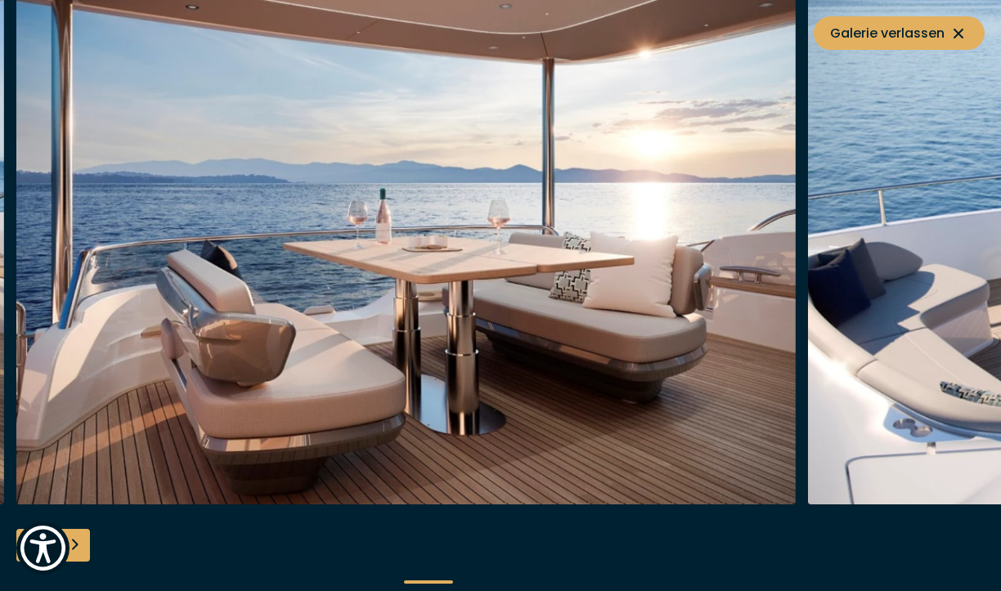
click at [79, 544] on div "Next slide" at bounding box center [73, 545] width 33 height 33
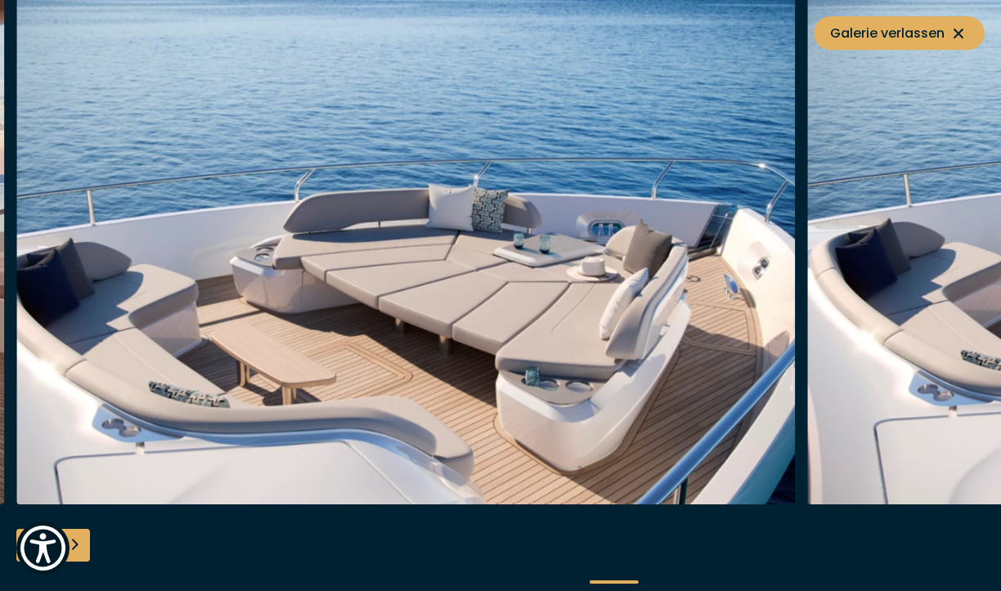
click at [79, 544] on div "Next slide" at bounding box center [73, 545] width 33 height 33
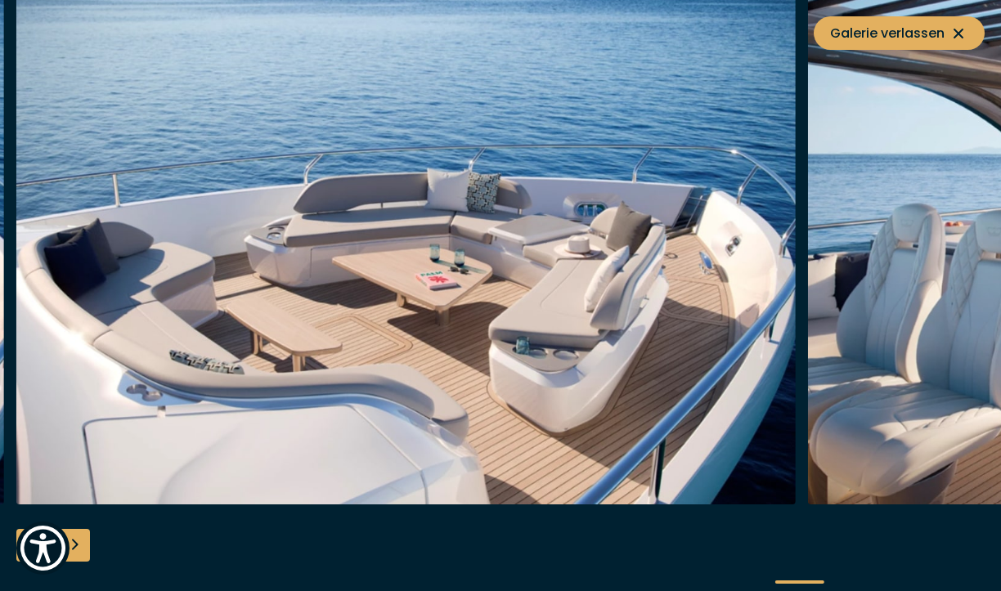
click at [79, 544] on div "Next slide" at bounding box center [73, 545] width 33 height 33
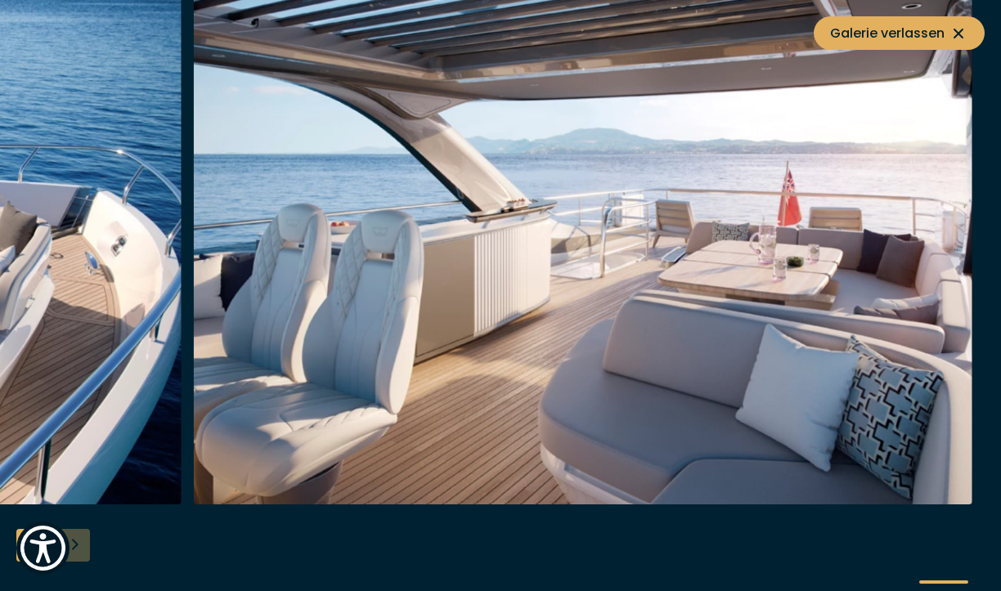
click at [79, 544] on div at bounding box center [500, 295] width 1001 height 629
click at [876, 12] on img "button" at bounding box center [582, 242] width 779 height 523
click at [875, 31] on span "Galerie verlassen" at bounding box center [899, 33] width 138 height 20
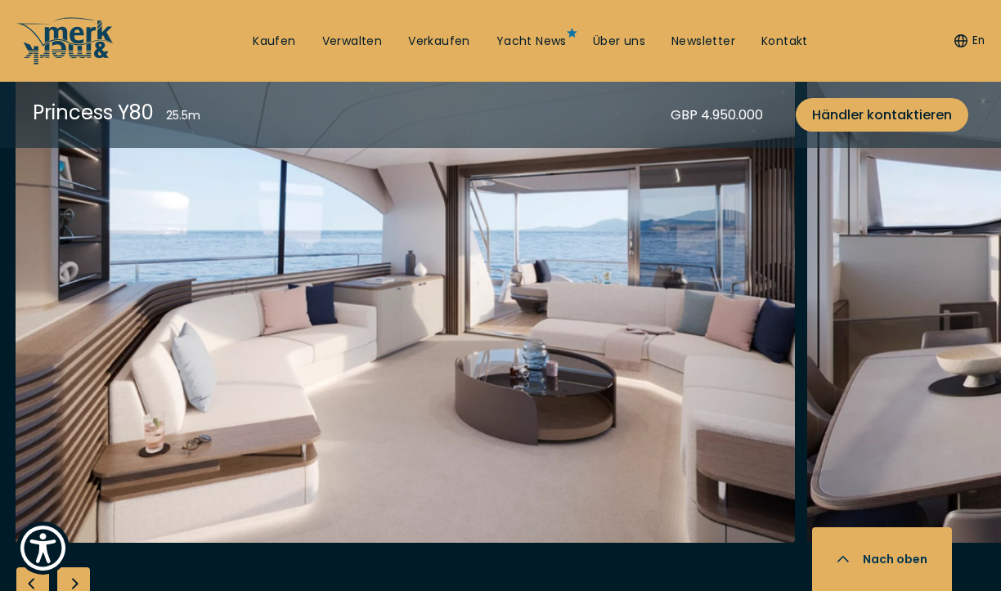
scroll to position [2873, 0]
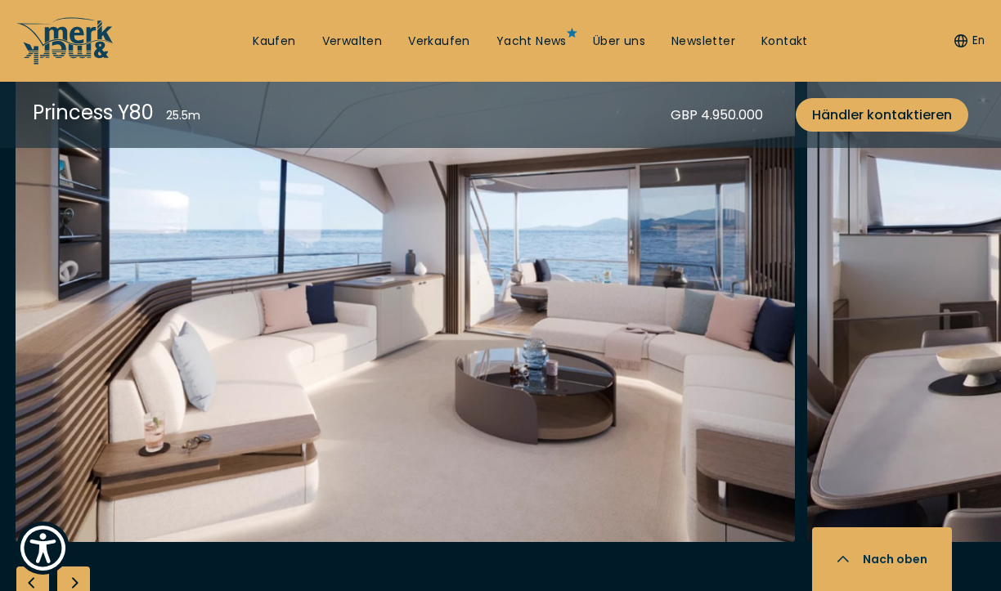
click at [464, 356] on img "button" at bounding box center [405, 280] width 779 height 523
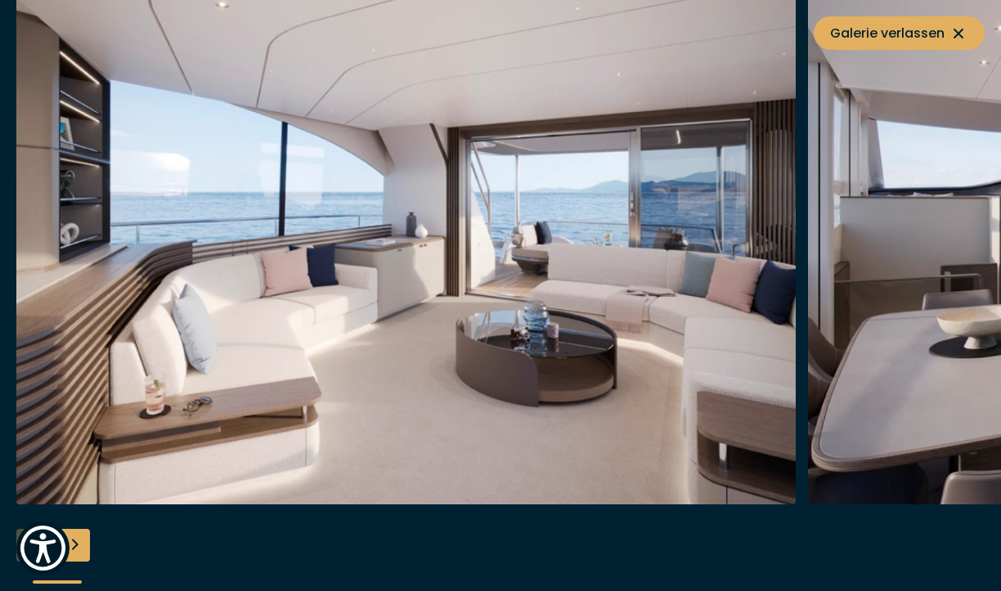
click at [83, 543] on div "Next slide" at bounding box center [73, 545] width 33 height 33
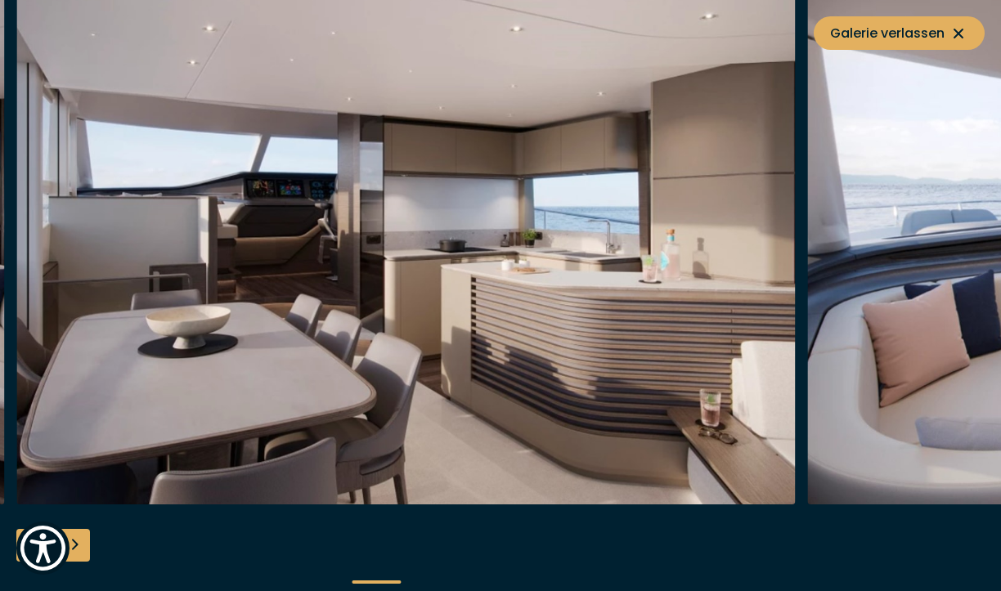
click at [83, 543] on div "Next slide" at bounding box center [73, 545] width 33 height 33
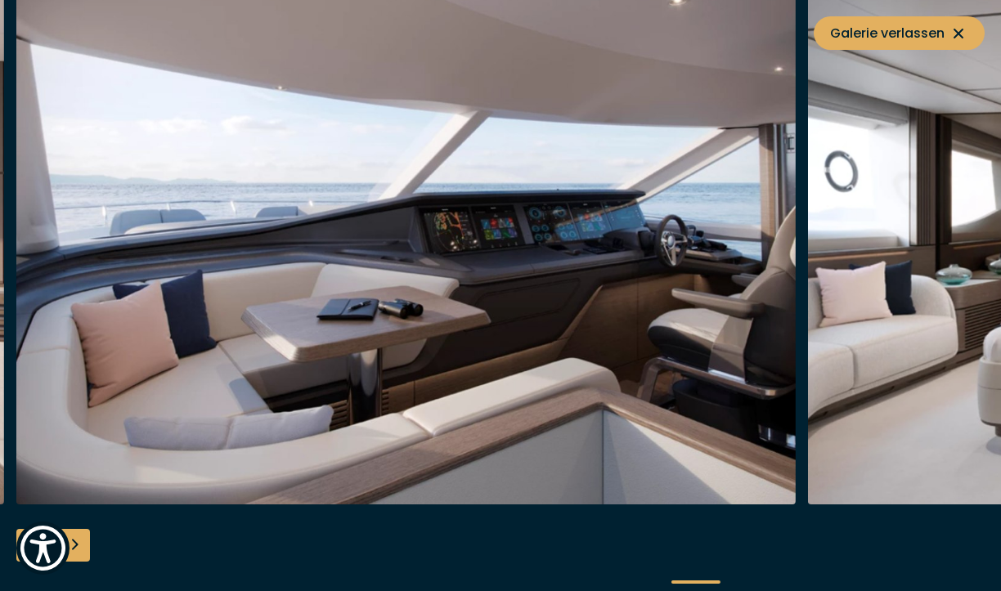
click at [83, 543] on div "Next slide" at bounding box center [73, 545] width 33 height 33
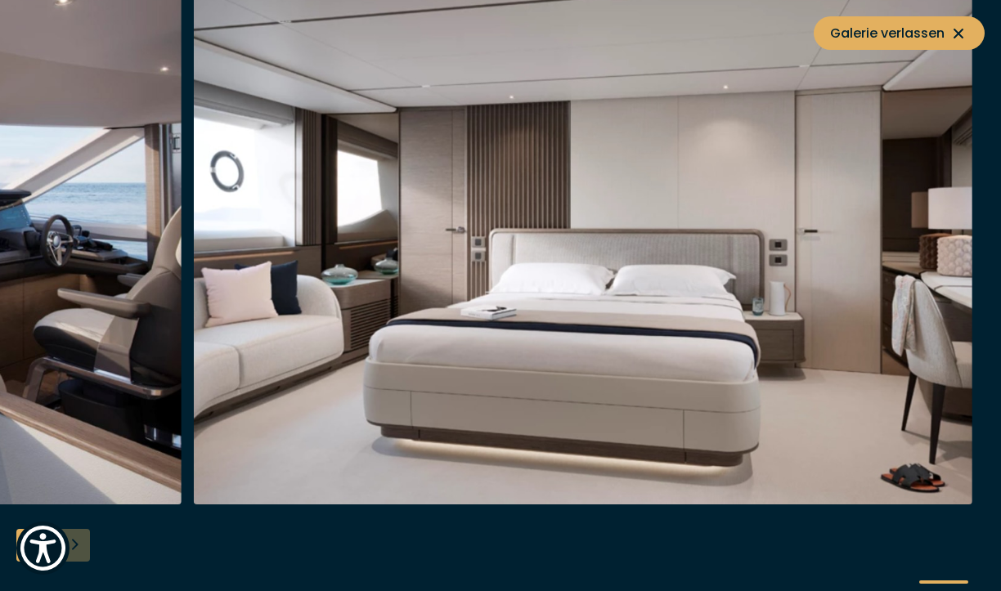
click at [83, 543] on div at bounding box center [500, 295] width 1001 height 629
click at [960, 30] on icon at bounding box center [958, 34] width 10 height 10
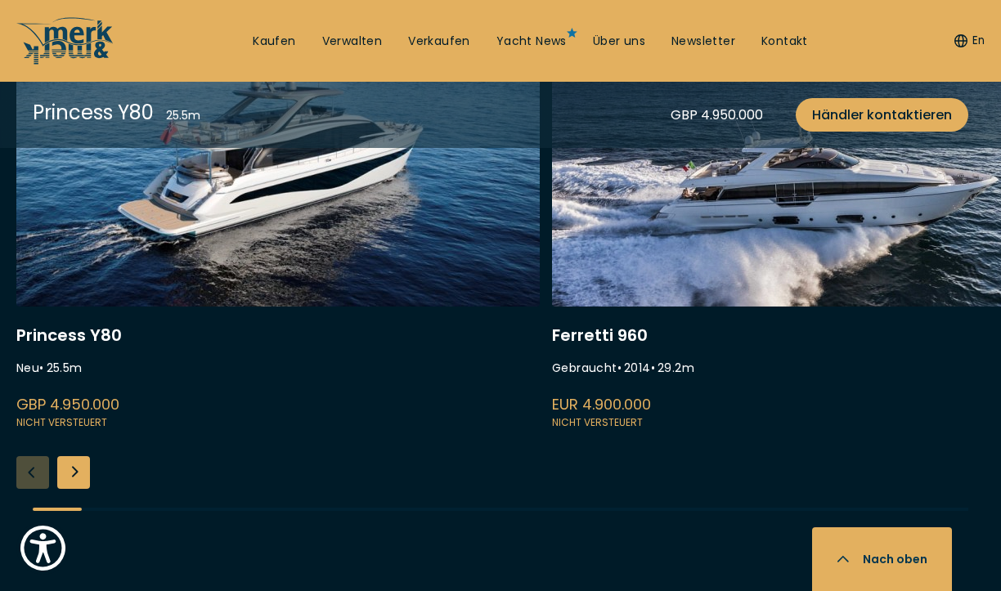
scroll to position [4260, 0]
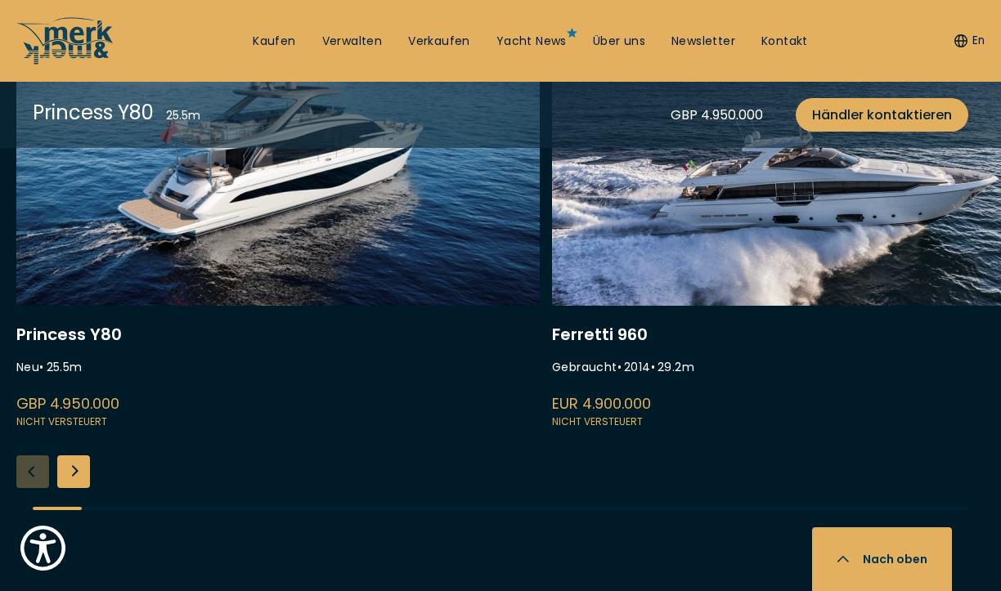
click at [81, 486] on div "Next slide" at bounding box center [73, 471] width 33 height 33
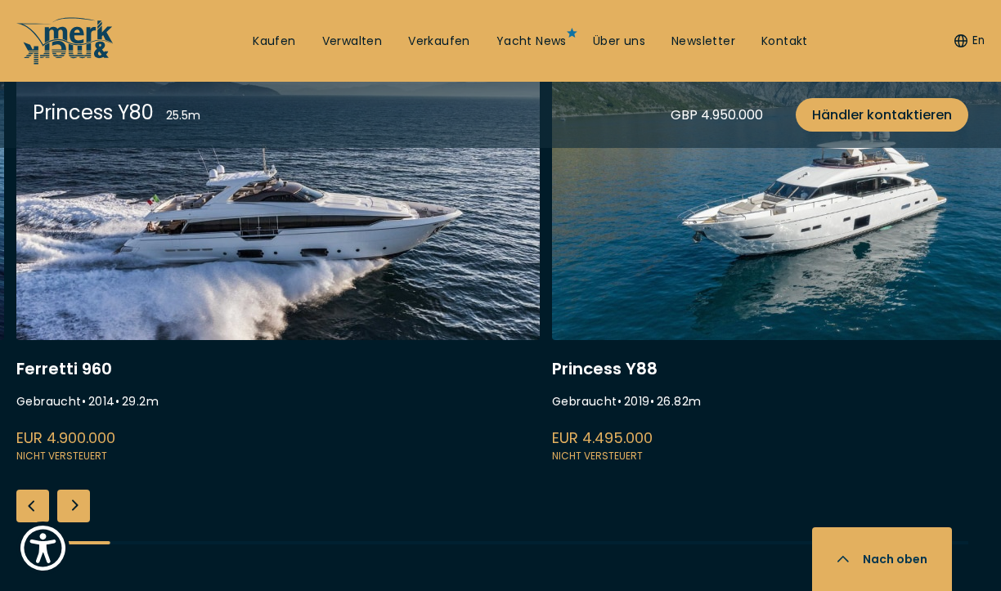
scroll to position [4223, 0]
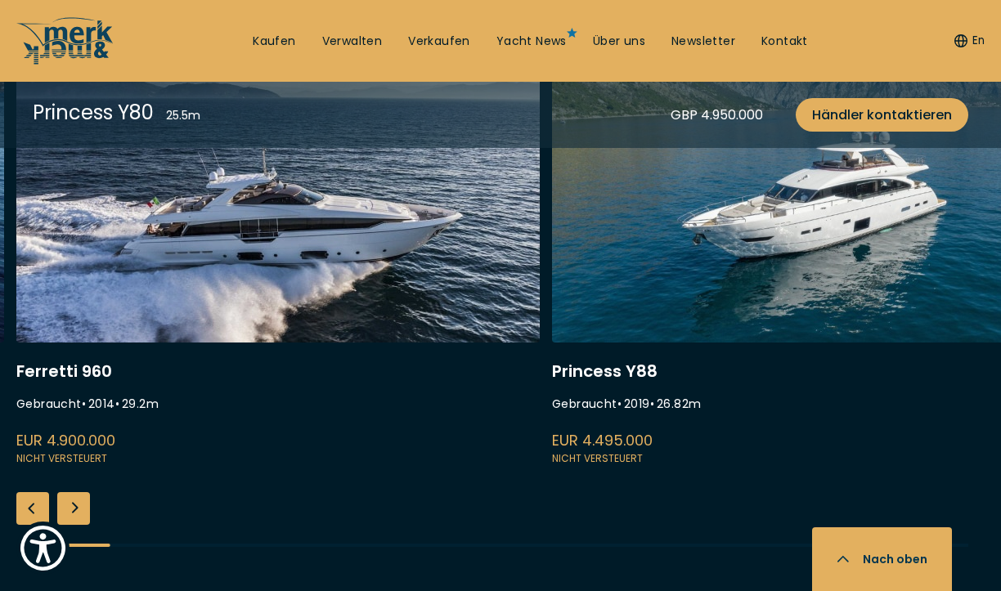
click at [29, 517] on div "Previous slide" at bounding box center [32, 508] width 33 height 33
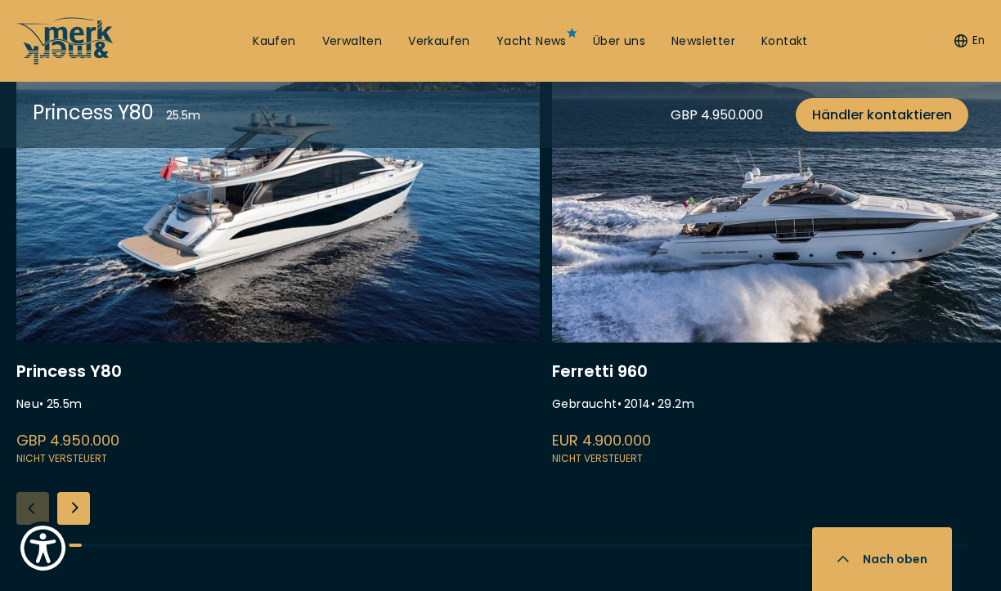
click at [78, 525] on div "Next slide" at bounding box center [73, 508] width 33 height 33
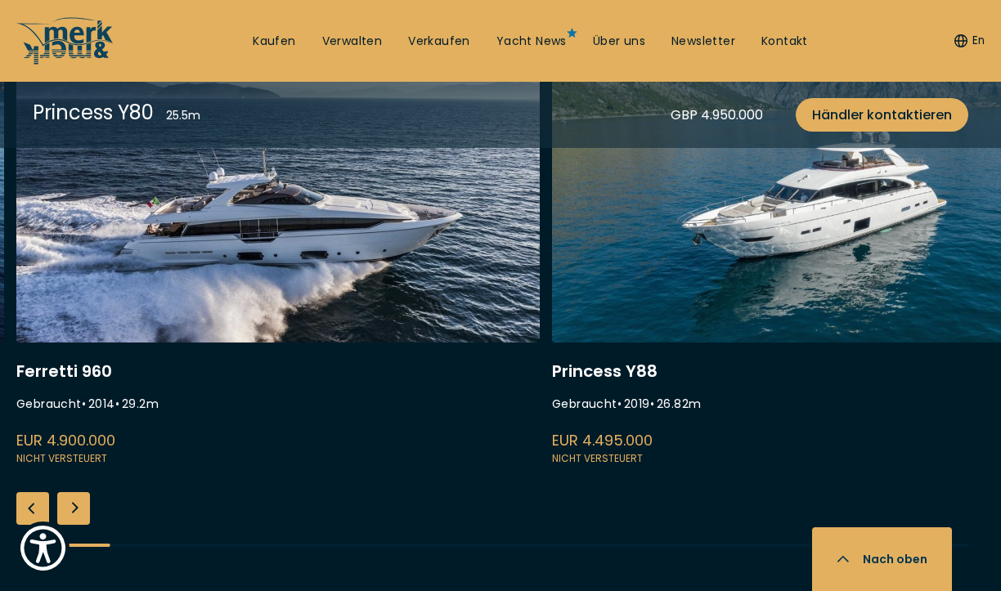
click at [78, 525] on div "Next slide" at bounding box center [73, 508] width 33 height 33
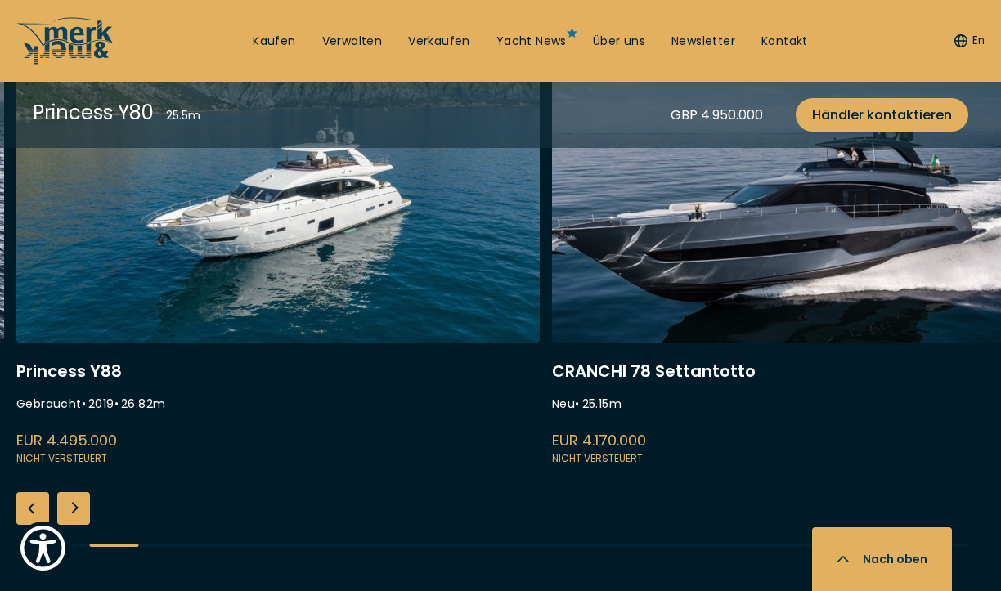
click at [78, 525] on div "Next slide" at bounding box center [73, 508] width 33 height 33
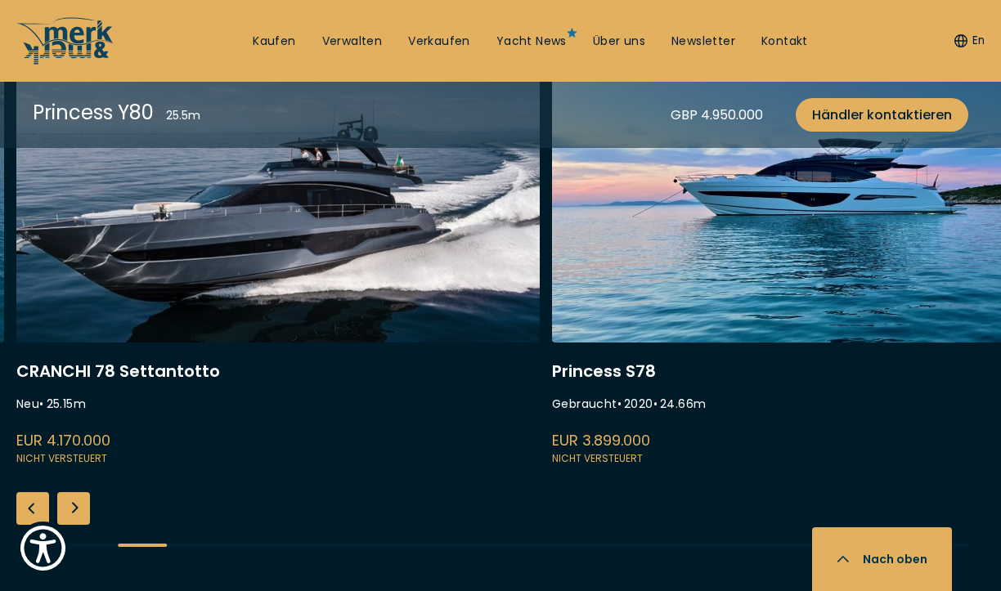
click at [305, 244] on link at bounding box center [277, 250] width 523 height 436
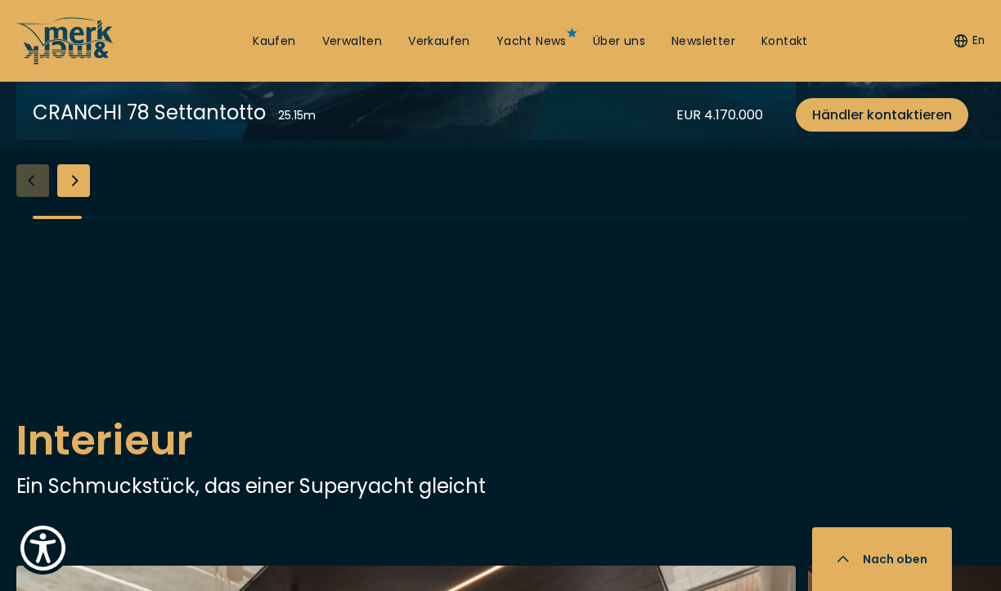
scroll to position [2763, 0]
click at [79, 198] on div "Next slide" at bounding box center [73, 181] width 33 height 33
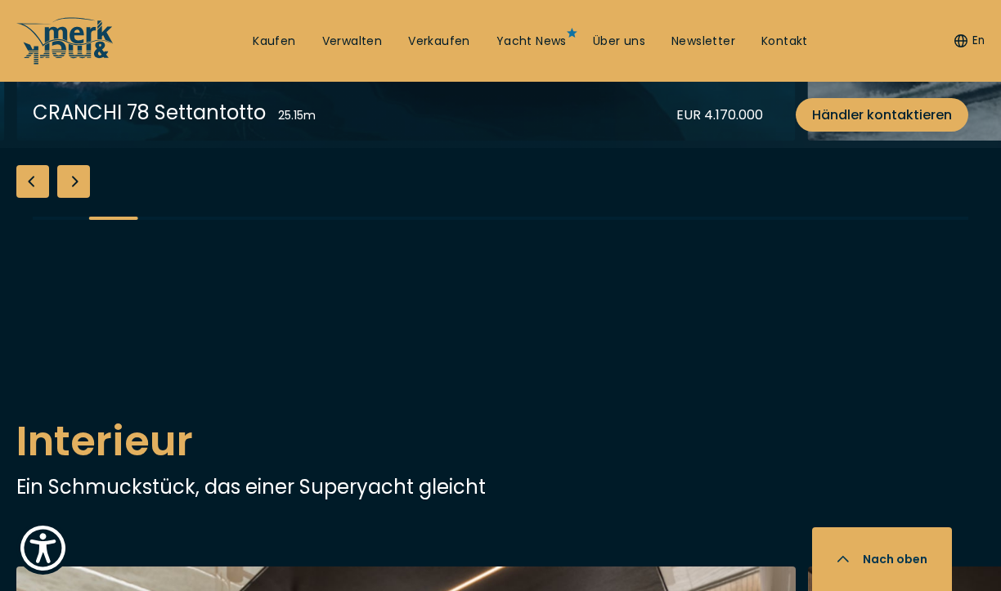
click at [79, 198] on div "Next slide" at bounding box center [73, 181] width 33 height 33
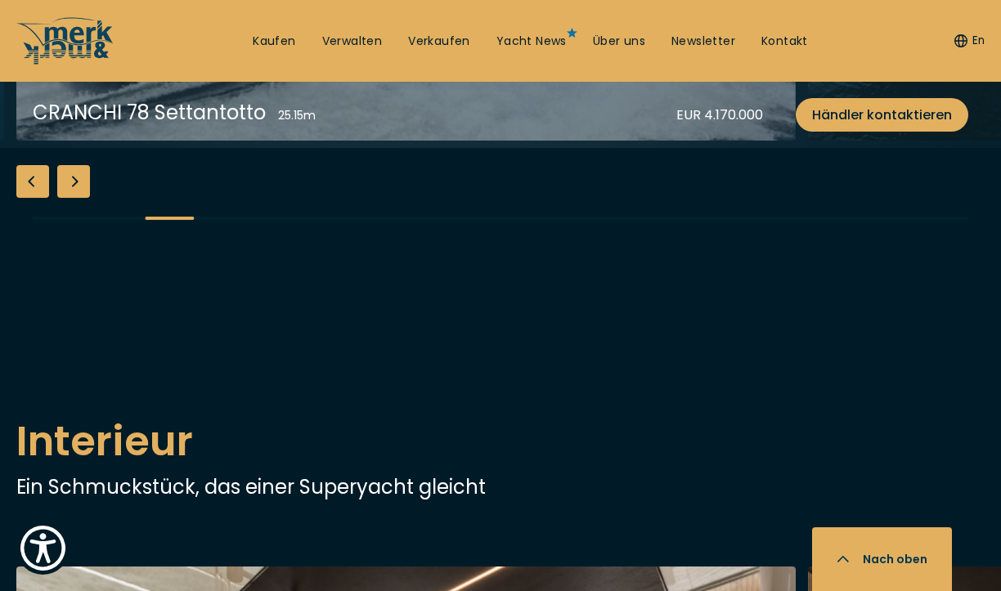
click at [79, 198] on div "Next slide" at bounding box center [73, 181] width 33 height 33
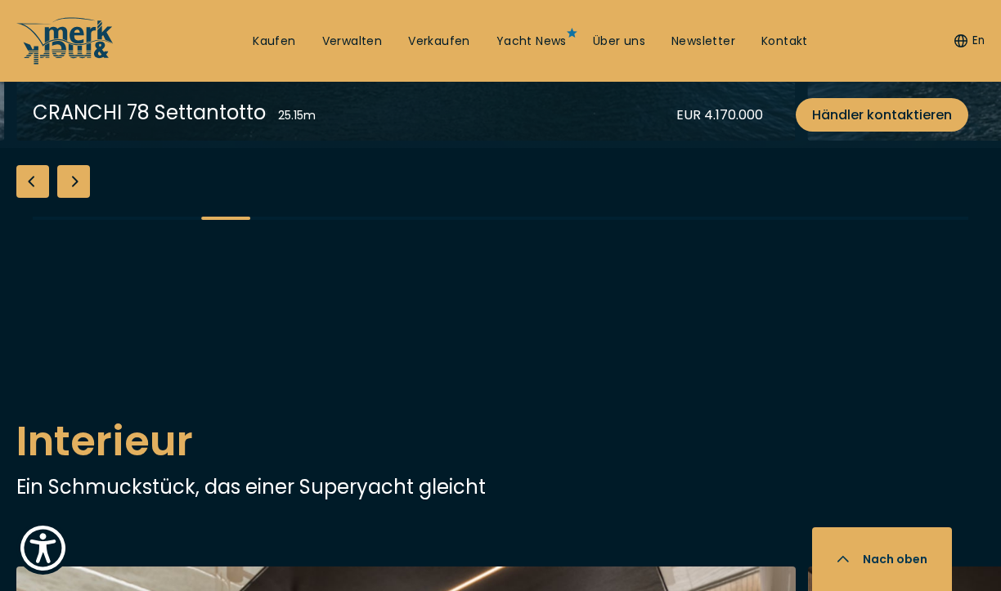
click at [79, 198] on div "Next slide" at bounding box center [73, 181] width 33 height 33
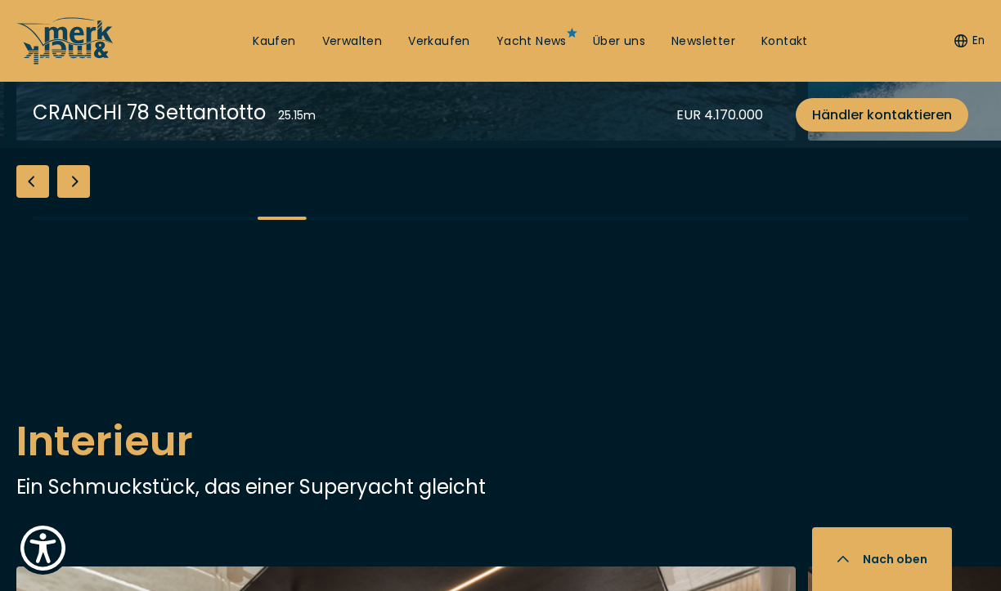
click at [79, 198] on div "Next slide" at bounding box center [73, 181] width 33 height 33
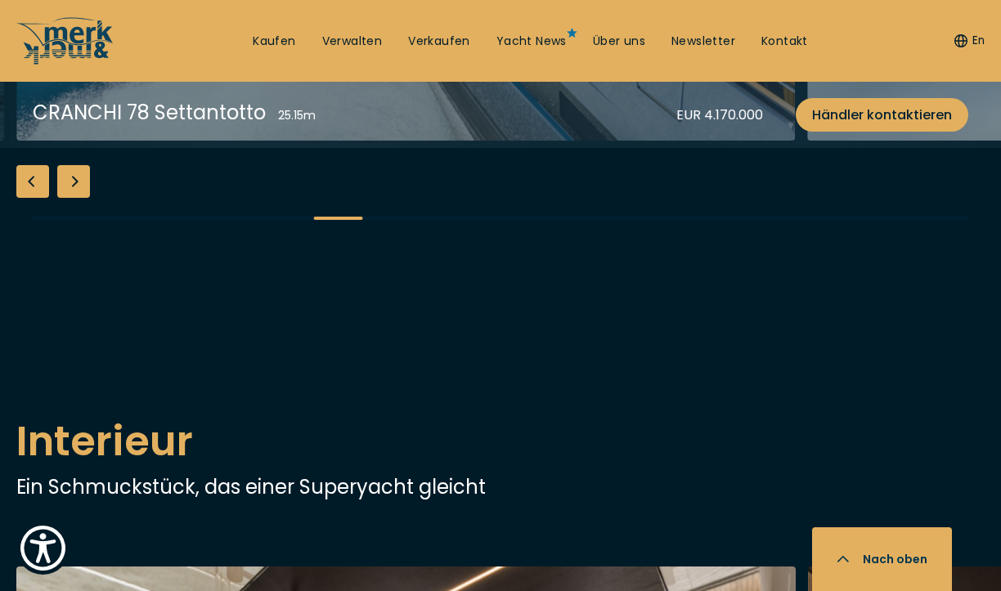
click at [79, 198] on div "Next slide" at bounding box center [73, 181] width 33 height 33
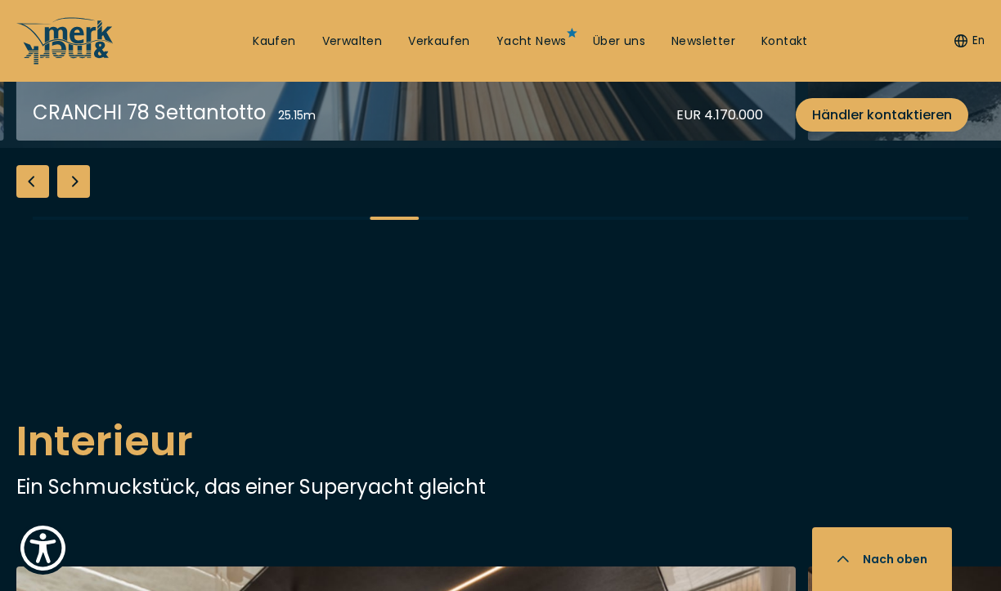
click at [79, 198] on div "Next slide" at bounding box center [73, 181] width 33 height 33
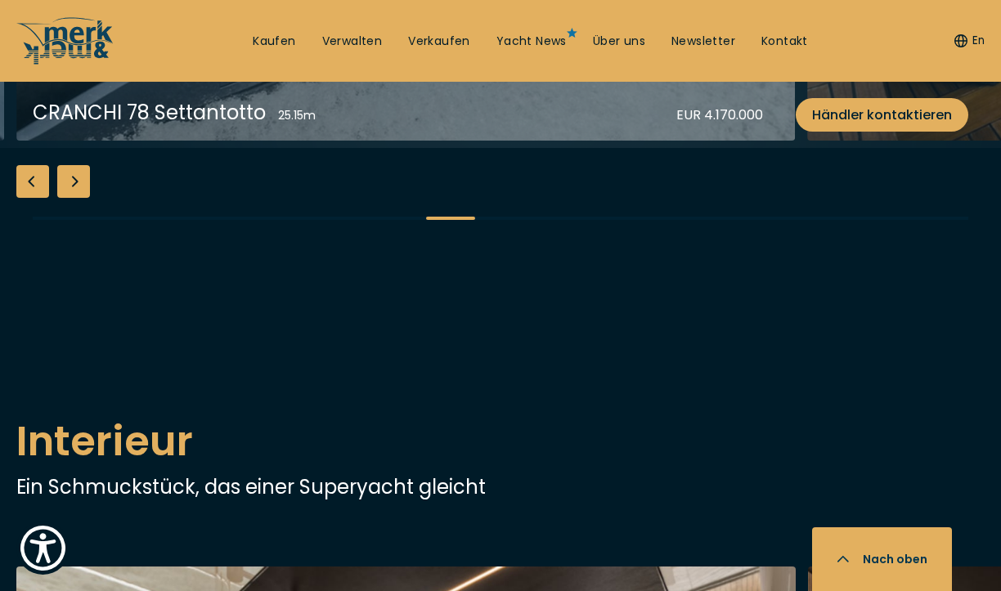
click at [79, 198] on div "Next slide" at bounding box center [73, 181] width 33 height 33
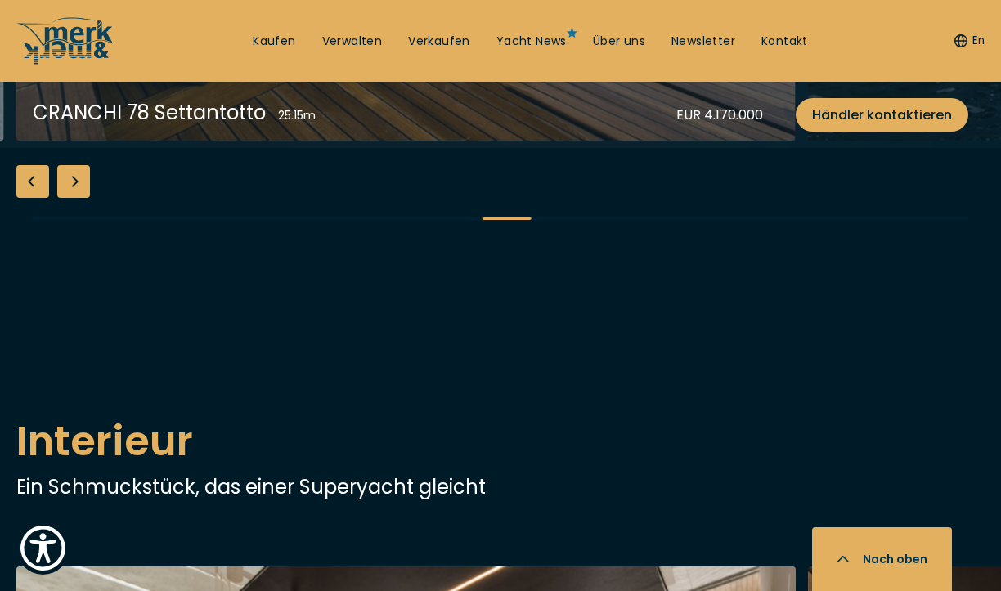
click at [79, 198] on div "Next slide" at bounding box center [73, 181] width 33 height 33
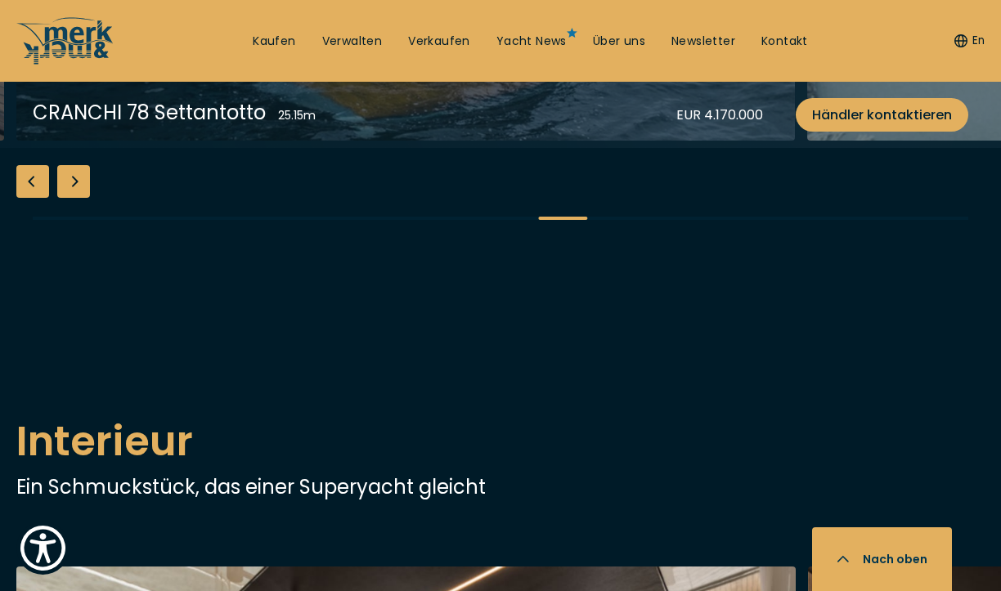
click at [79, 198] on div "Next slide" at bounding box center [73, 181] width 33 height 33
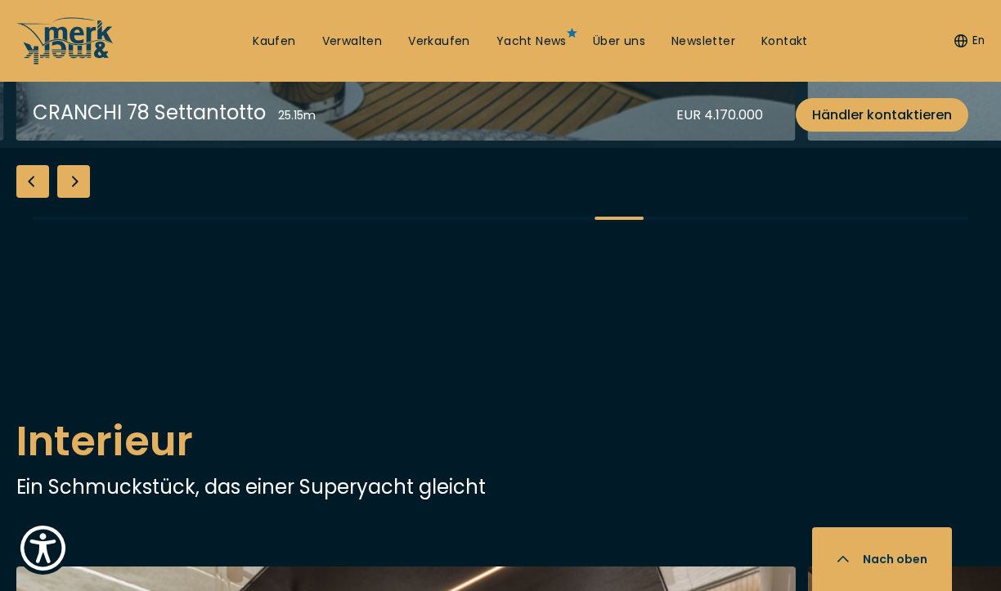
click at [79, 198] on div "Next slide" at bounding box center [73, 181] width 33 height 33
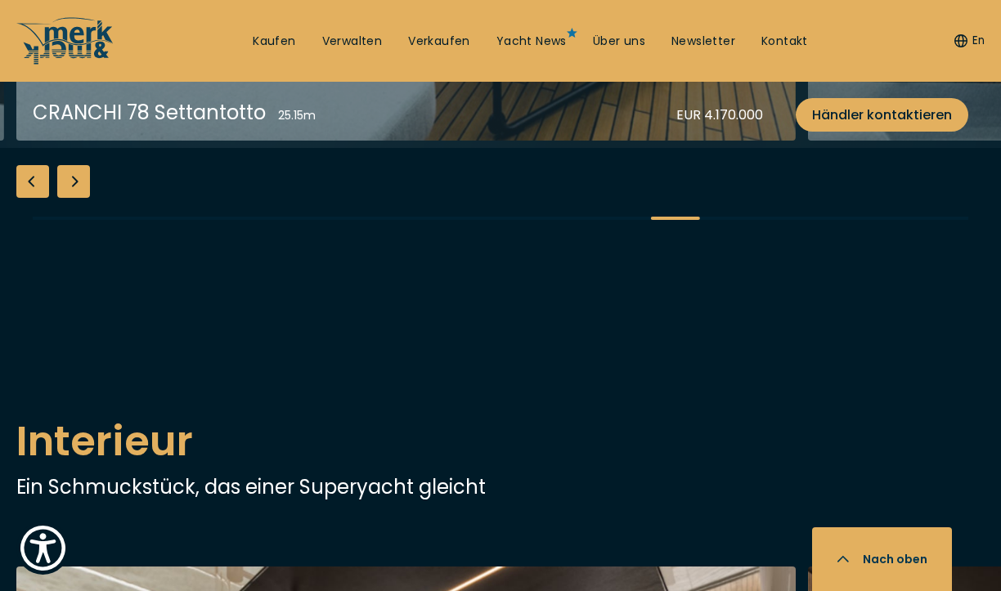
click at [79, 198] on div "Next slide" at bounding box center [73, 181] width 33 height 33
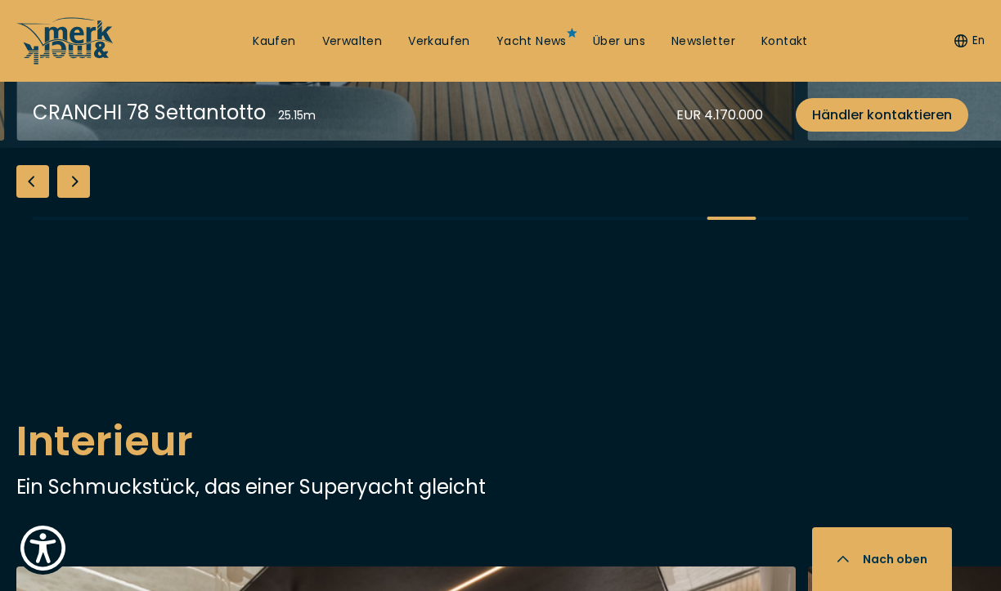
click at [79, 198] on div "Next slide" at bounding box center [73, 181] width 33 height 33
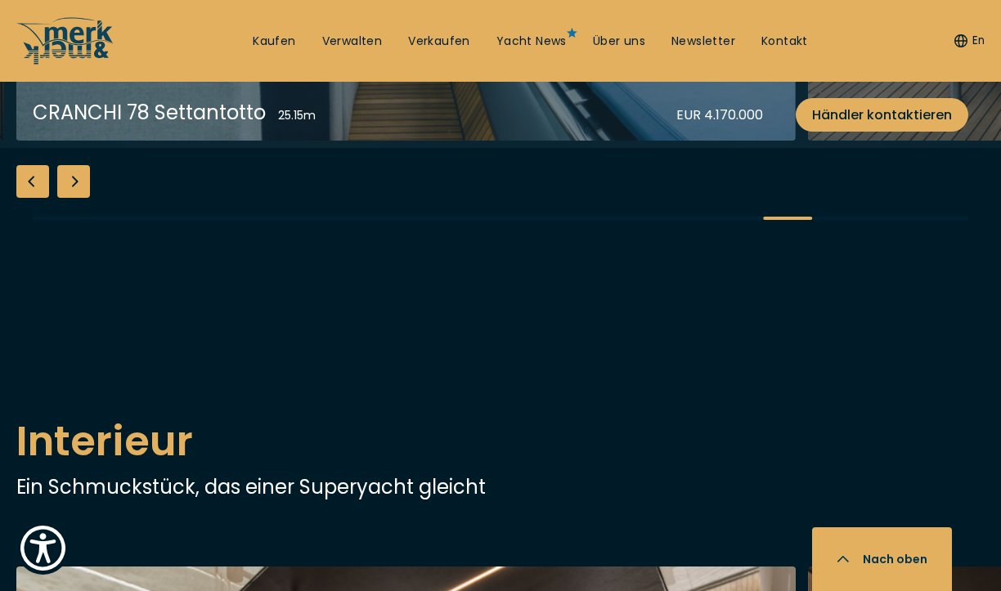
click at [79, 198] on div "Next slide" at bounding box center [73, 181] width 33 height 33
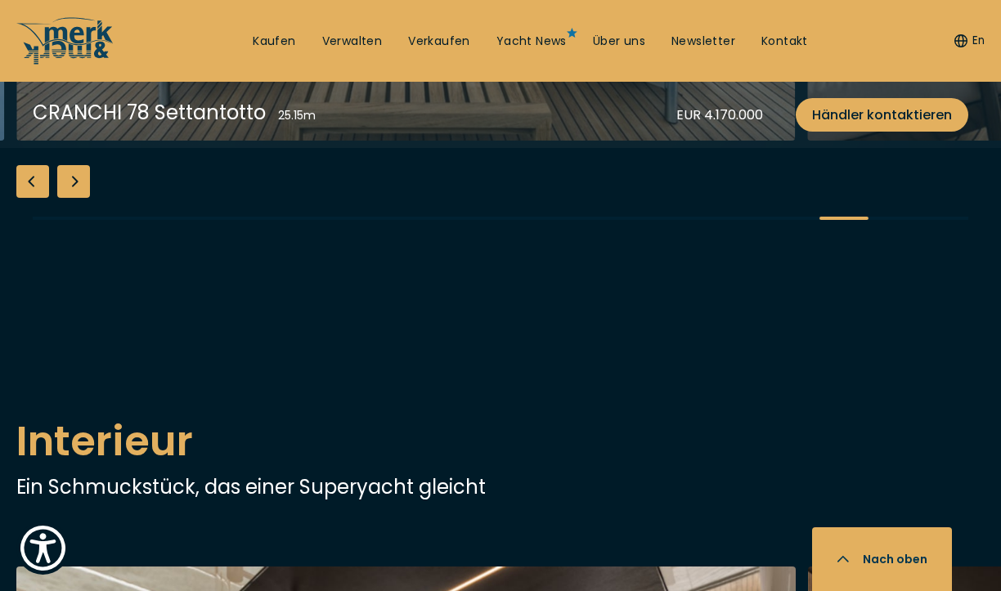
click at [79, 198] on div "Next slide" at bounding box center [73, 181] width 33 height 33
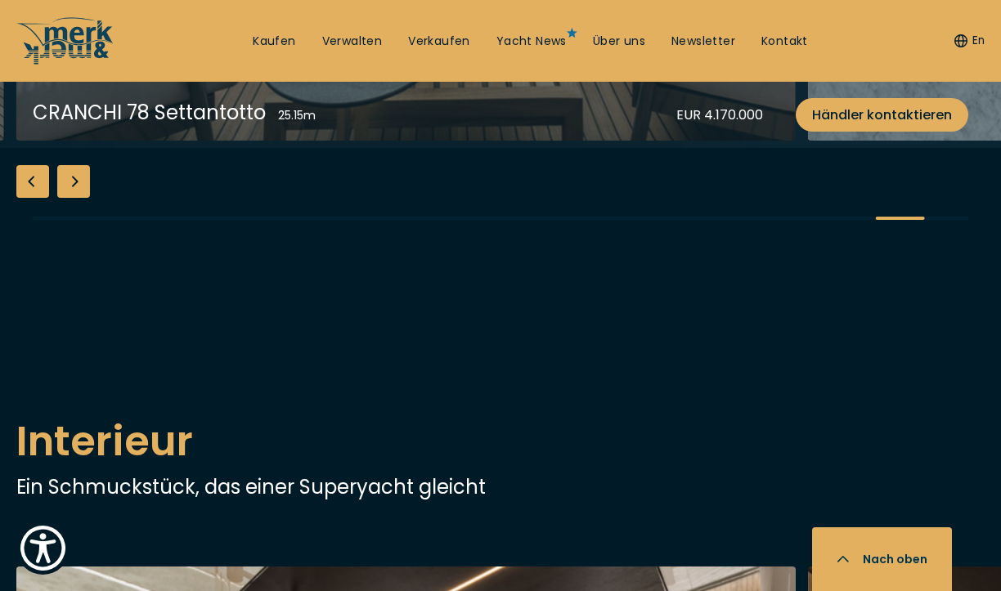
click at [79, 198] on div "Next slide" at bounding box center [73, 181] width 33 height 33
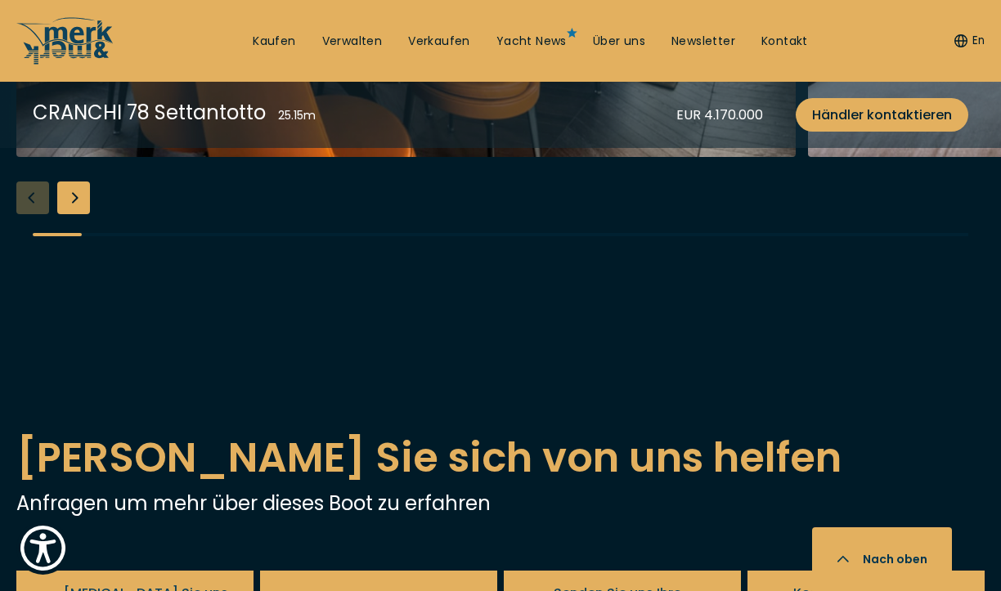
scroll to position [3702, 0]
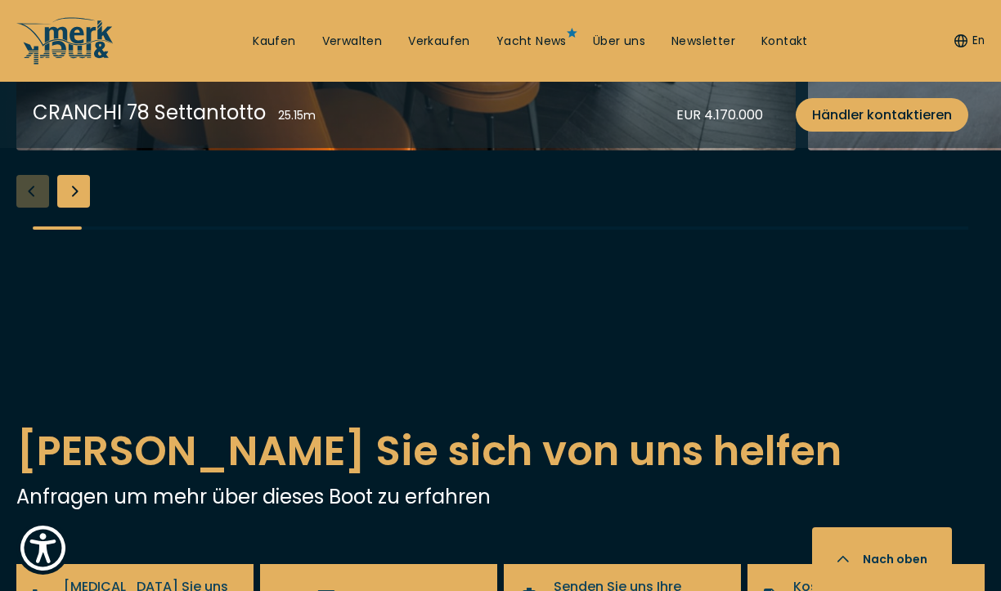
click at [79, 208] on div "Next slide" at bounding box center [73, 191] width 33 height 33
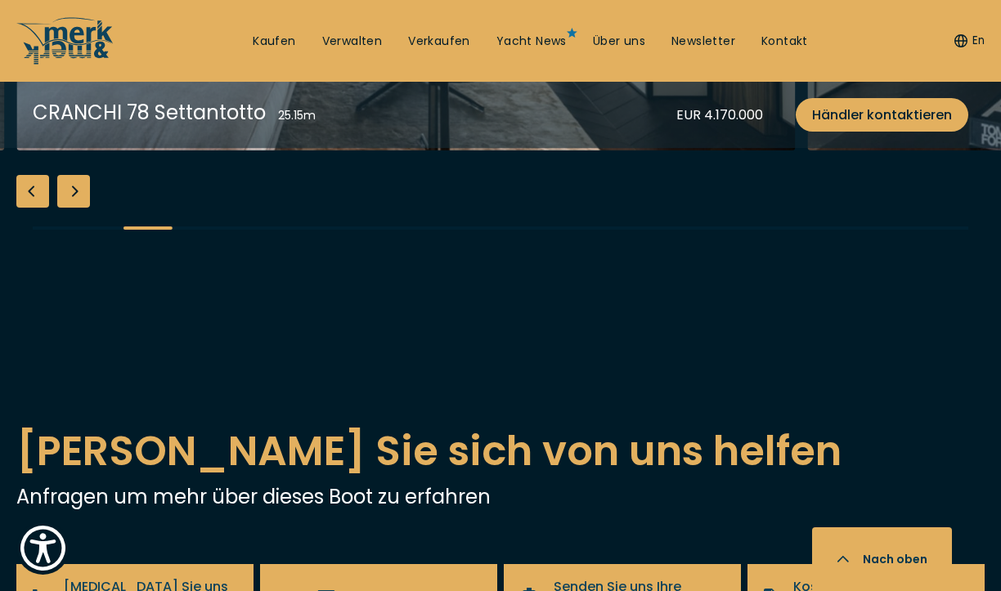
click at [79, 208] on div "Next slide" at bounding box center [73, 191] width 33 height 33
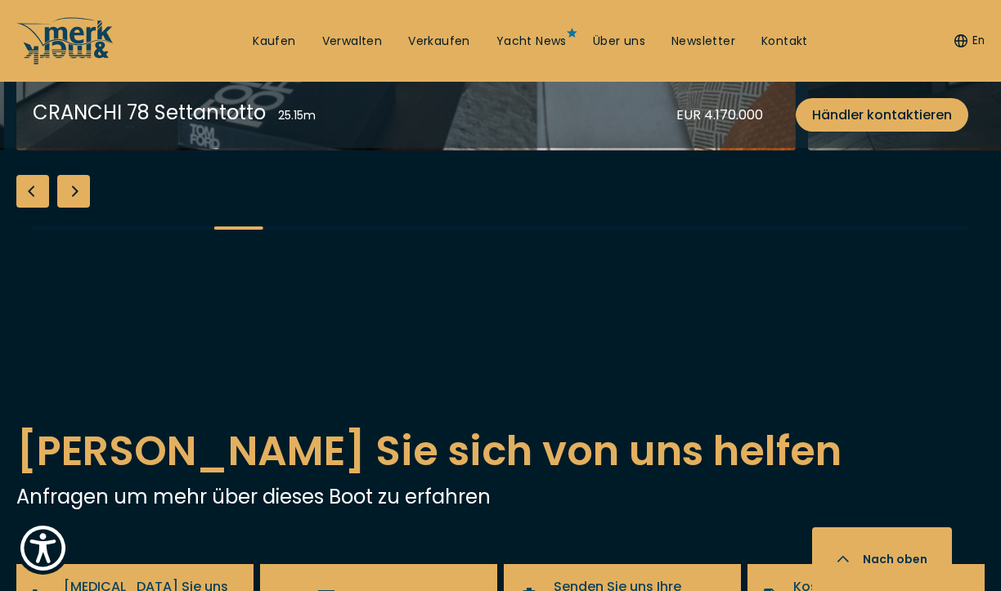
click at [79, 208] on div "Next slide" at bounding box center [73, 191] width 33 height 33
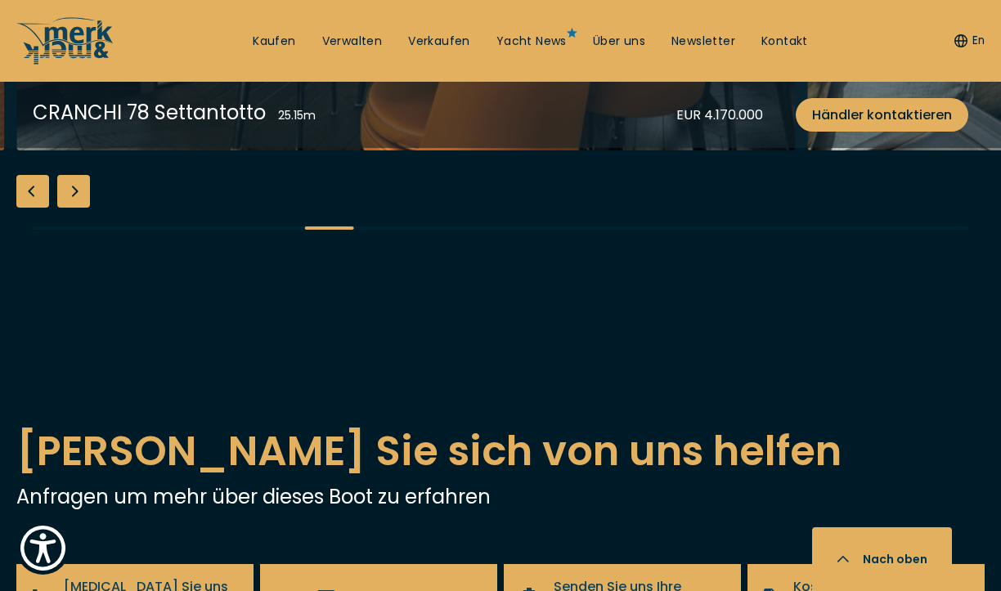
click at [79, 208] on div "Next slide" at bounding box center [73, 191] width 33 height 33
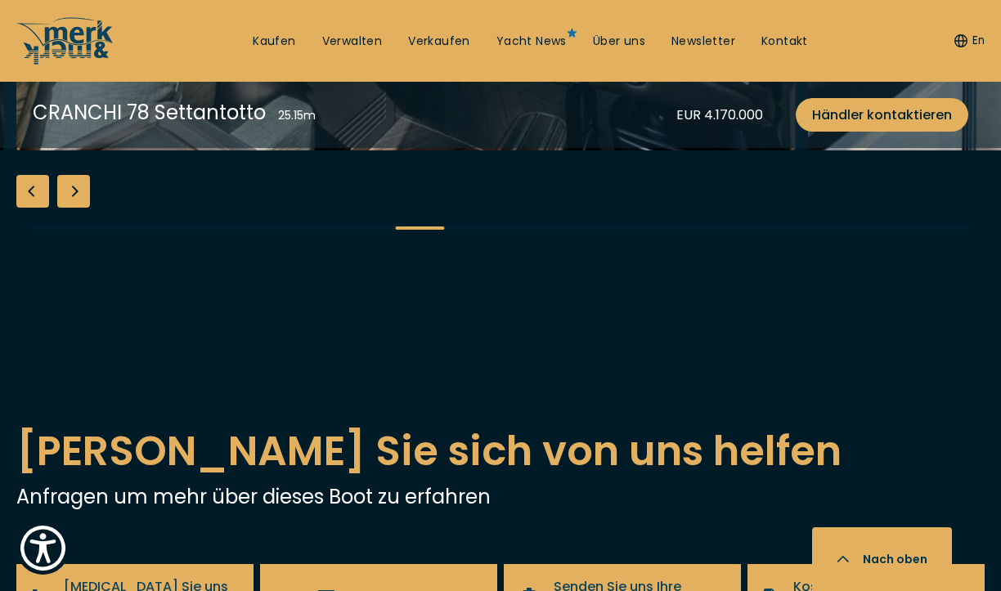
click at [79, 208] on div "Next slide" at bounding box center [73, 191] width 33 height 33
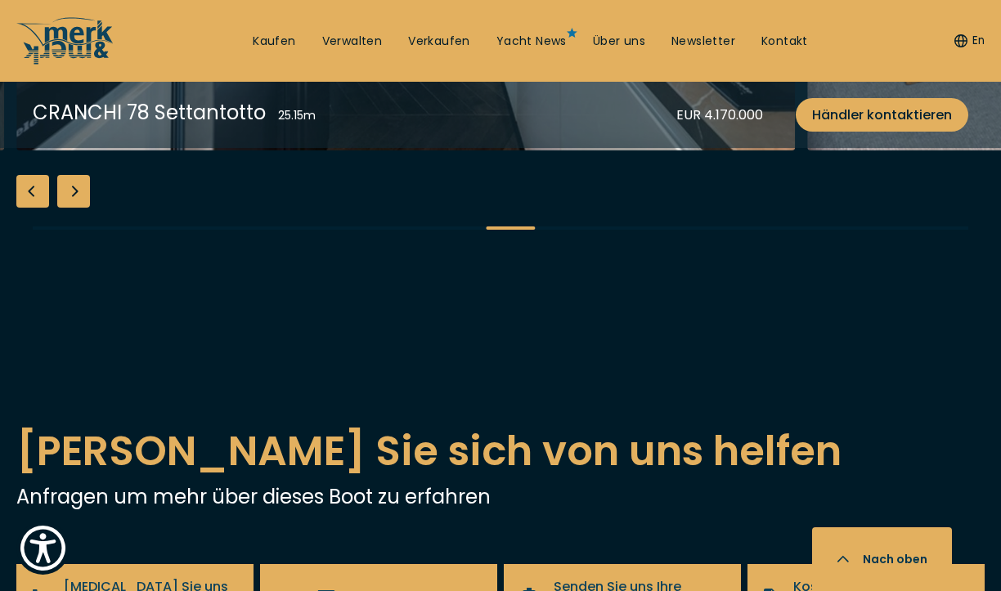
click at [79, 208] on div "Next slide" at bounding box center [73, 191] width 33 height 33
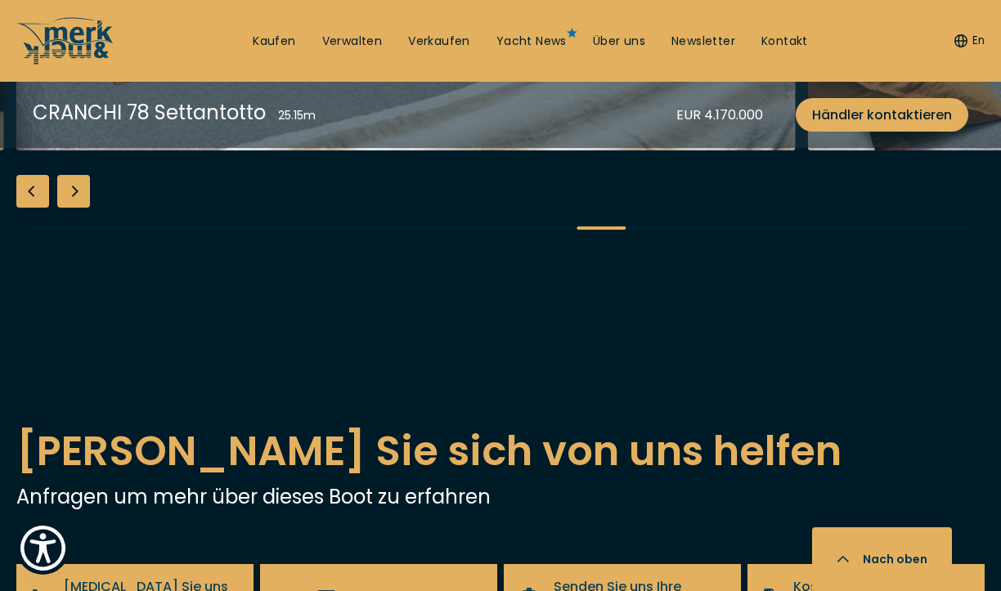
click at [79, 208] on div "Next slide" at bounding box center [73, 191] width 33 height 33
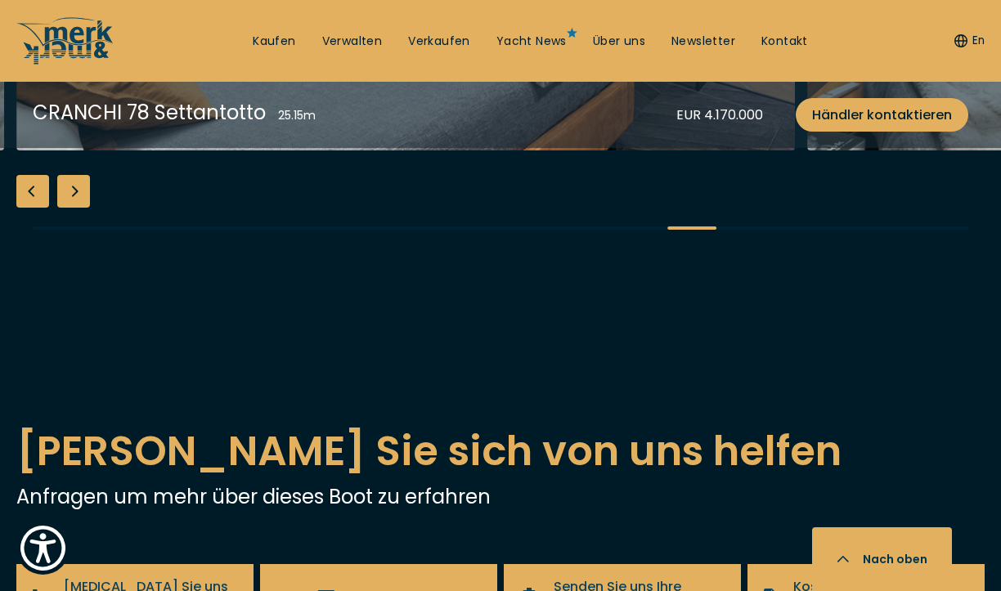
click at [79, 208] on div "Next slide" at bounding box center [73, 191] width 33 height 33
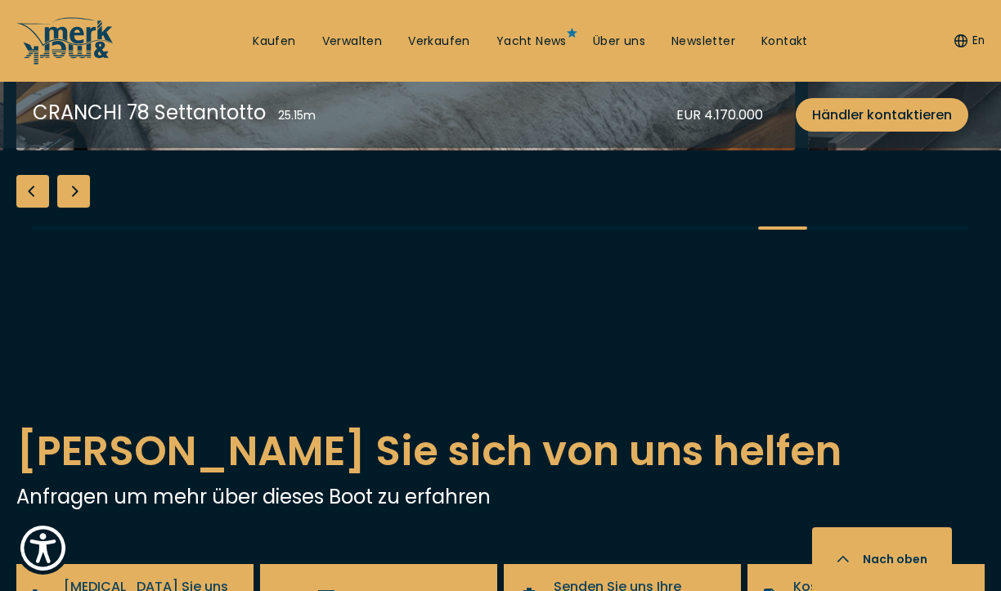
click at [79, 208] on div "Next slide" at bounding box center [73, 191] width 33 height 33
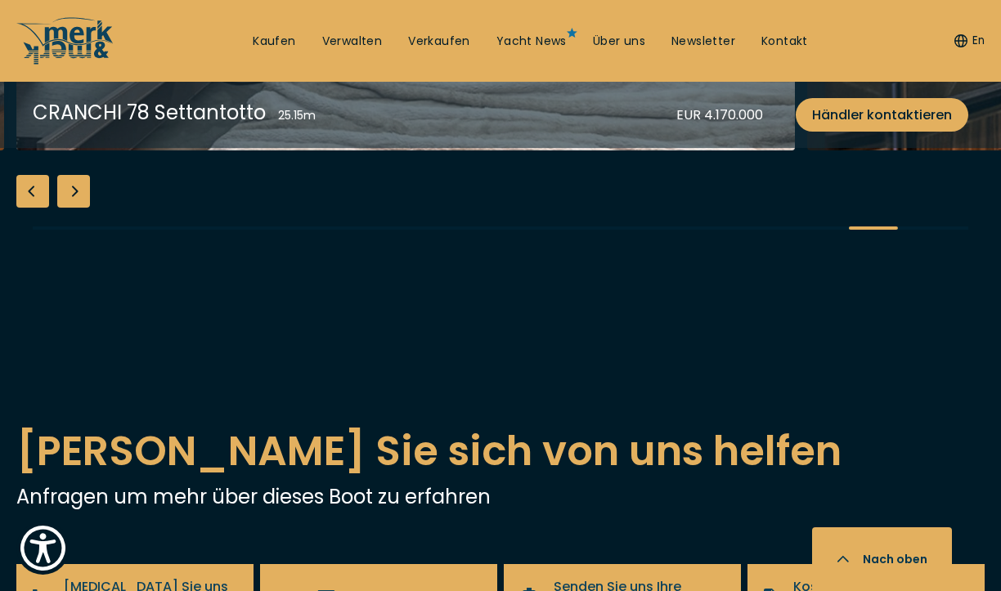
click at [79, 208] on div "Next slide" at bounding box center [73, 191] width 33 height 33
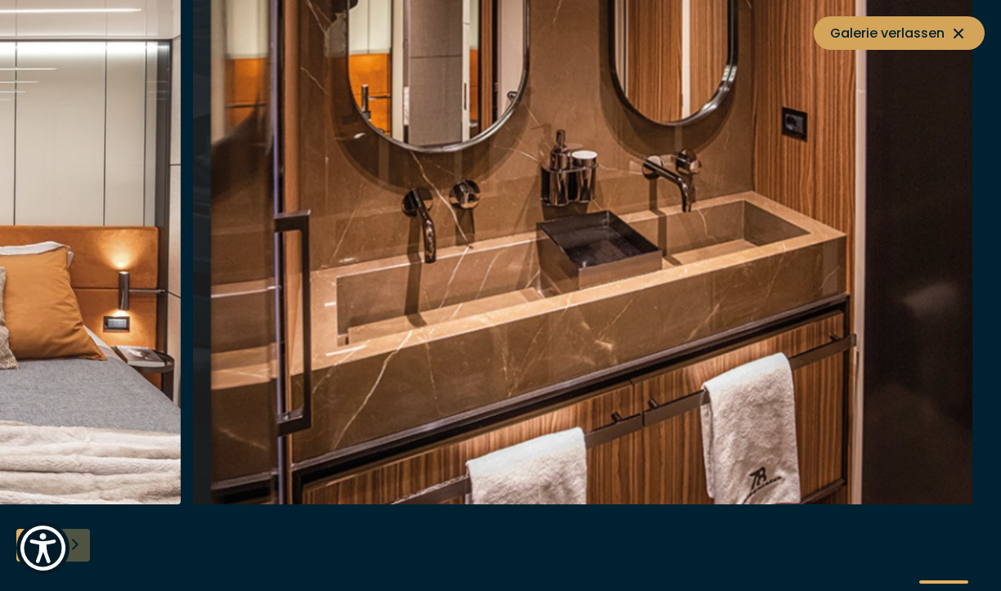
click at [947, 30] on span "Galerie verlassen" at bounding box center [899, 33] width 138 height 20
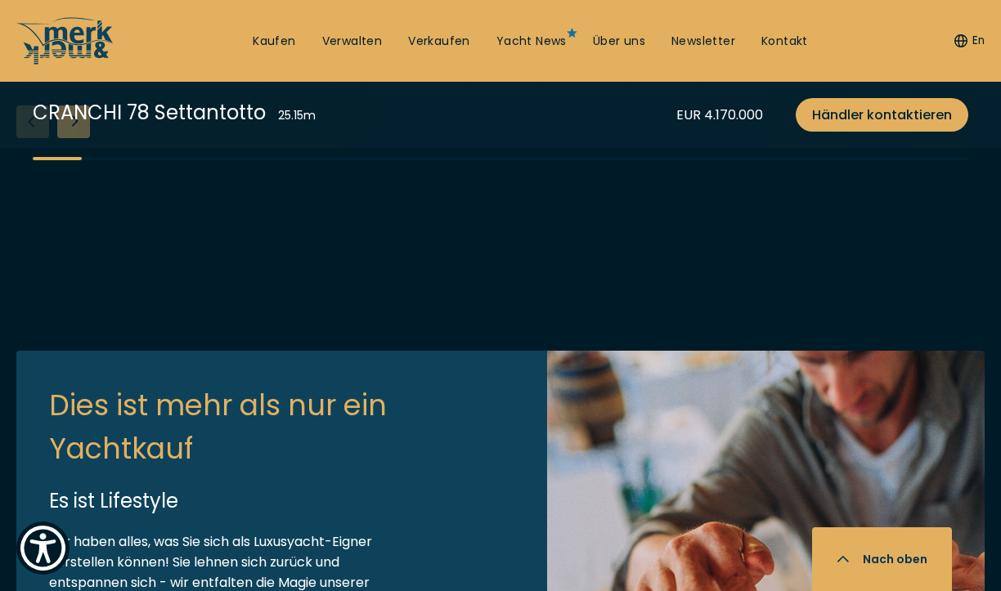
scroll to position [5055, 0]
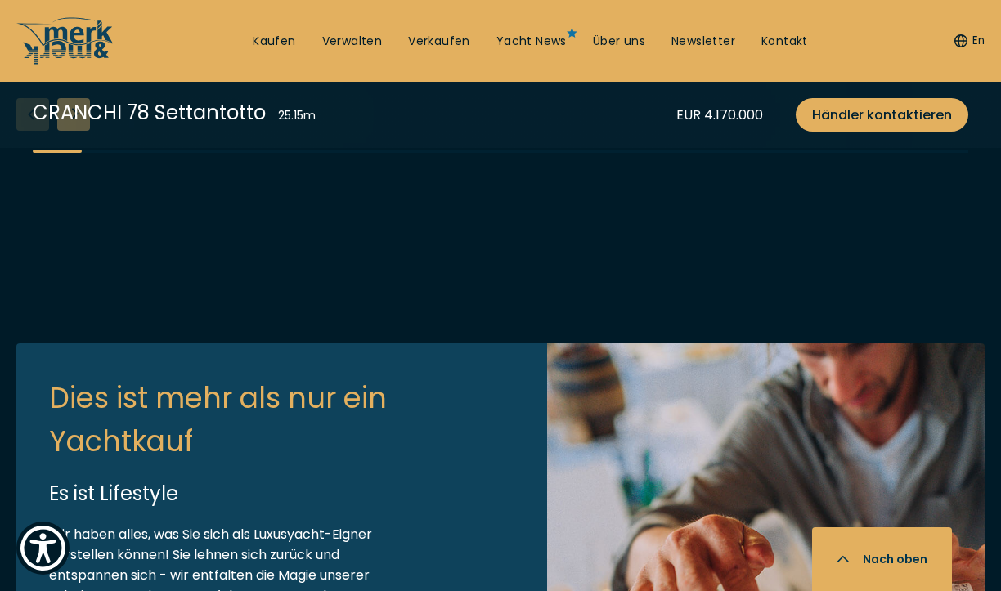
click at [78, 131] on div "Next slide" at bounding box center [73, 114] width 33 height 33
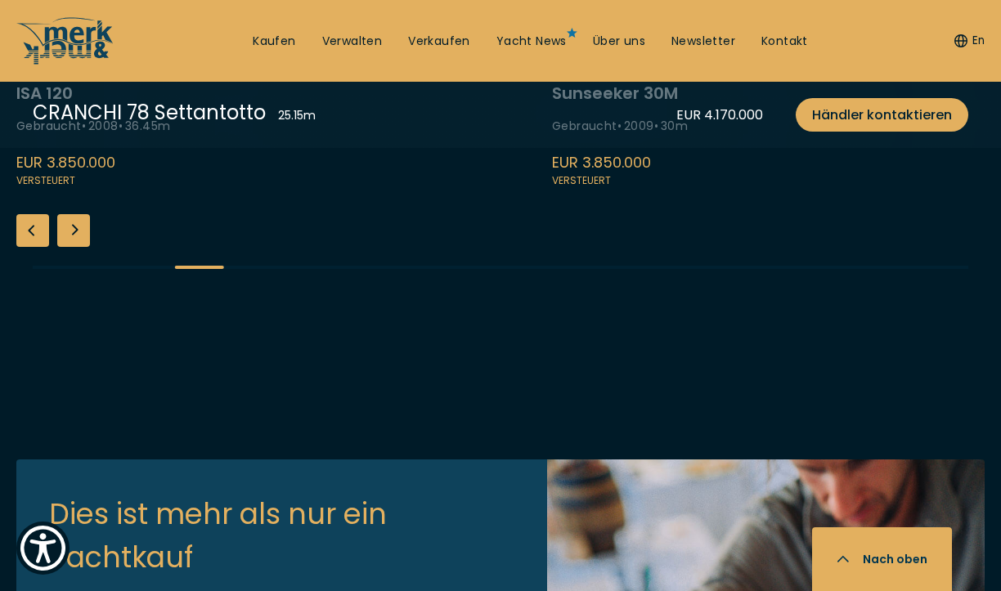
scroll to position [4936, 0]
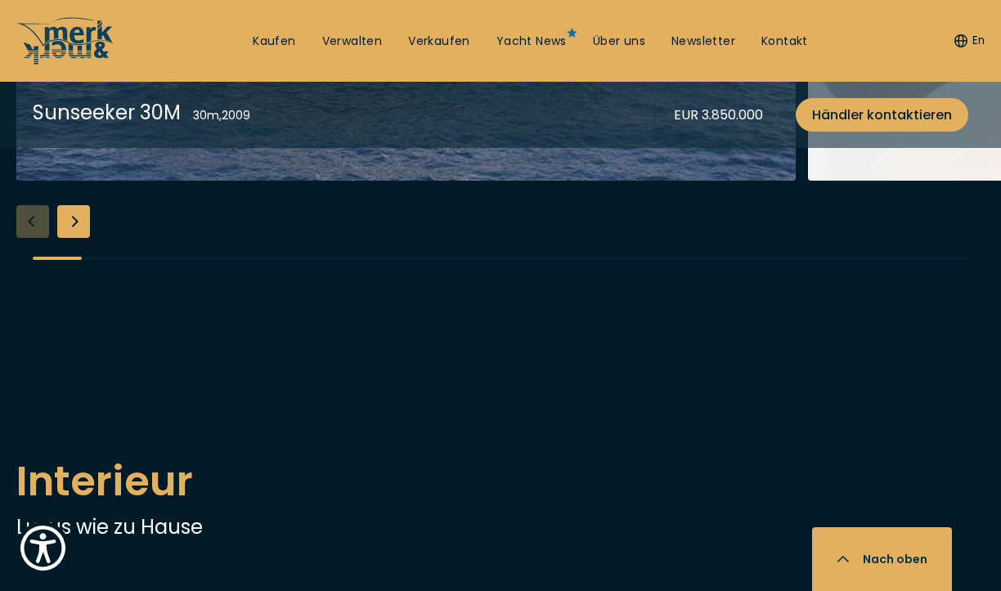
scroll to position [1903, 0]
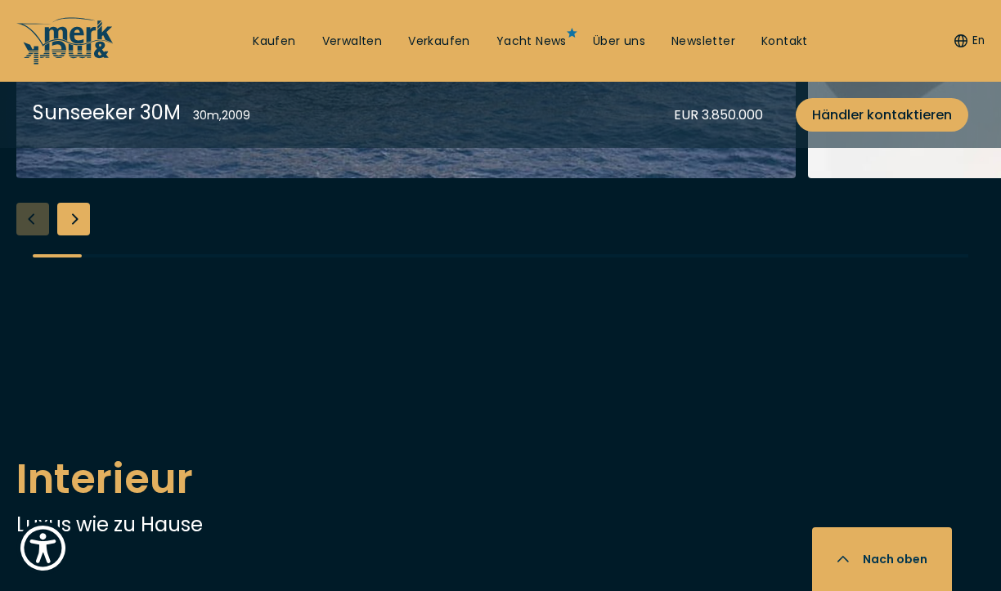
click at [81, 235] on div "Next slide" at bounding box center [73, 219] width 33 height 33
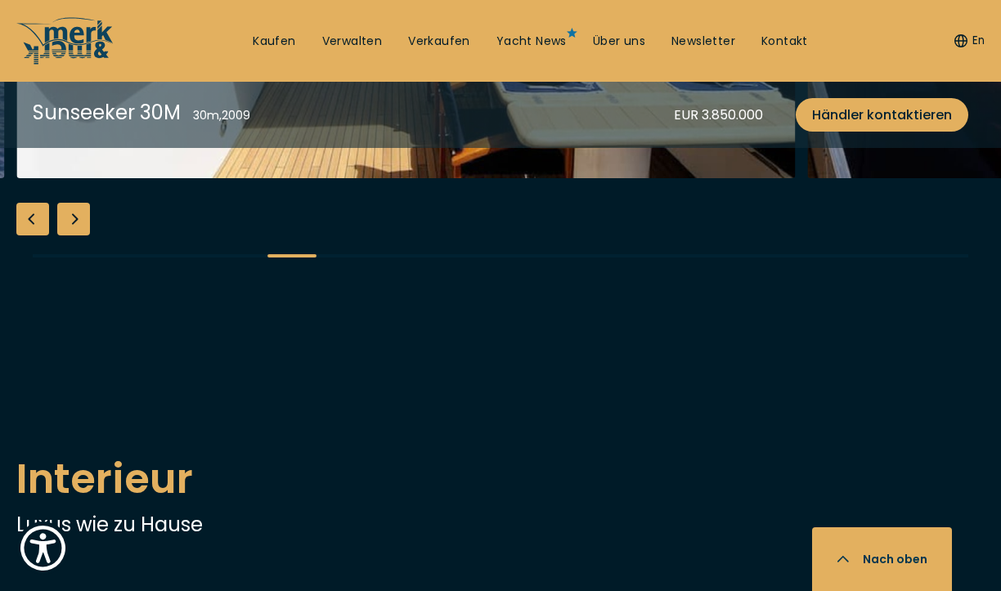
click at [81, 235] on div "Next slide" at bounding box center [73, 219] width 33 height 33
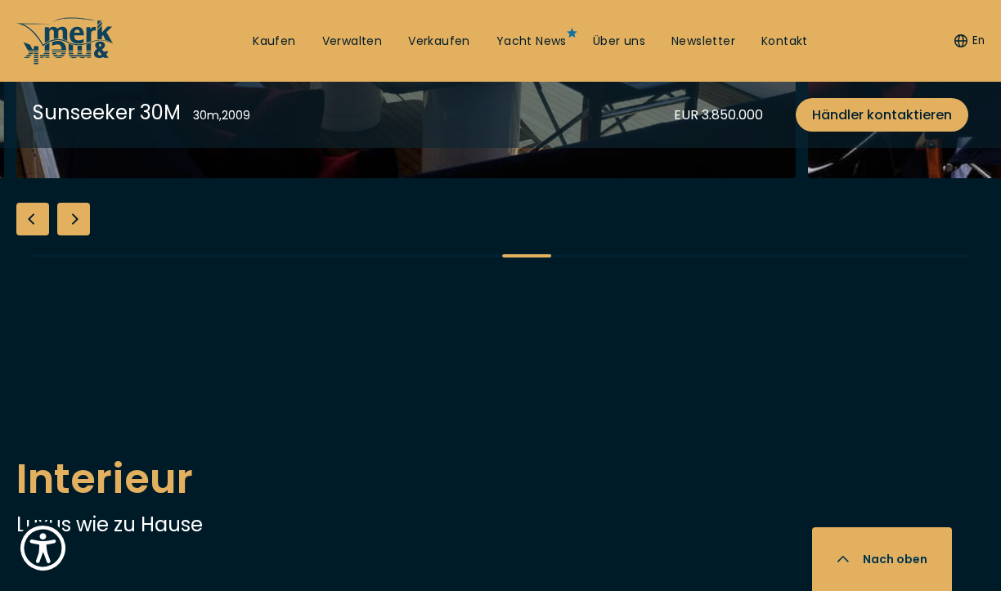
click at [81, 235] on div "Next slide" at bounding box center [73, 219] width 33 height 33
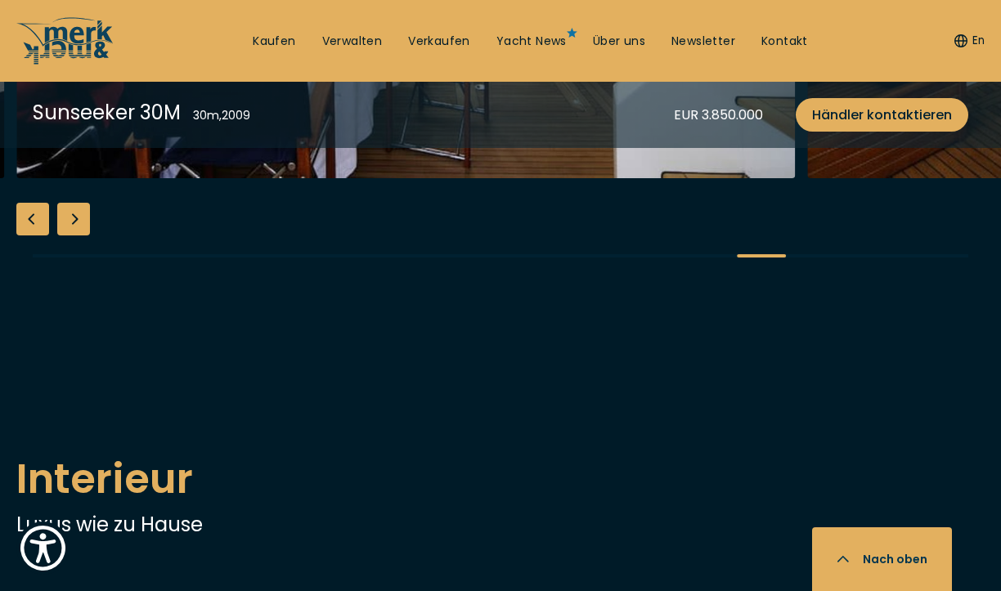
click at [81, 235] on div "Next slide" at bounding box center [73, 219] width 33 height 33
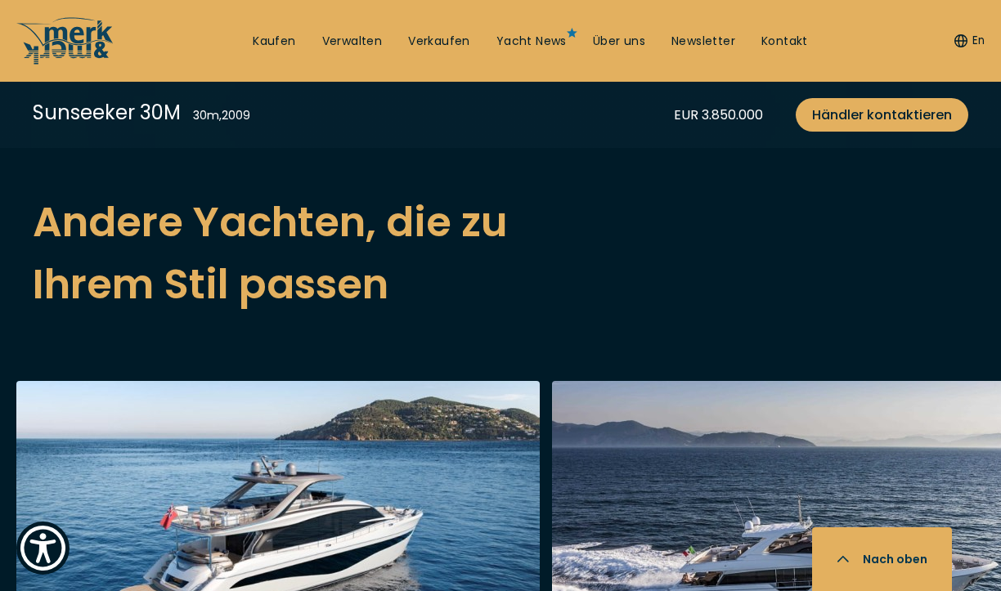
scroll to position [3499, 0]
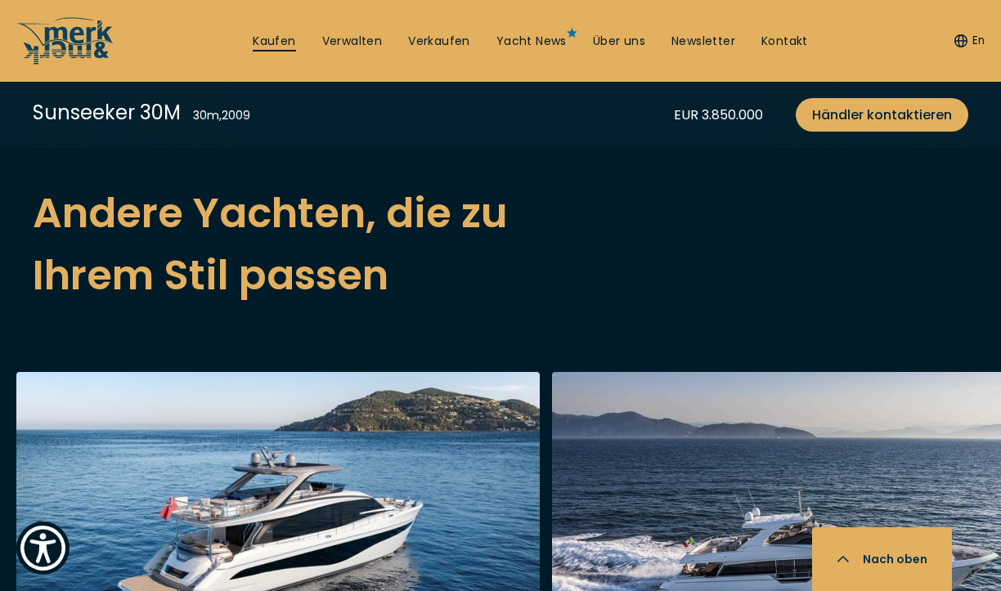
click at [276, 42] on link "Kaufen" at bounding box center [274, 42] width 43 height 16
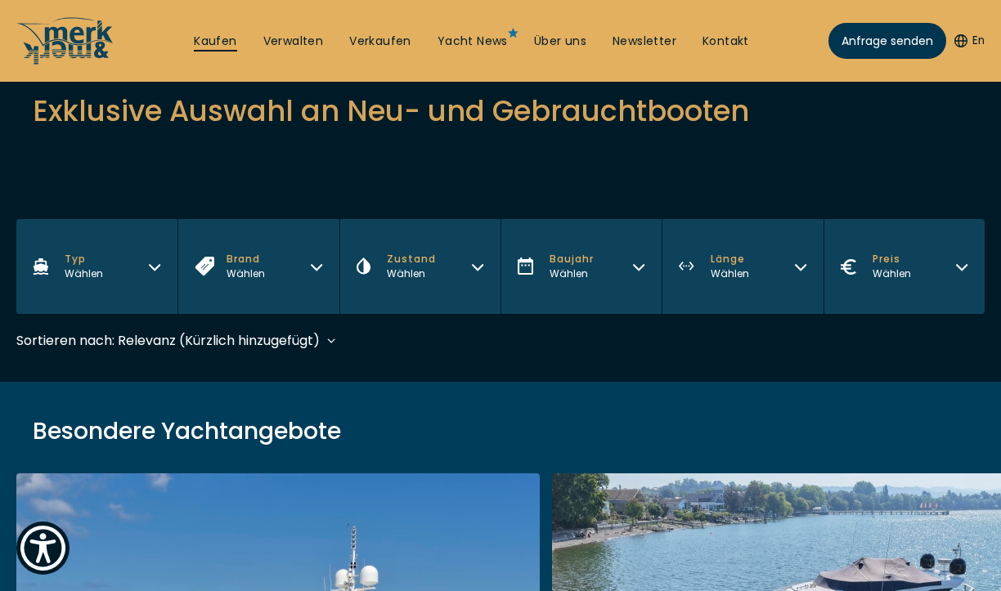
scroll to position [268, 0]
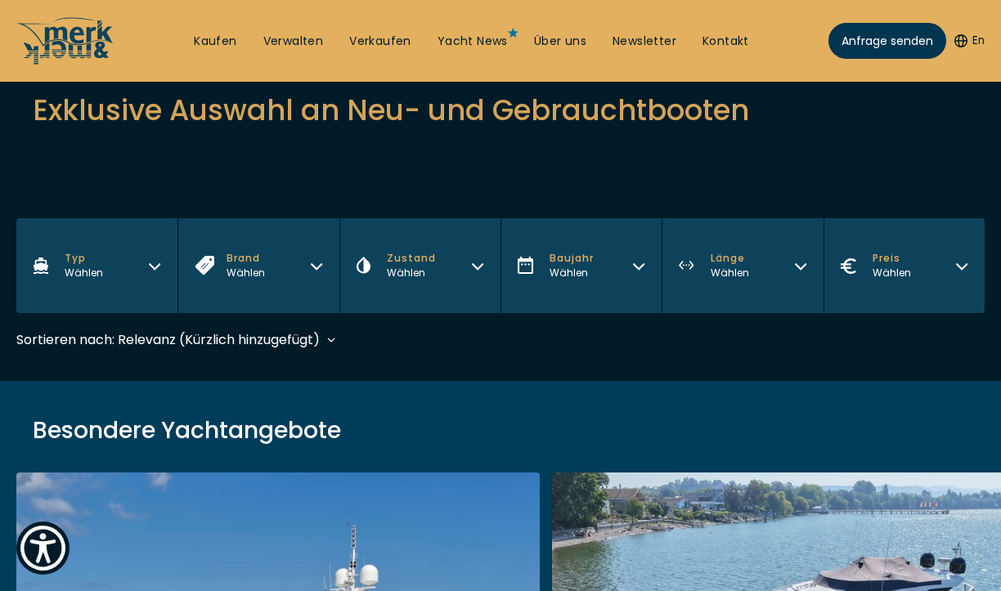
click at [796, 269] on icon "button" at bounding box center [800, 264] width 13 height 13
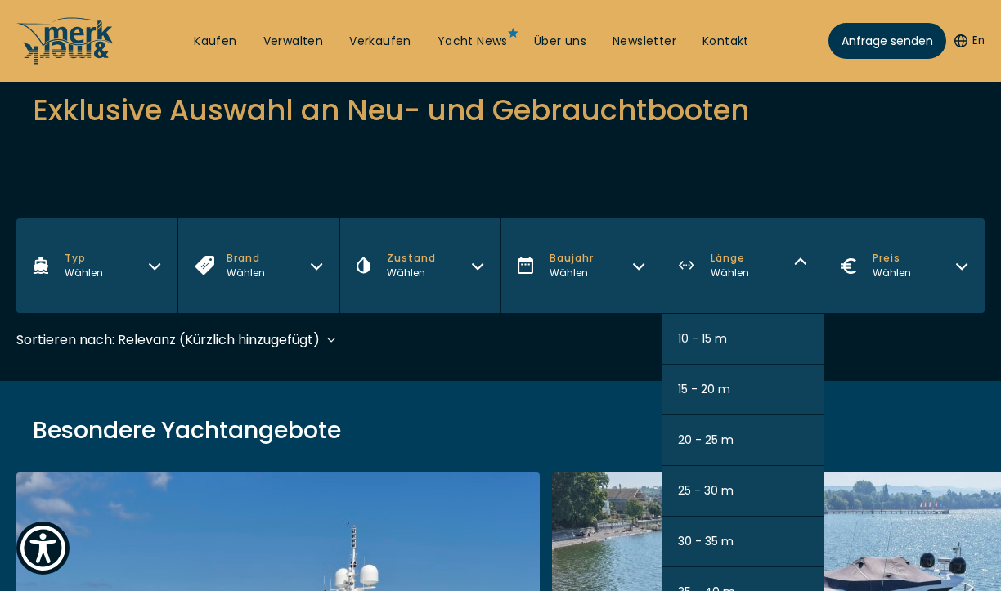
click at [702, 487] on span "25 - 30 m" at bounding box center [706, 490] width 56 height 17
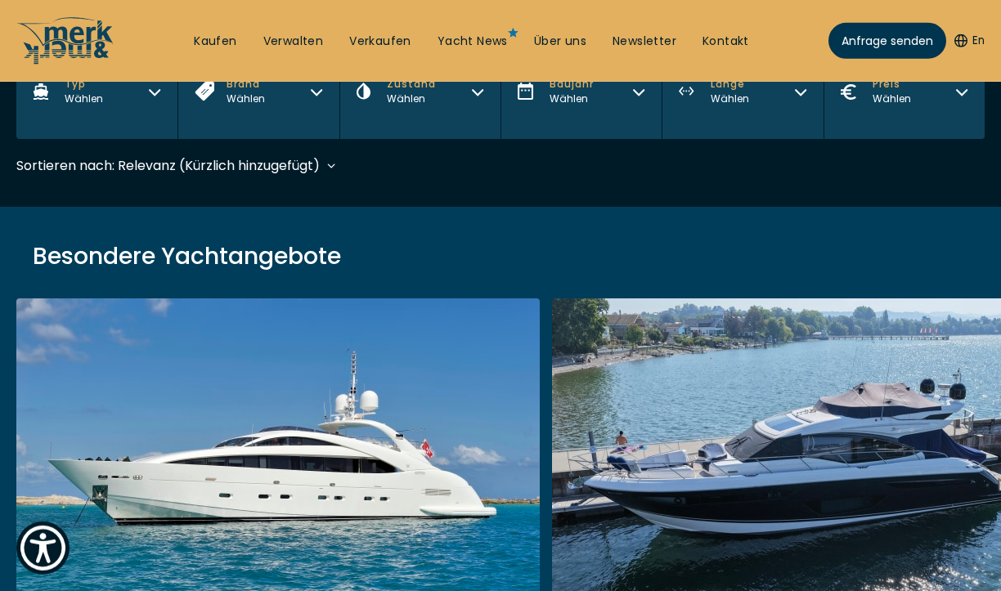
scroll to position [477, 0]
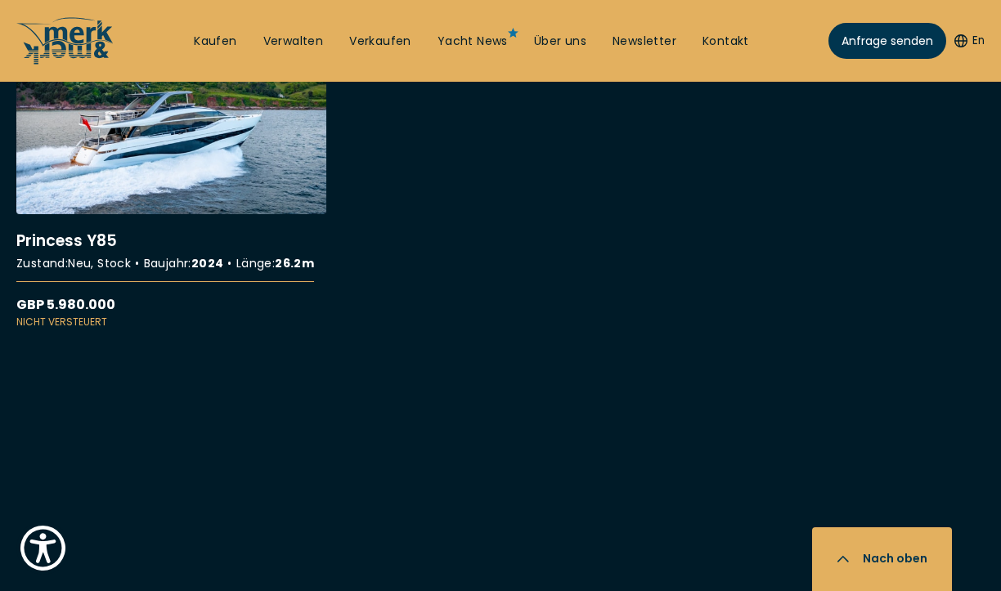
scroll to position [2473, 0]
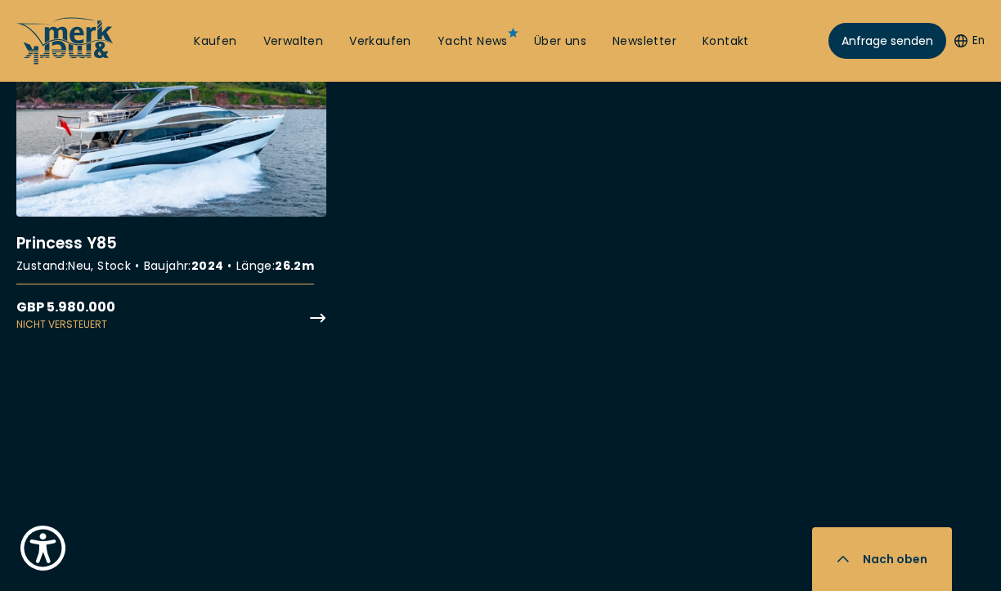
click at [190, 198] on link "More details about Princess Y85" at bounding box center [171, 182] width 310 height 299
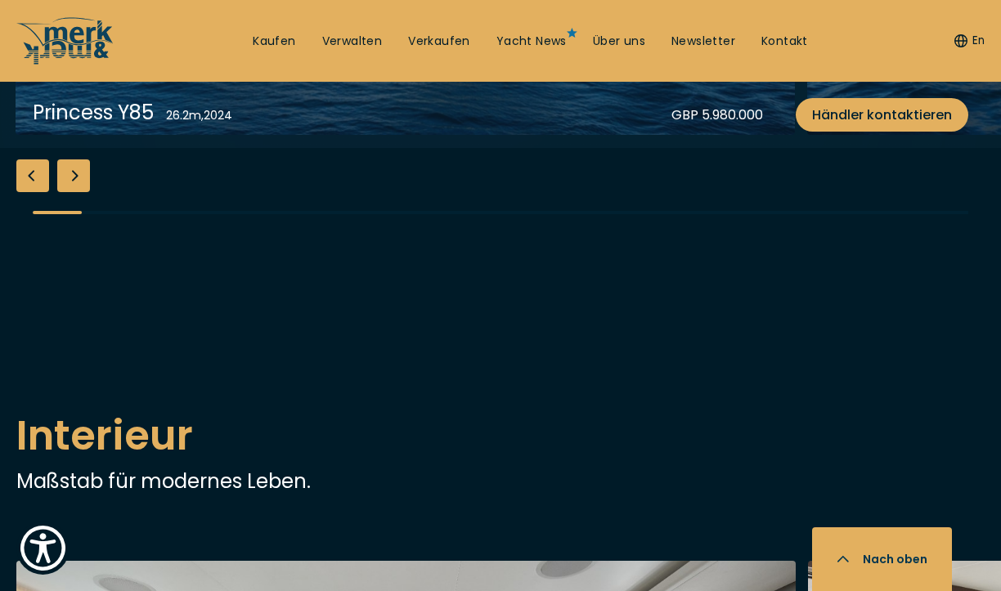
scroll to position [2212, 0]
click at [77, 191] on div "Next slide" at bounding box center [73, 175] width 33 height 33
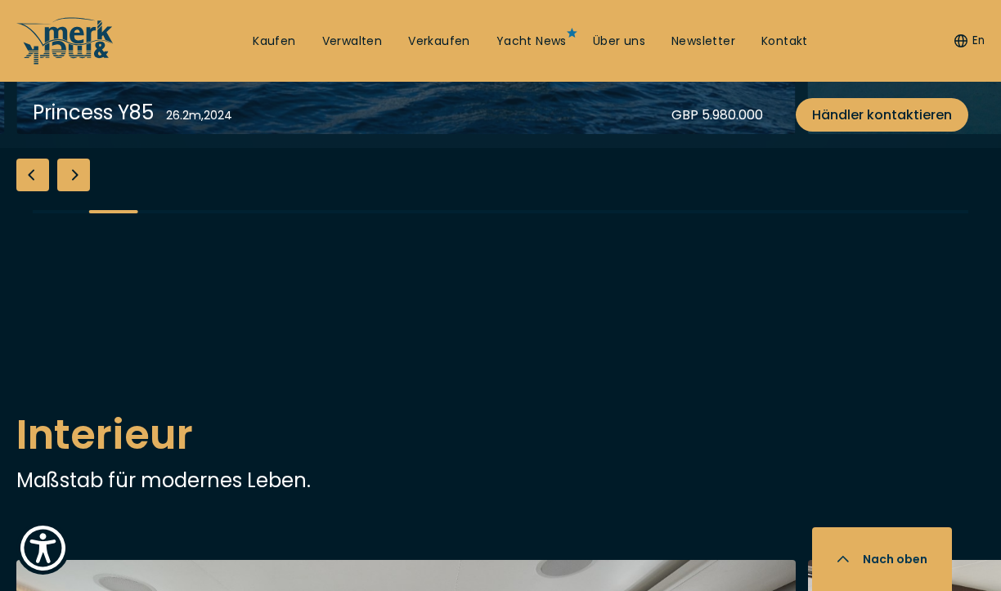
click at [77, 191] on div "Next slide" at bounding box center [73, 175] width 33 height 33
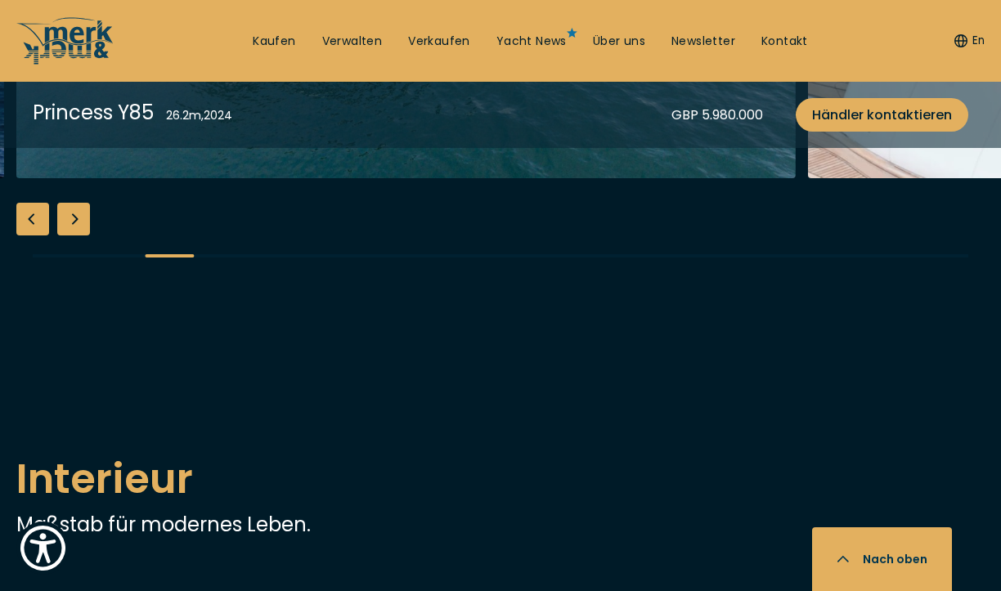
scroll to position [2171, 0]
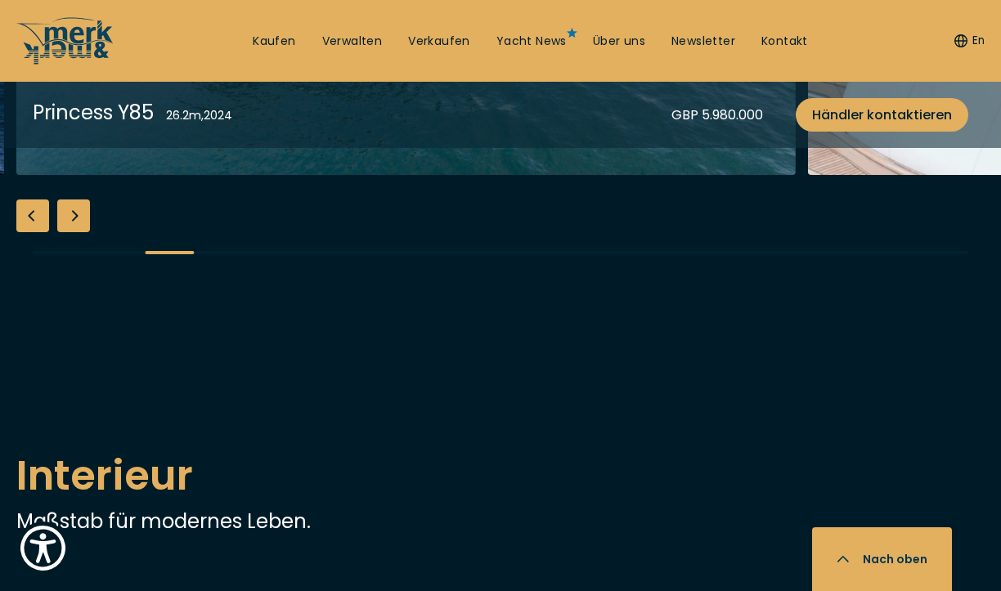
click at [78, 232] on div "Next slide" at bounding box center [73, 215] width 33 height 33
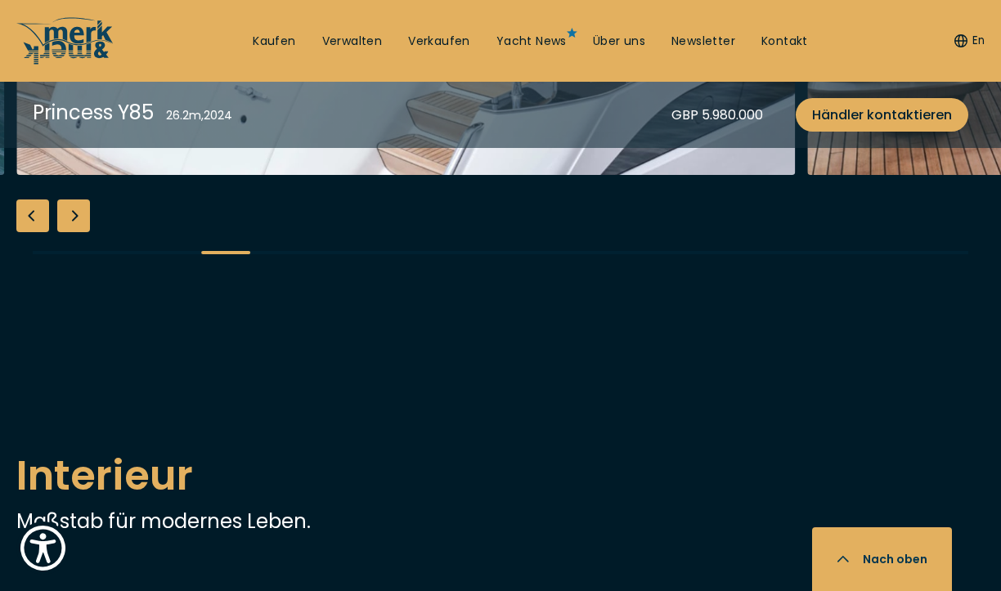
click at [78, 232] on div "Next slide" at bounding box center [73, 215] width 33 height 33
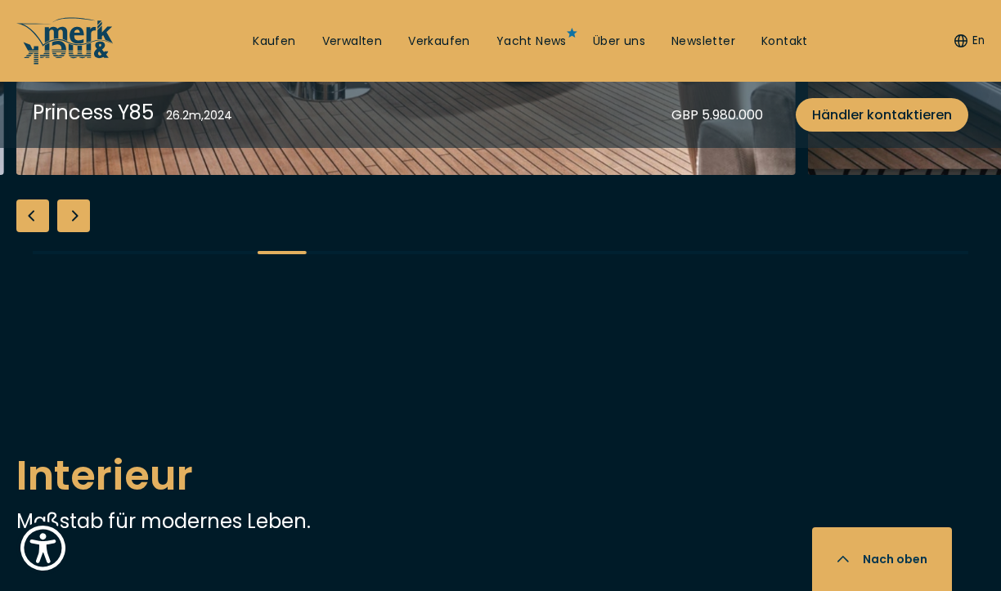
click at [78, 232] on div "Next slide" at bounding box center [73, 215] width 33 height 33
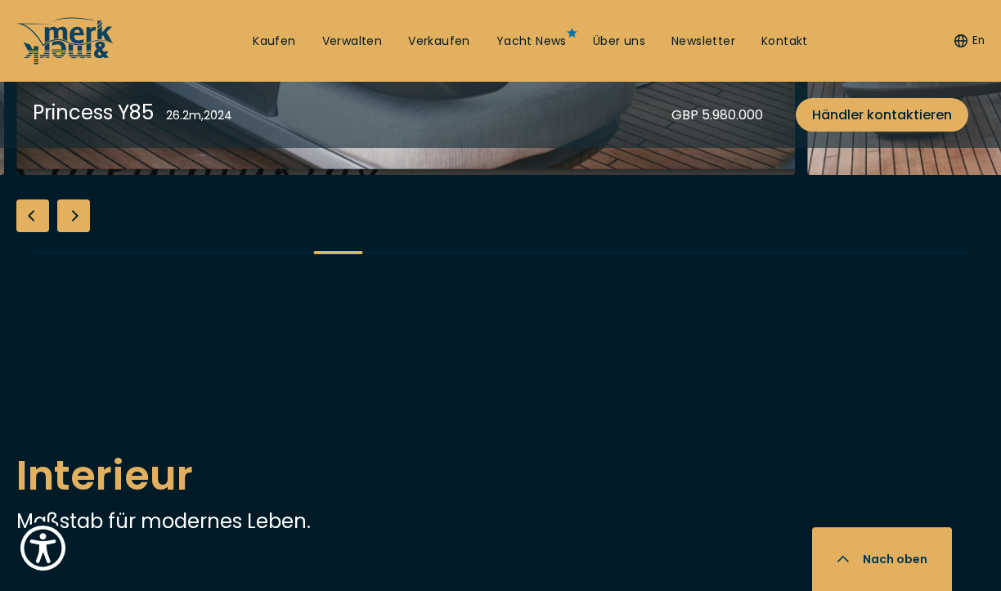
click at [78, 232] on div "Next slide" at bounding box center [73, 215] width 33 height 33
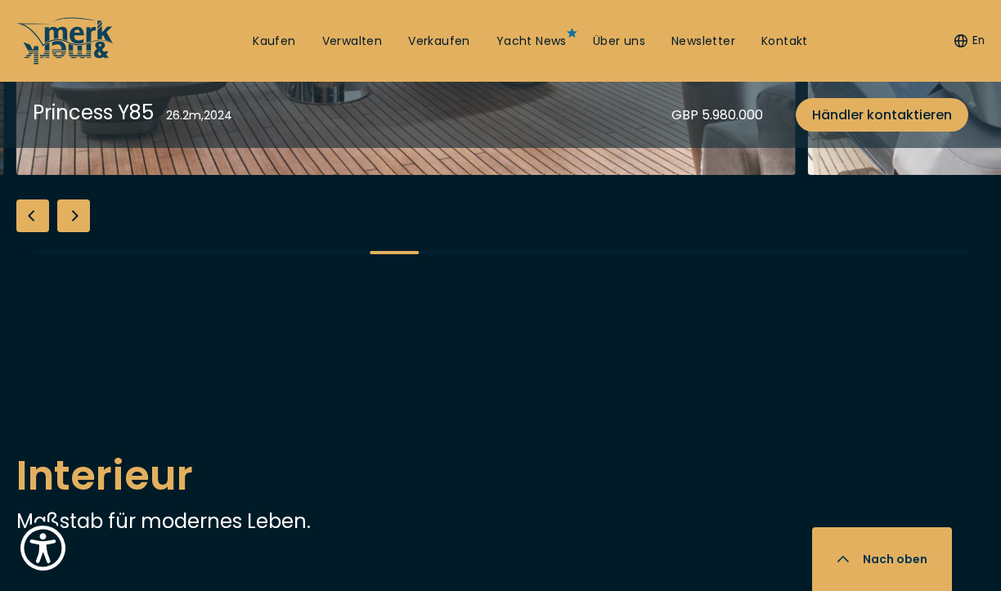
click at [78, 232] on div "Next slide" at bounding box center [73, 215] width 33 height 33
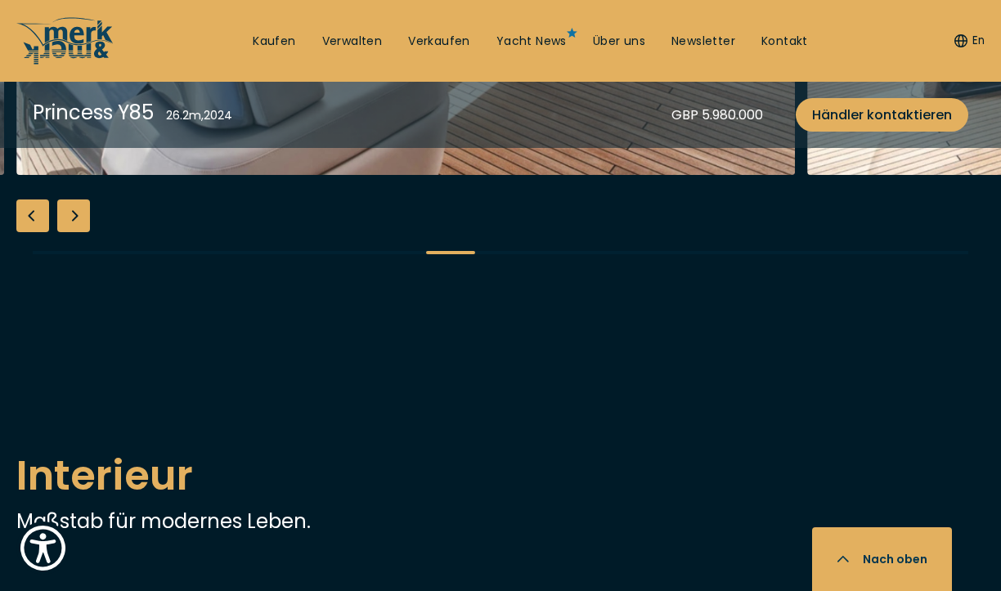
click at [78, 232] on div "Next slide" at bounding box center [73, 215] width 33 height 33
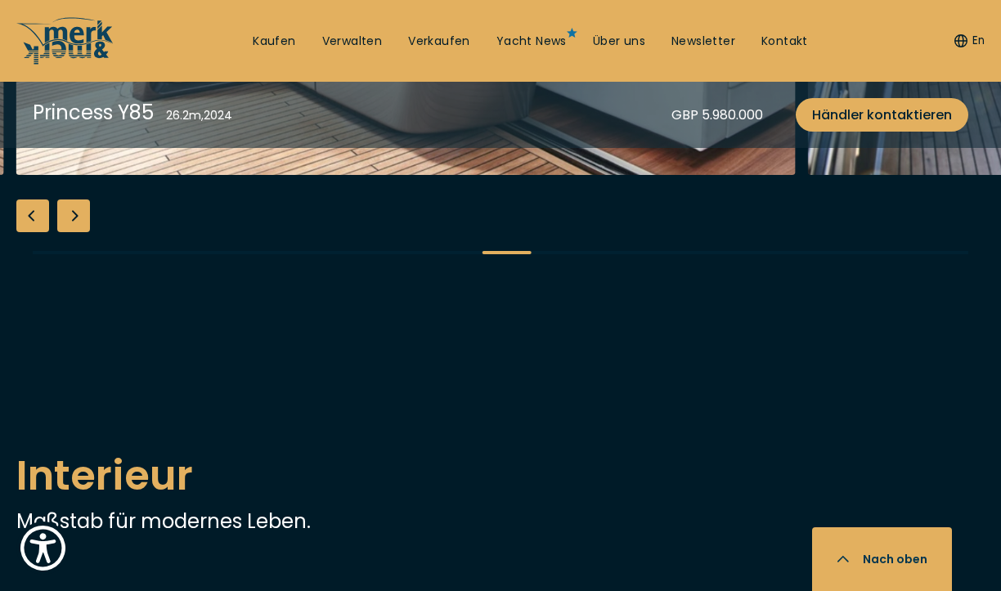
click at [78, 232] on div "Next slide" at bounding box center [73, 215] width 33 height 33
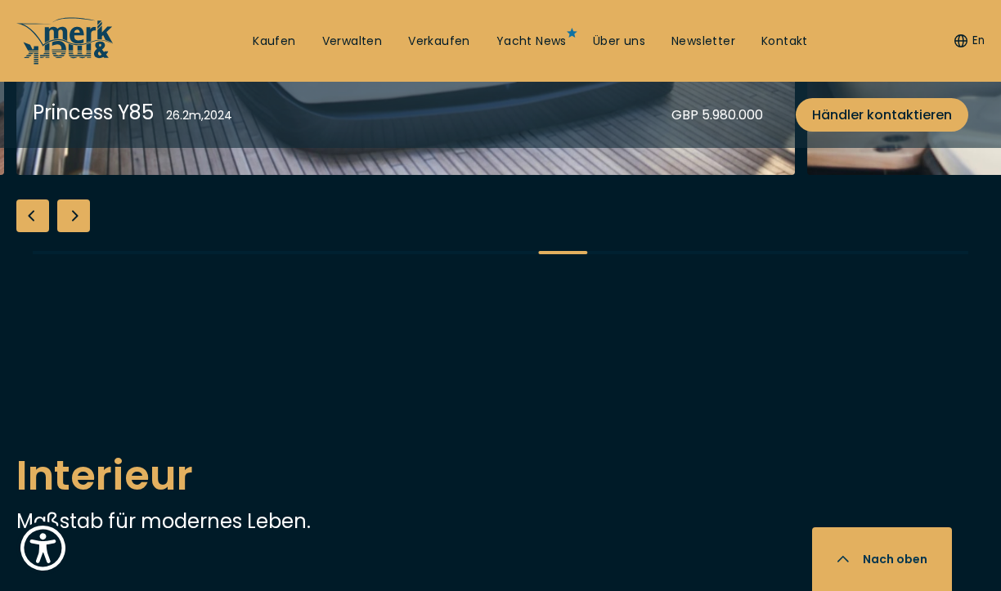
click at [78, 232] on div "Next slide" at bounding box center [73, 215] width 33 height 33
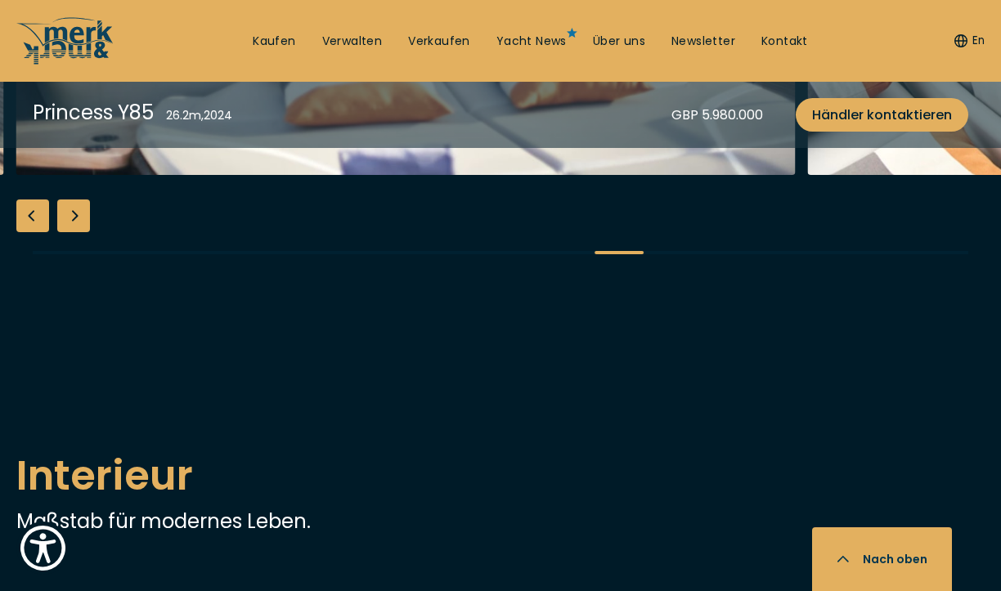
click at [78, 232] on div "Next slide" at bounding box center [73, 215] width 33 height 33
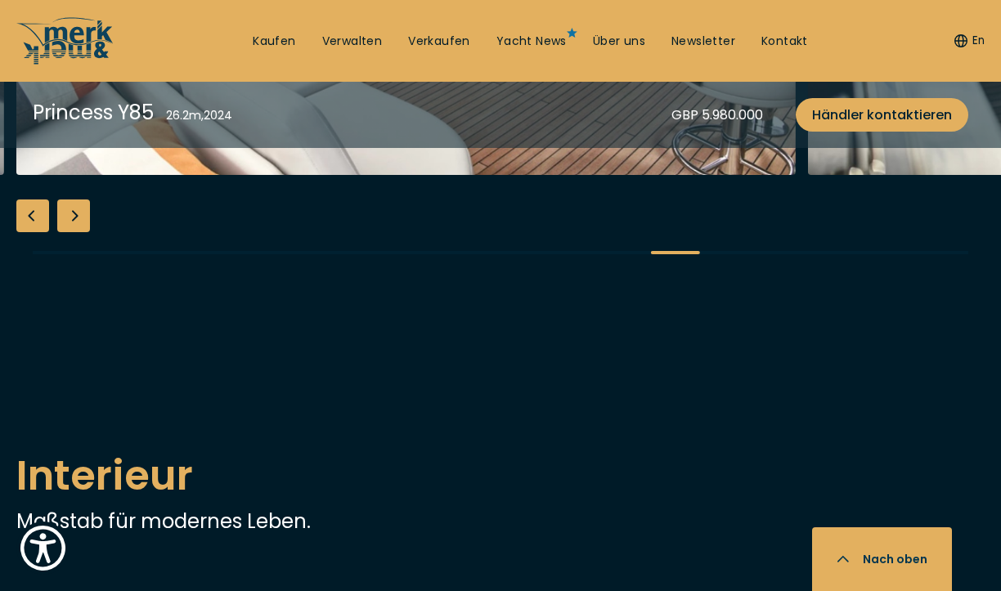
click at [78, 232] on div "Next slide" at bounding box center [73, 215] width 33 height 33
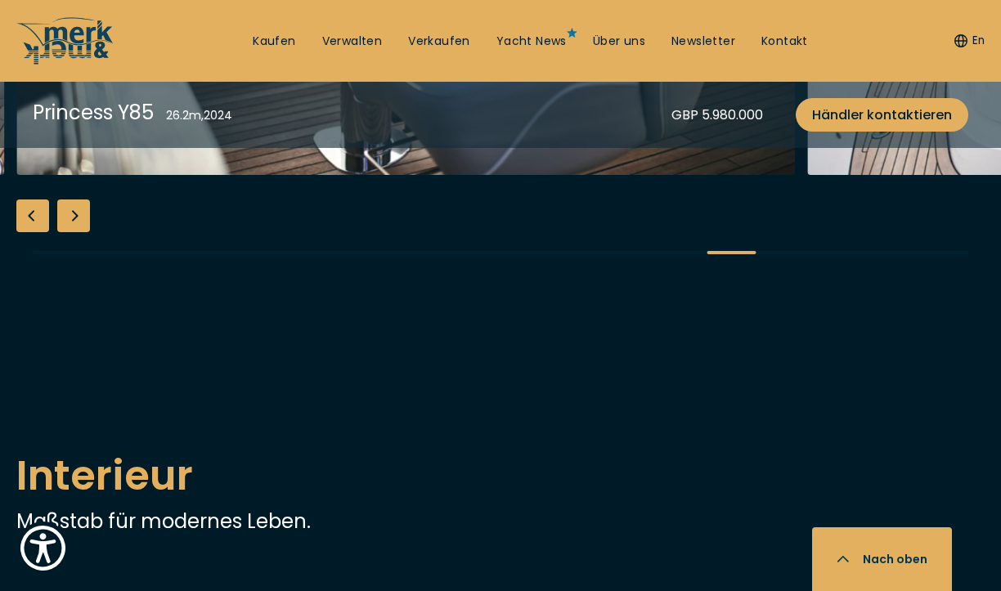
click at [78, 232] on div "Next slide" at bounding box center [73, 215] width 33 height 33
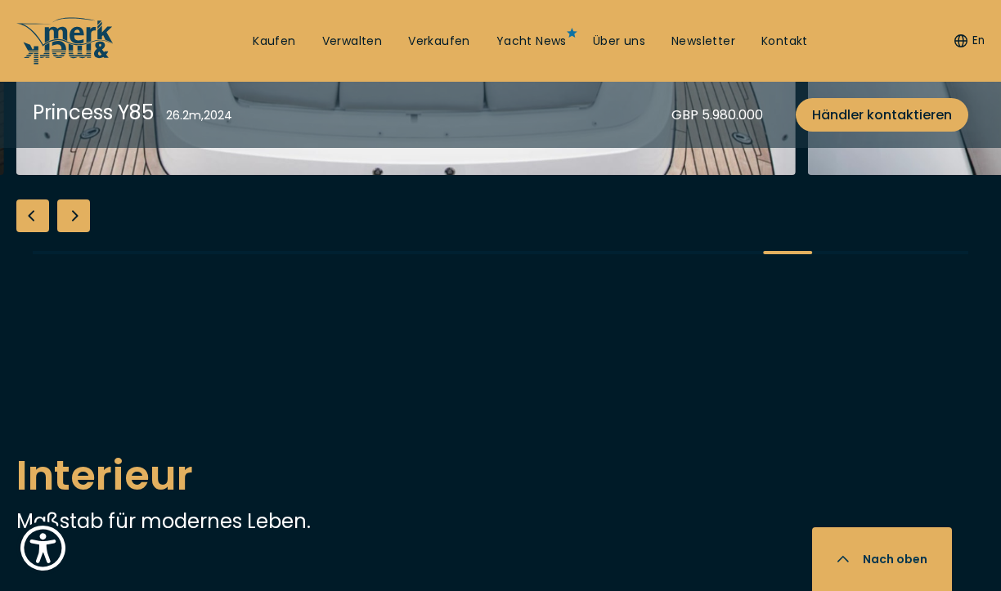
click at [78, 232] on div "Next slide" at bounding box center [73, 215] width 33 height 33
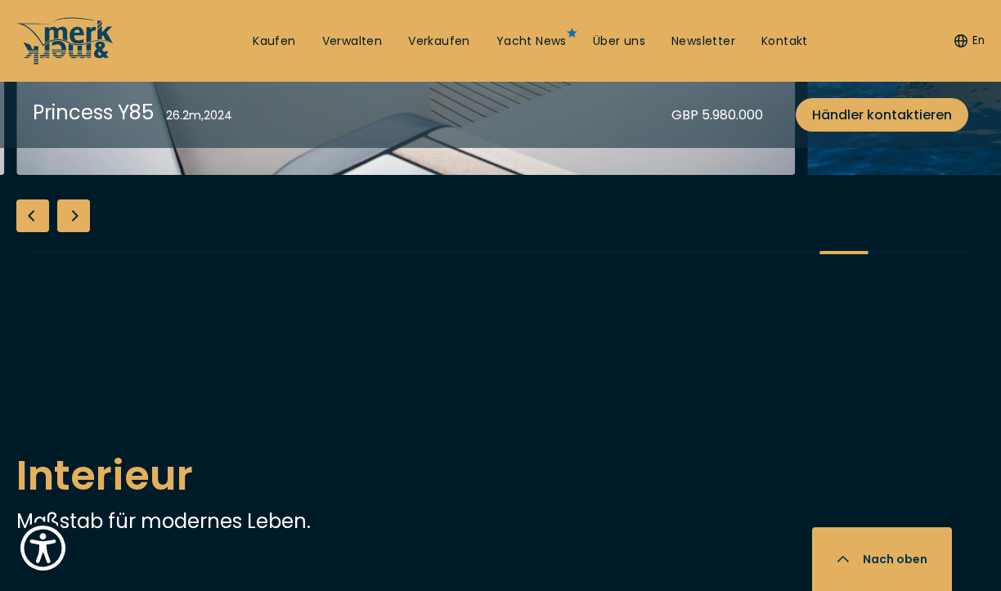
click at [78, 232] on div "Next slide" at bounding box center [73, 215] width 33 height 33
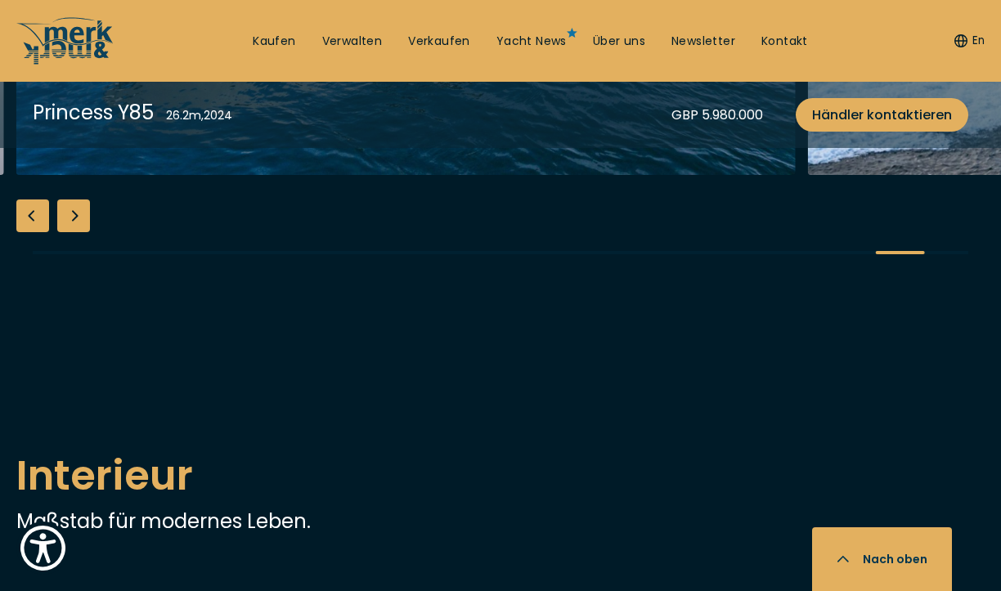
click at [78, 232] on div "Next slide" at bounding box center [73, 215] width 33 height 33
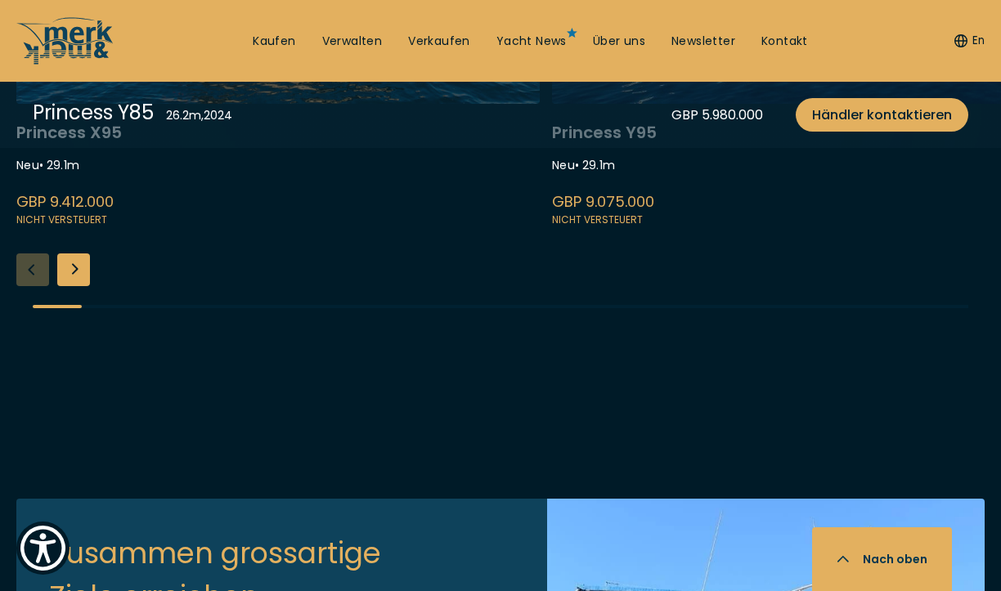
scroll to position [4358, 0]
